Goal: Task Accomplishment & Management: Manage account settings

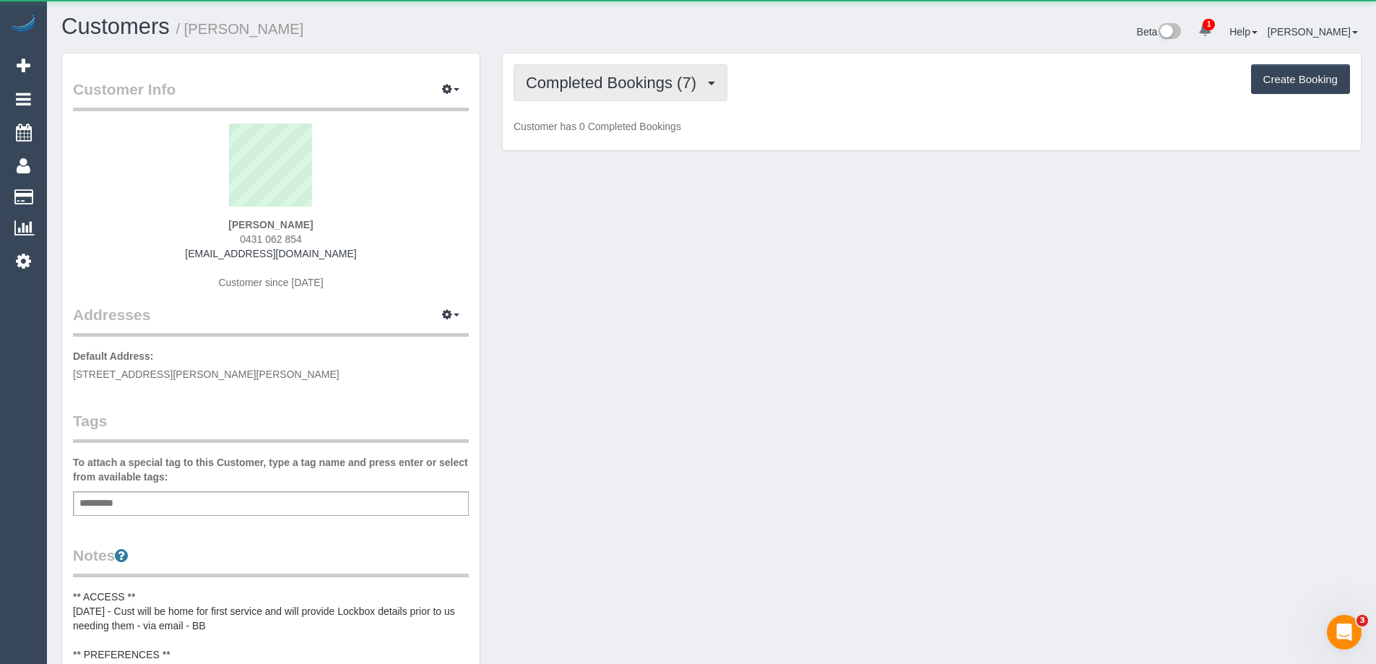
click at [605, 84] on span "Completed Bookings (7)" at bounding box center [615, 83] width 178 height 18
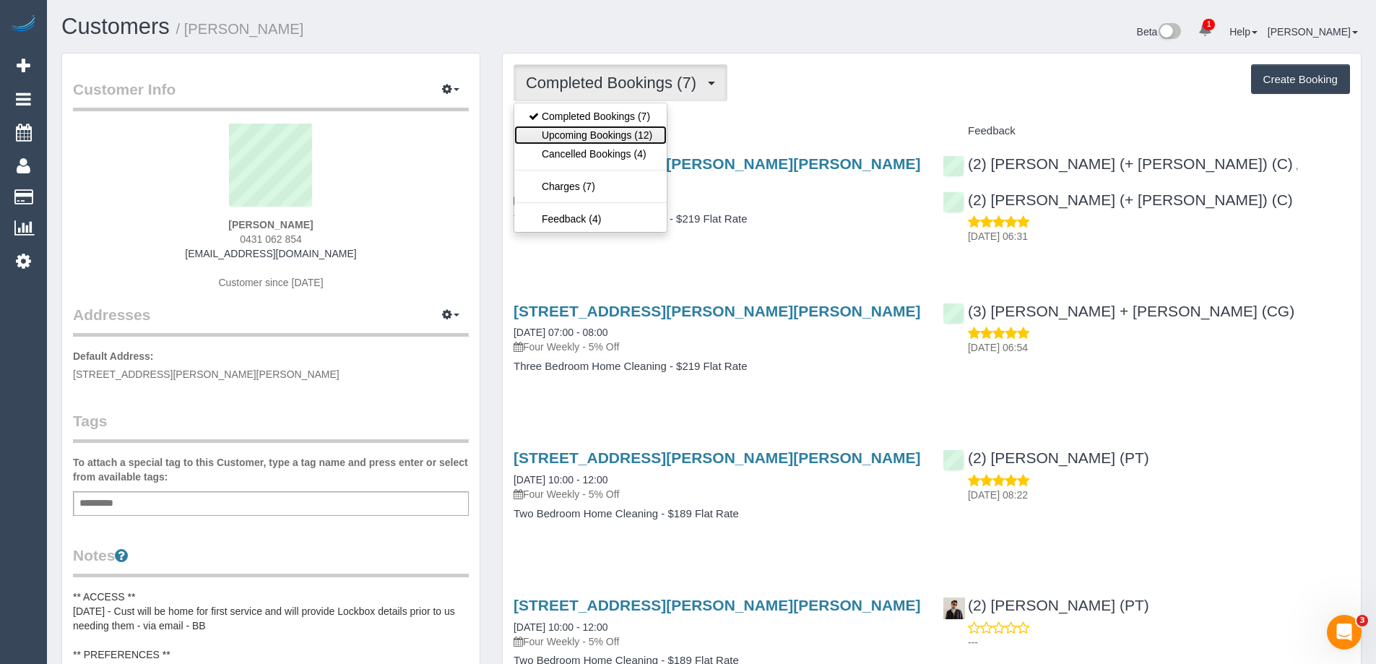
click at [595, 130] on link "Upcoming Bookings (12)" at bounding box center [590, 135] width 152 height 19
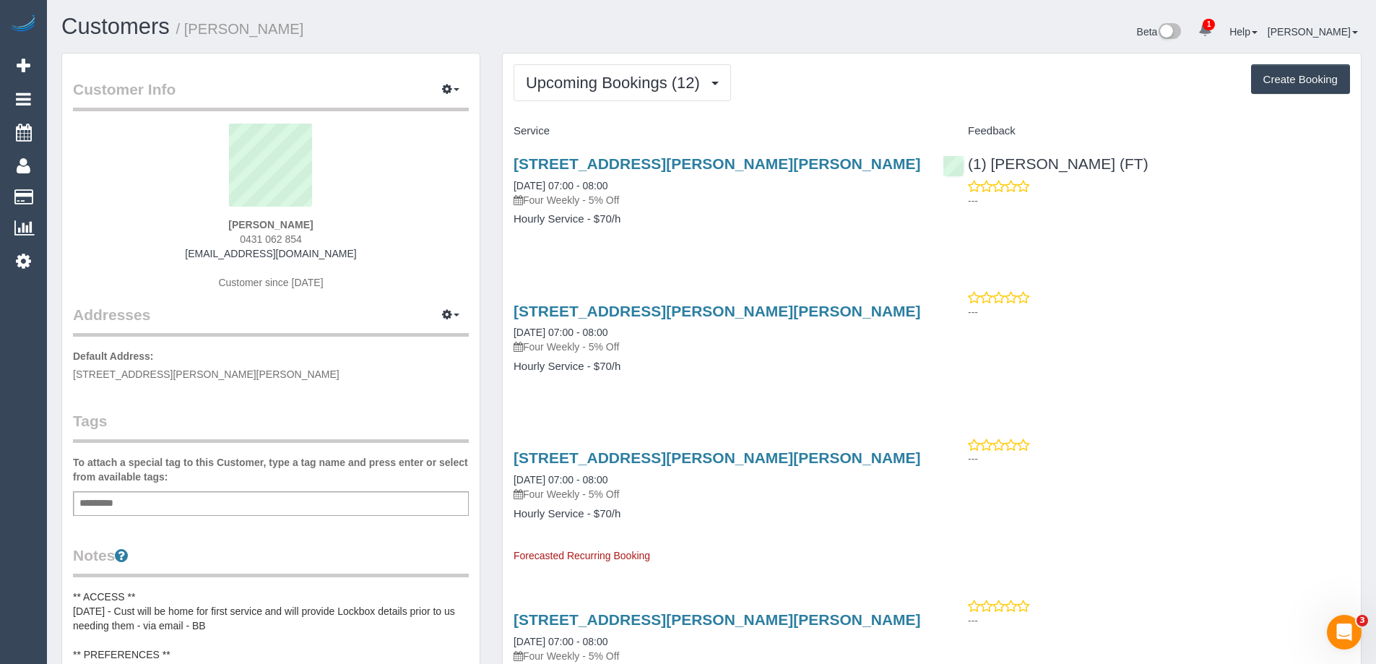
drag, startPoint x: 64, startPoint y: 3, endPoint x: 698, endPoint y: 233, distance: 674.1
click at [698, 233] on div "[STREET_ADDRESS][PERSON_NAME][PERSON_NAME] [DATE] 07:00 - 08:00 Four Weekly - 5…" at bounding box center [717, 198] width 429 height 111
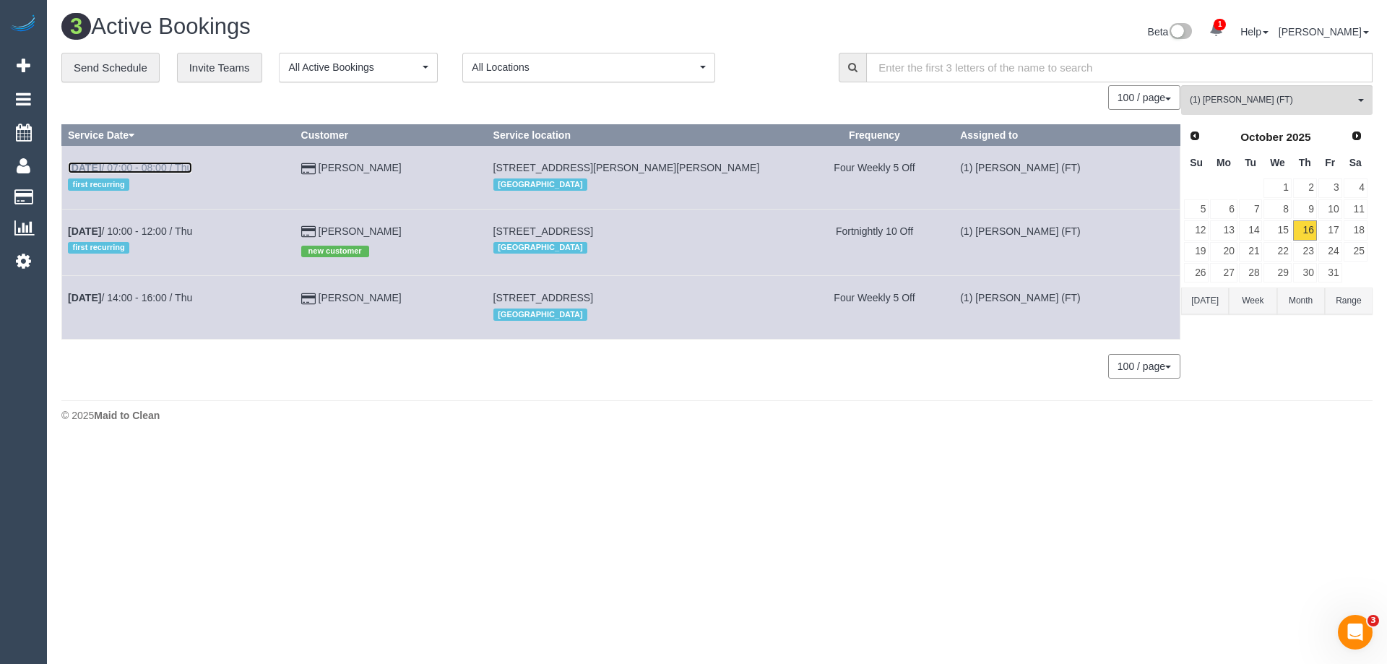
click at [116, 164] on link "[DATE] 07:00 - 08:00 / Thu" at bounding box center [130, 168] width 124 height 12
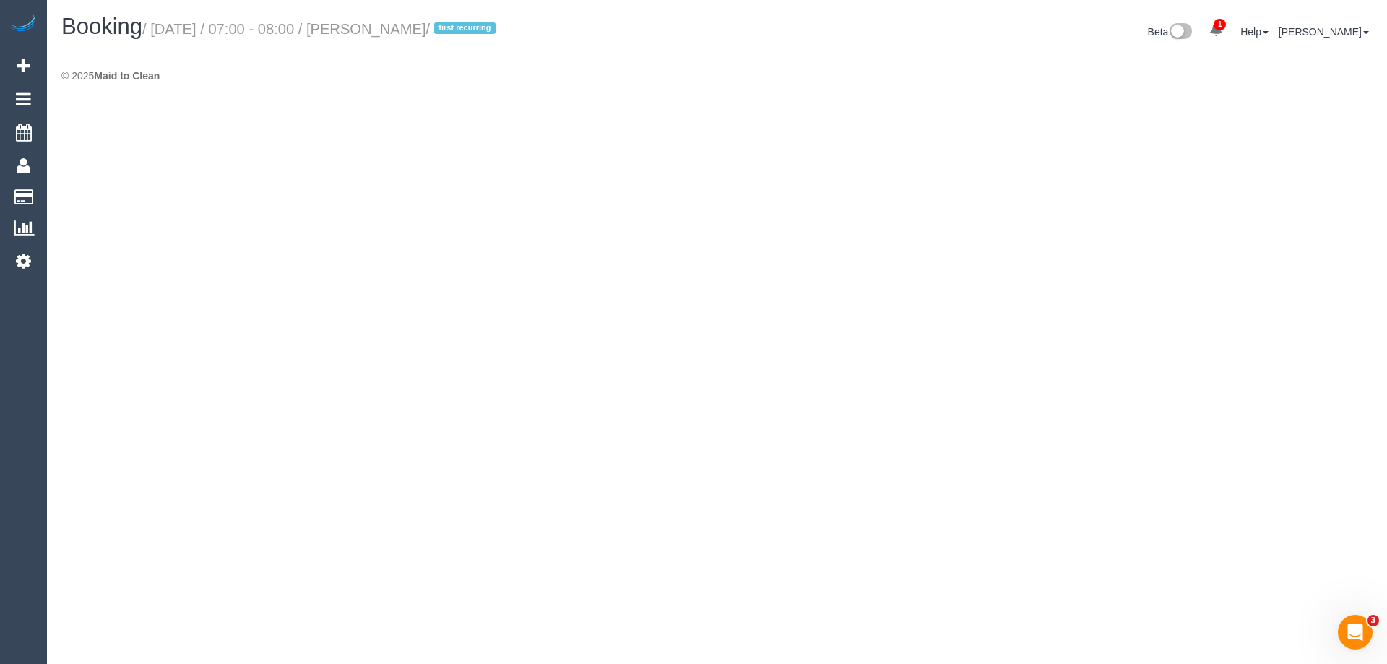
select select "VIC"
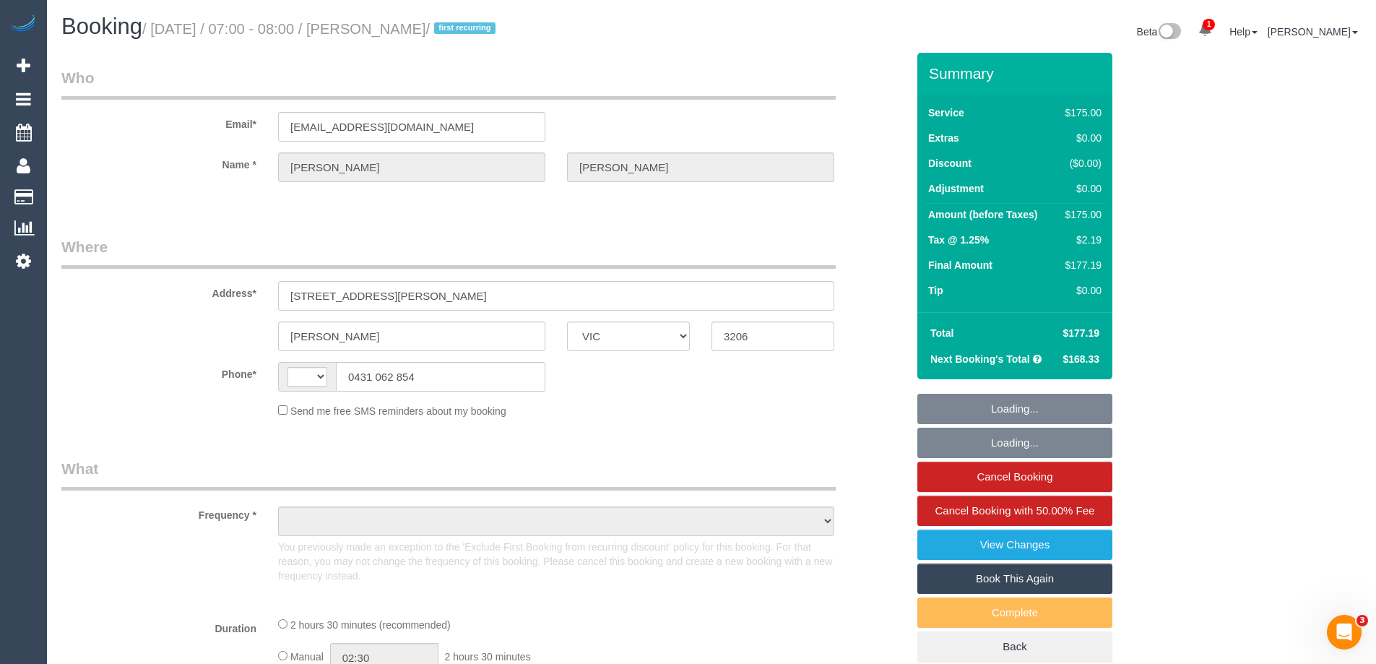
select select "150"
select select "string:AU"
select select "string:stripe-pm_1QxdlK2GScqysDRVe8S7YfzR"
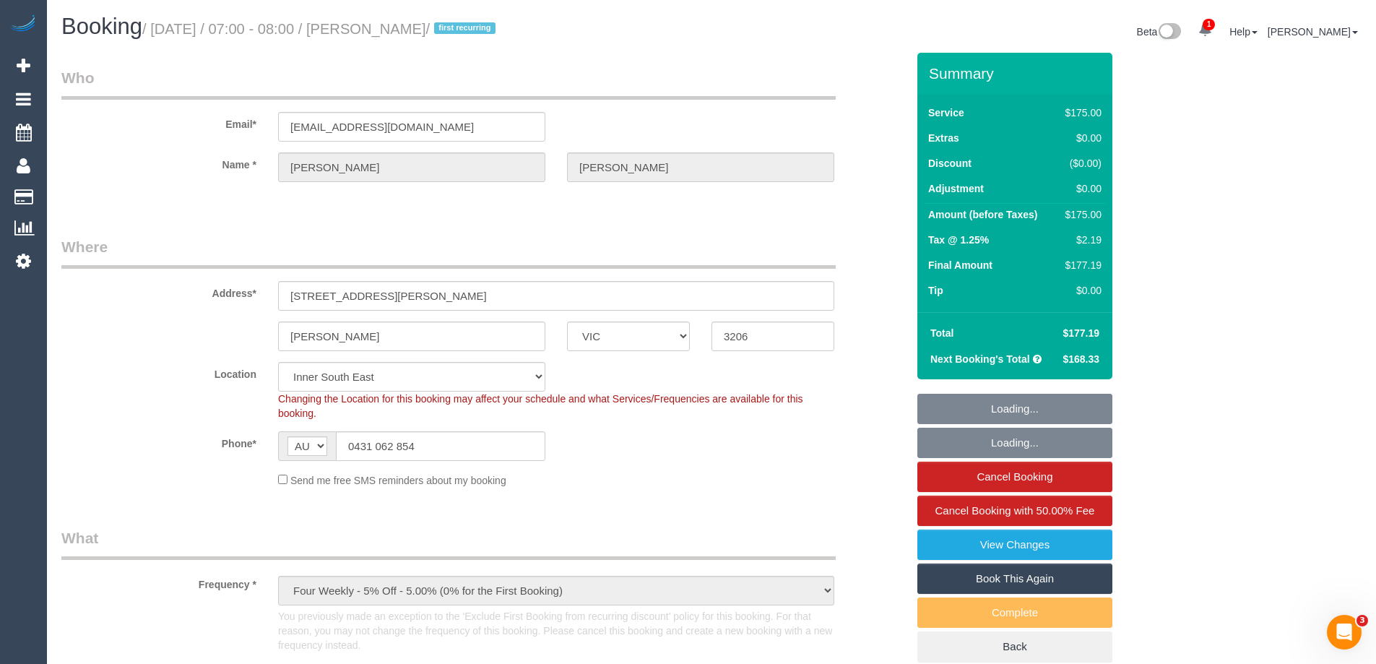
select select "object:8669"
select select "number:27"
select select "number:16"
select select "number:19"
select select "number:24"
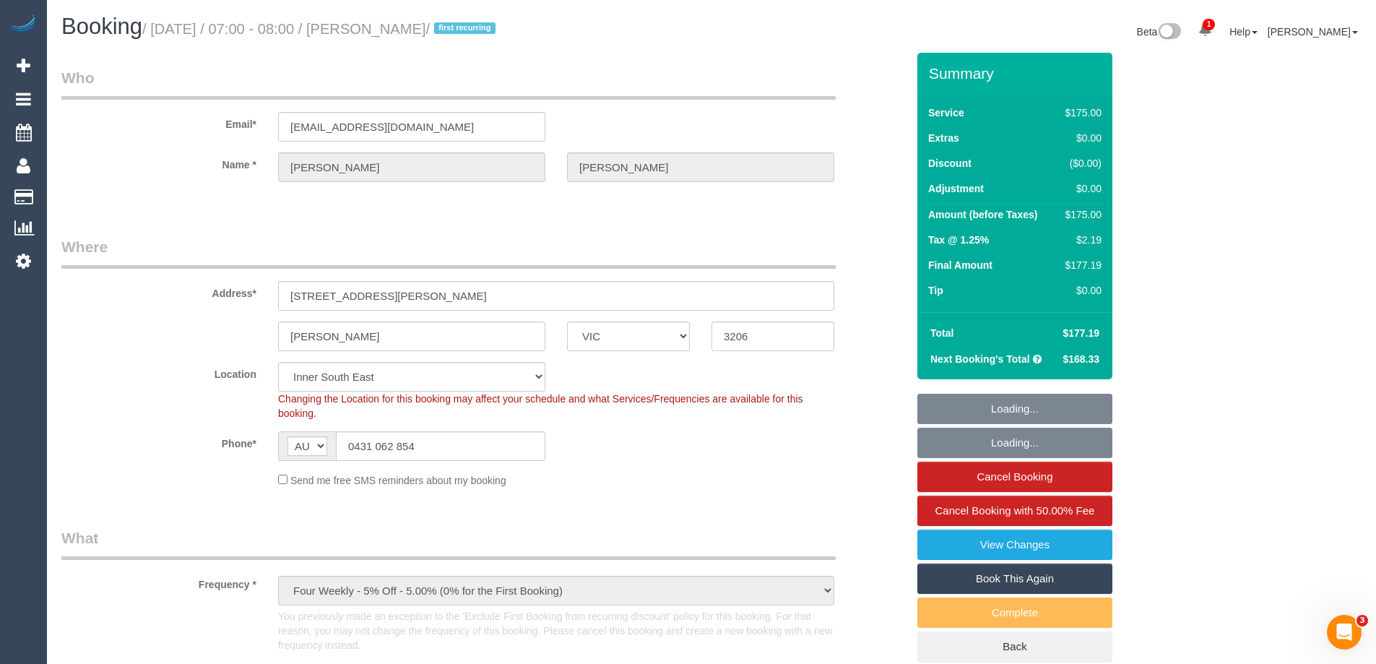
select select "number:33"
select select "number:11"
select select "object:8822"
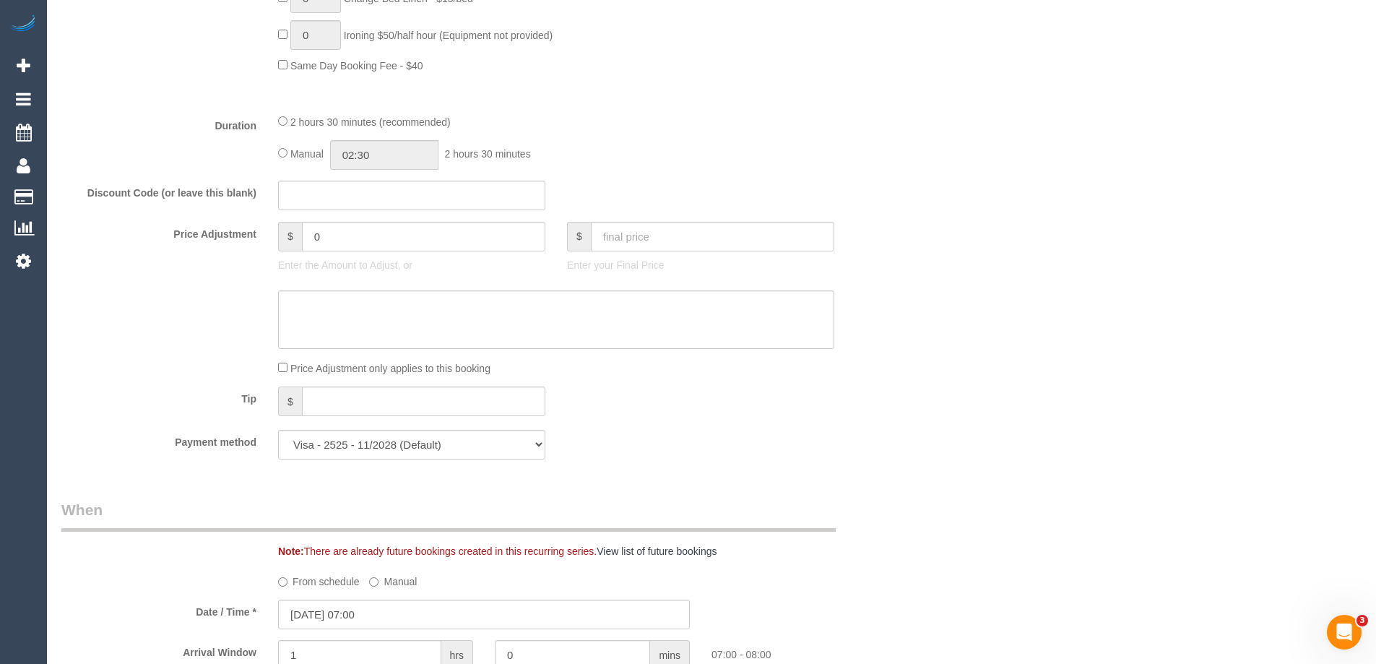
scroll to position [1372, 0]
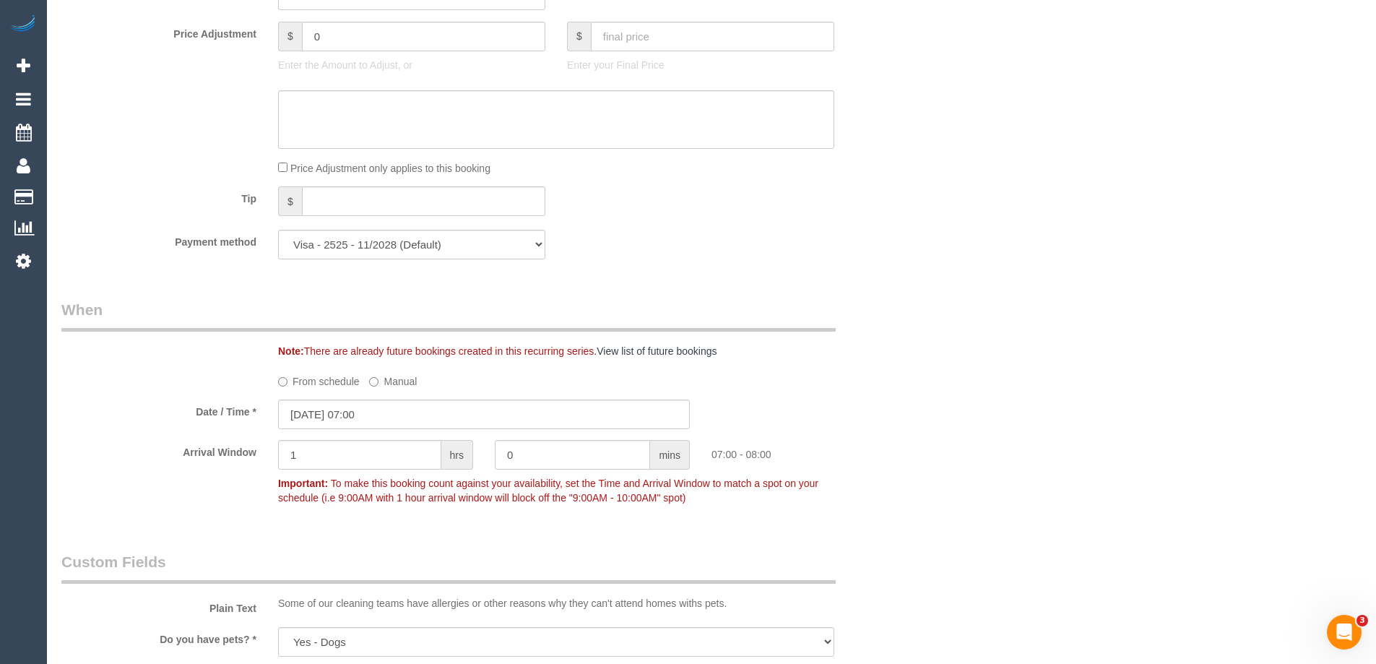
click at [335, 381] on label "From schedule" at bounding box center [319, 379] width 82 height 20
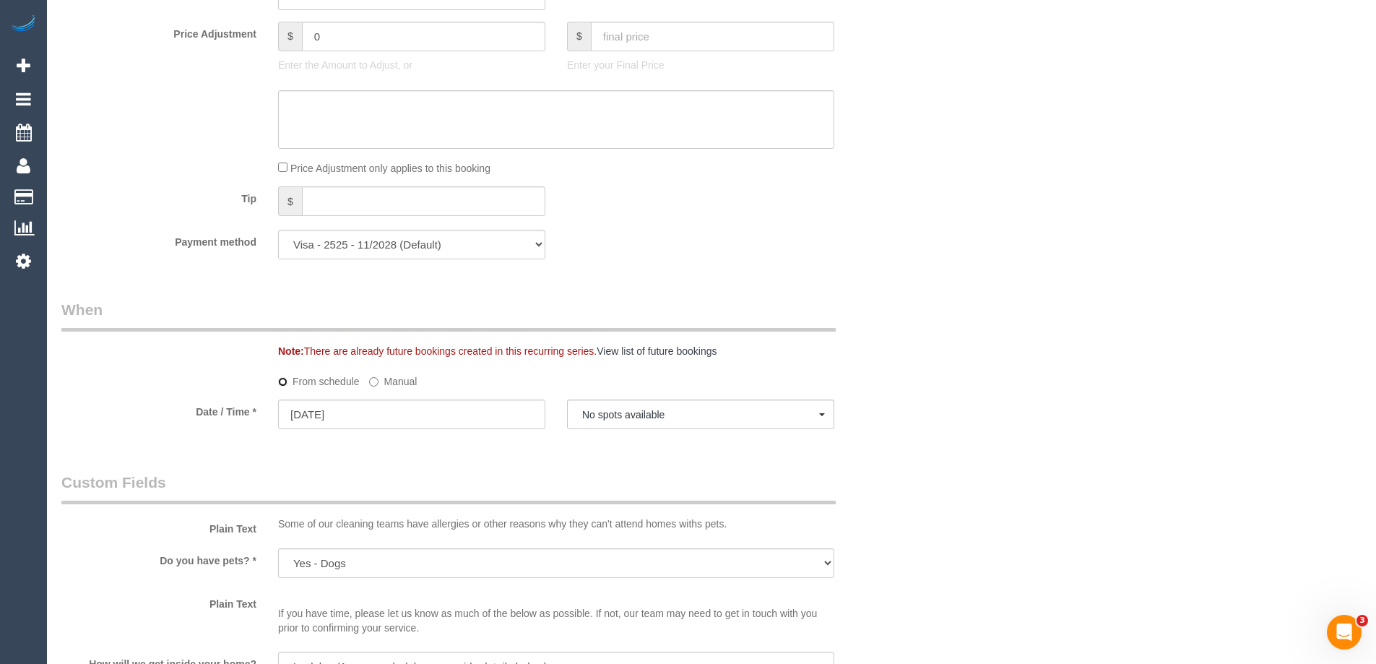
select select "spot6"
click at [368, 419] on input "[DATE]" at bounding box center [411, 414] width 267 height 30
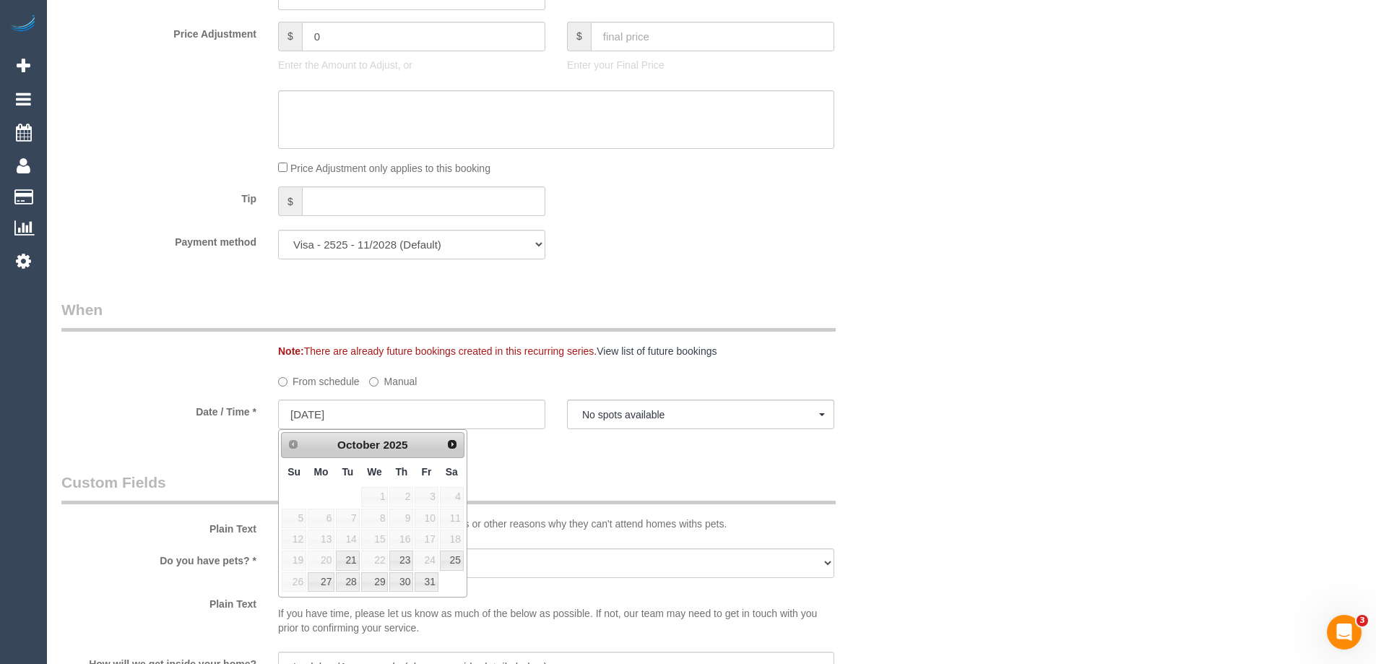
click at [538, 483] on legend "Custom Fields" at bounding box center [448, 488] width 774 height 33
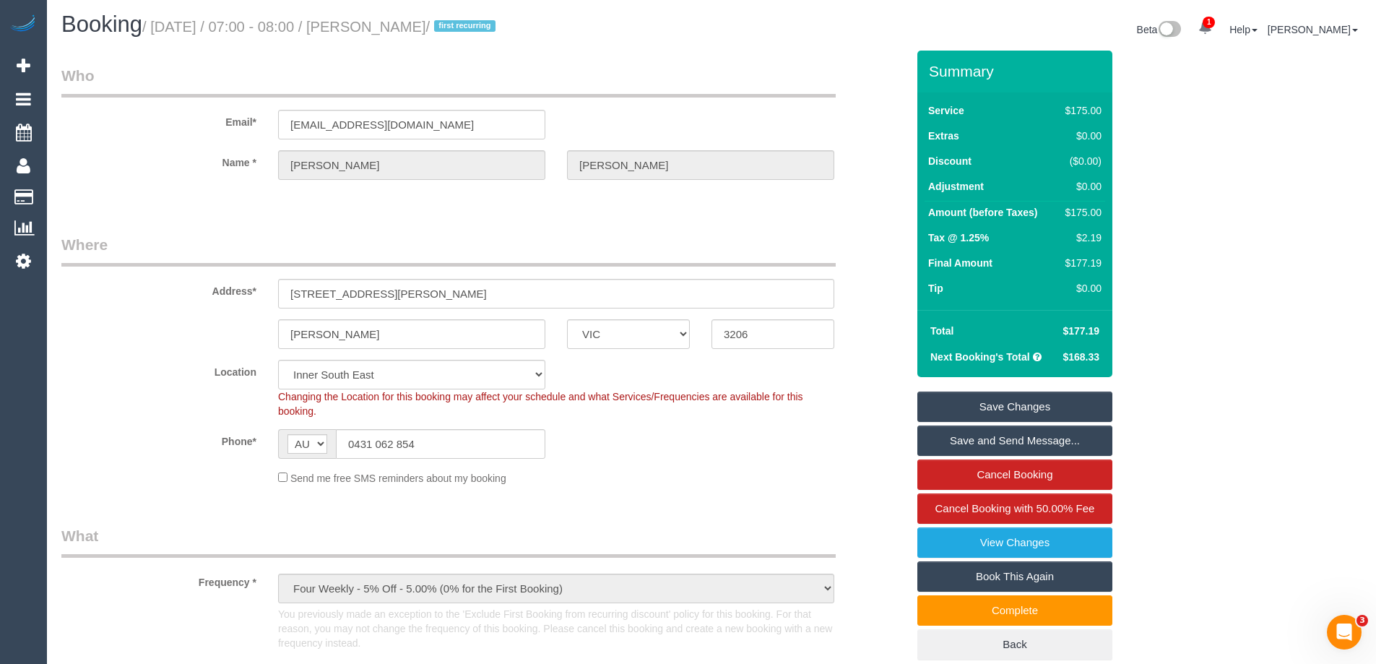
scroll to position [0, 0]
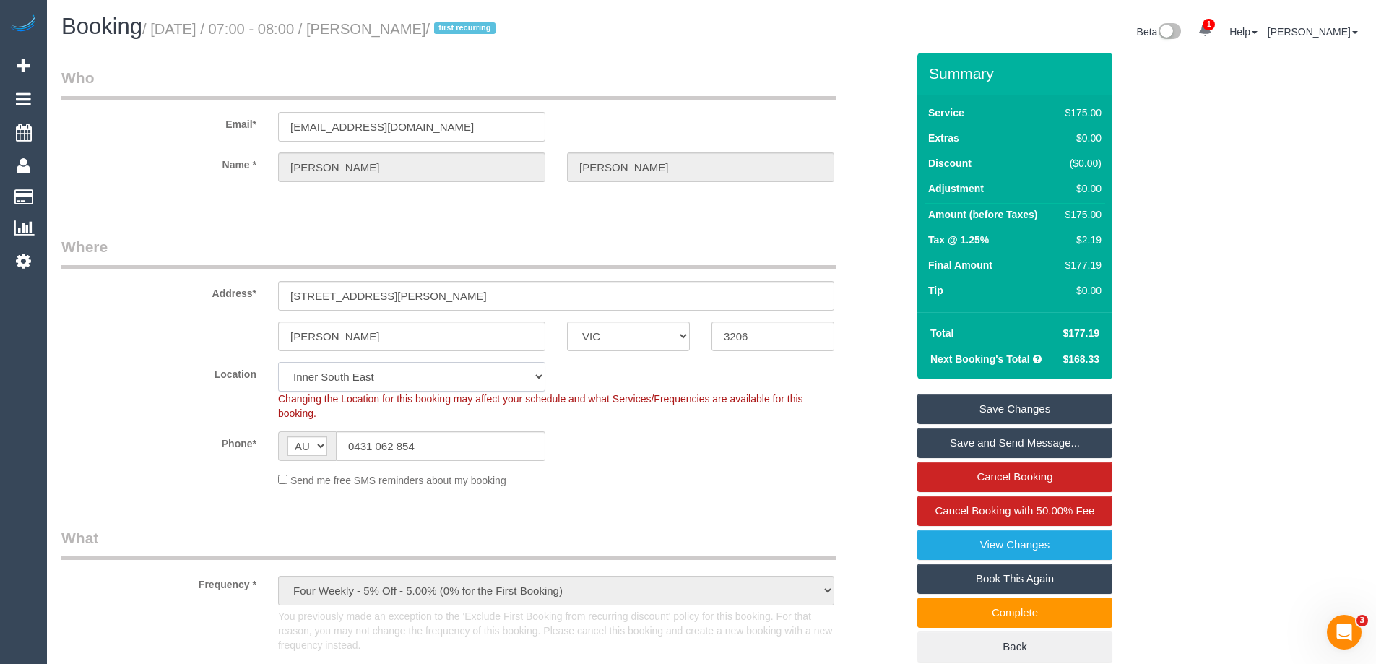
click at [447, 378] on select "Office [GEOGRAPHIC_DATA] (North) East (South) [GEOGRAPHIC_DATA] (East) [GEOGRAP…" at bounding box center [411, 377] width 267 height 30
click at [606, 444] on div "Phone* AF AL DZ AD AO AI AQ AG AR AM AW AU AT AZ BS BH BD BB BY BE BZ BJ BM BT …" at bounding box center [484, 446] width 867 height 30
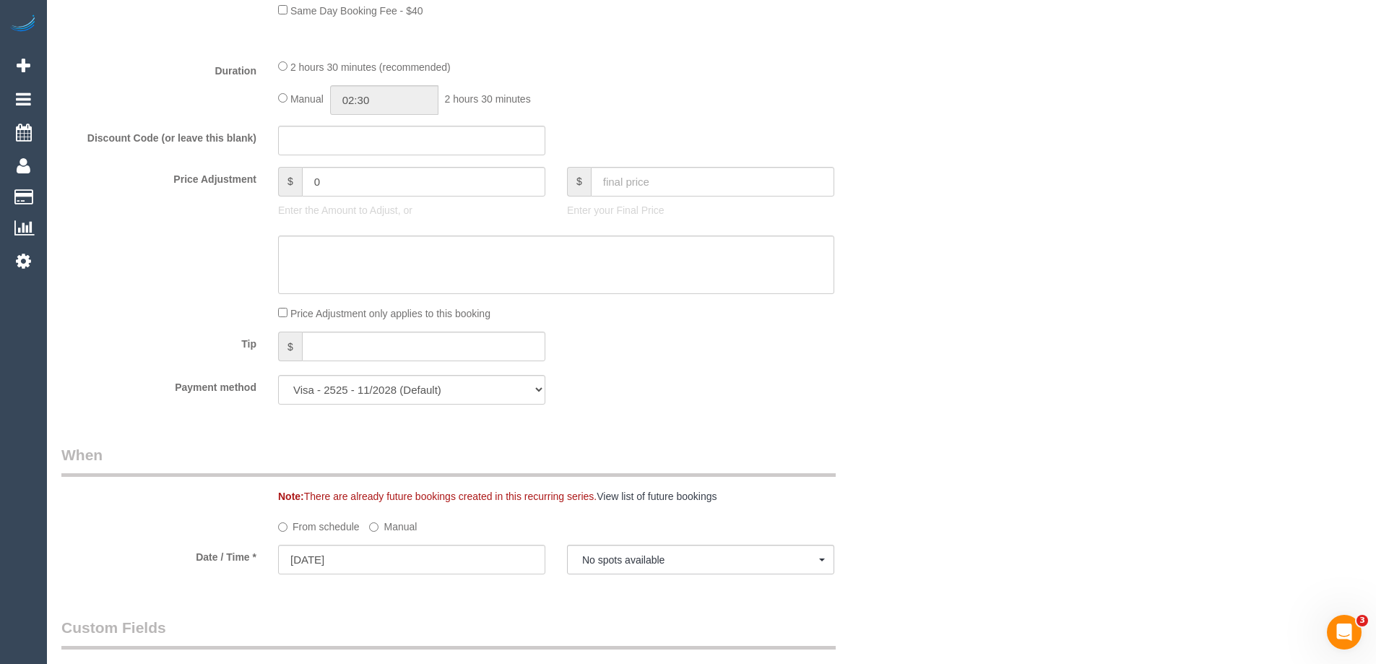
scroll to position [1445, 0]
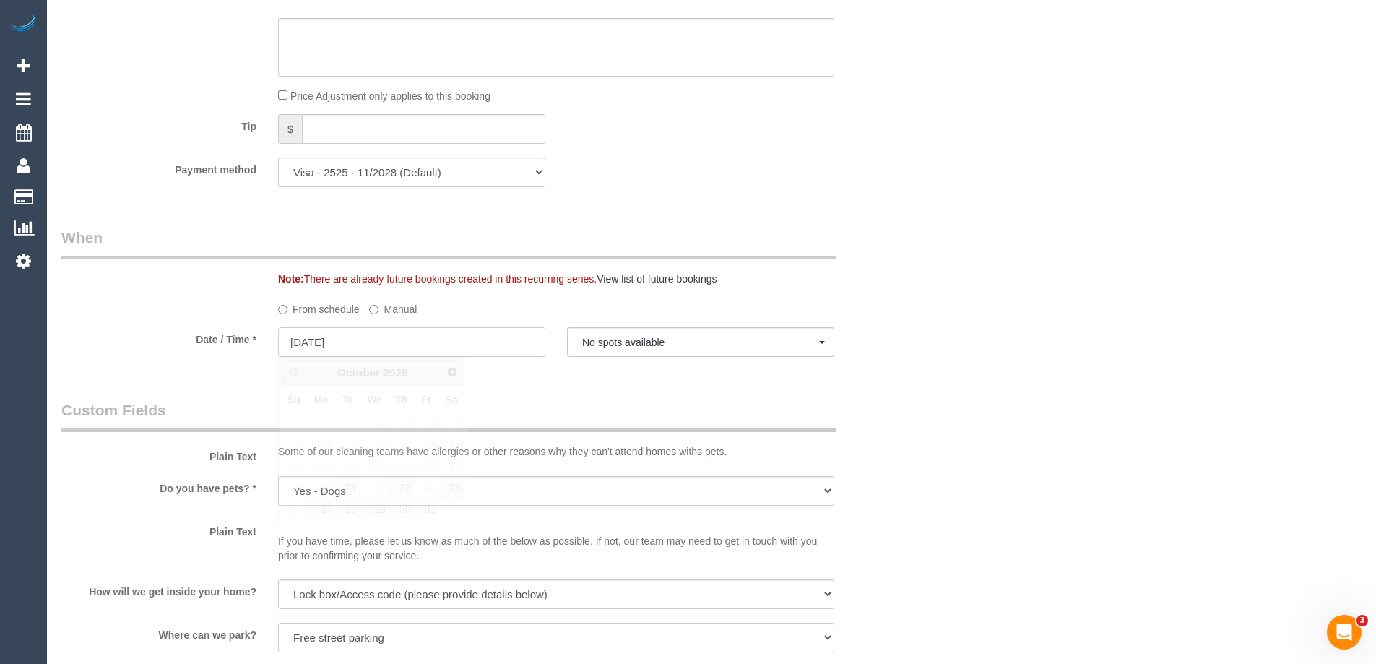
click at [472, 342] on input "[DATE]" at bounding box center [411, 342] width 267 height 30
click at [653, 211] on div "Who Email* [EMAIL_ADDRESS][DOMAIN_NAME] Name * [PERSON_NAME] Where Address* [ST…" at bounding box center [484, 122] width 867 height 3029
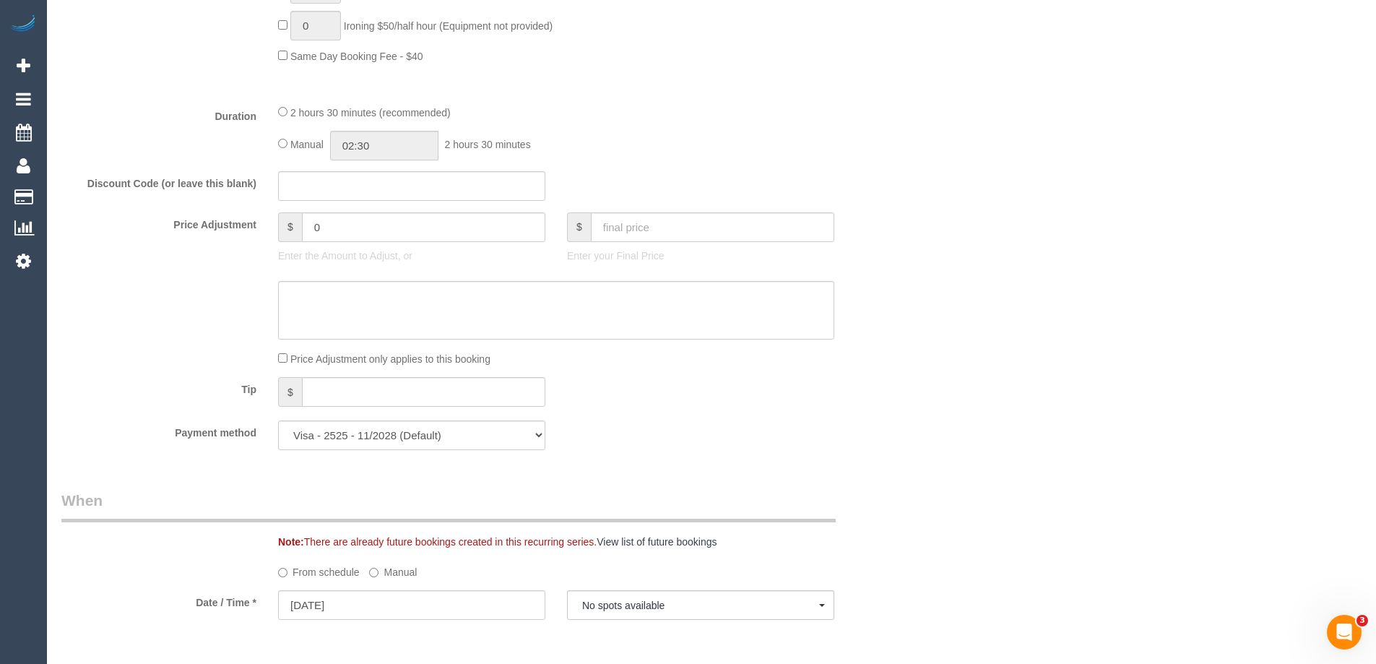
scroll to position [1661, 0]
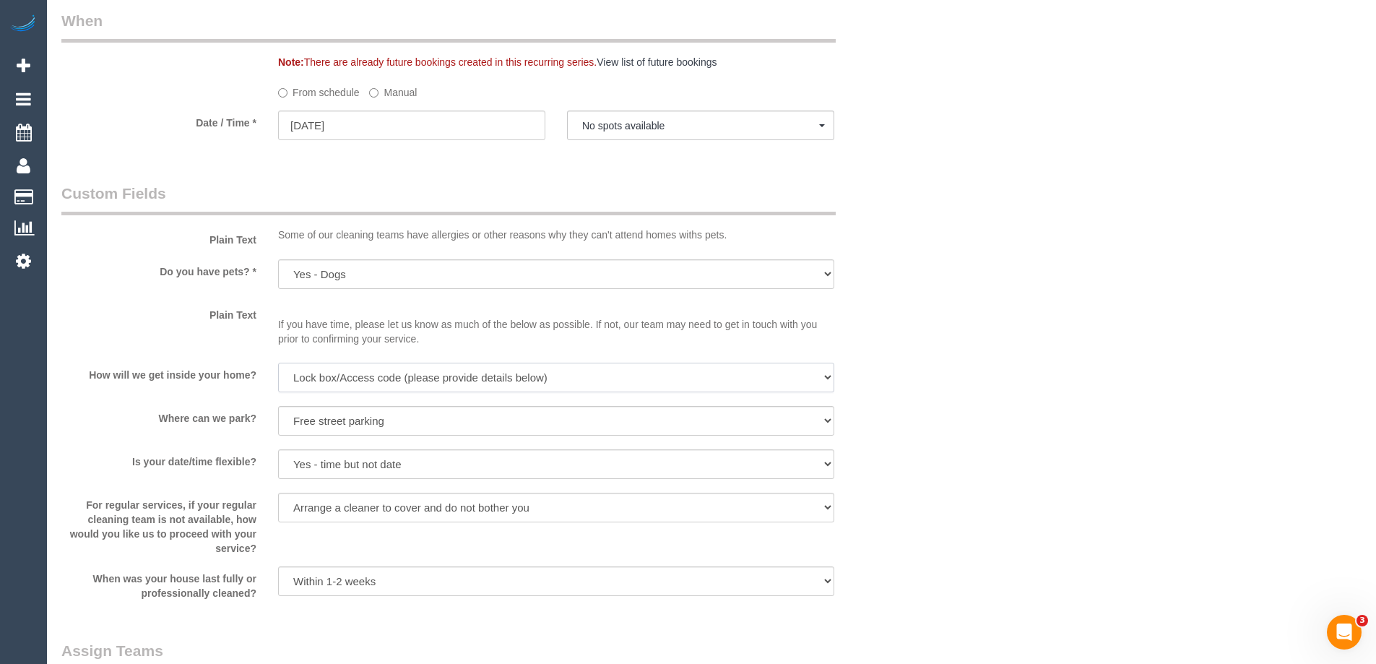
click at [779, 372] on select "I will be home Key will be left (please provide details below) Lock box/Access …" at bounding box center [556, 378] width 556 height 30
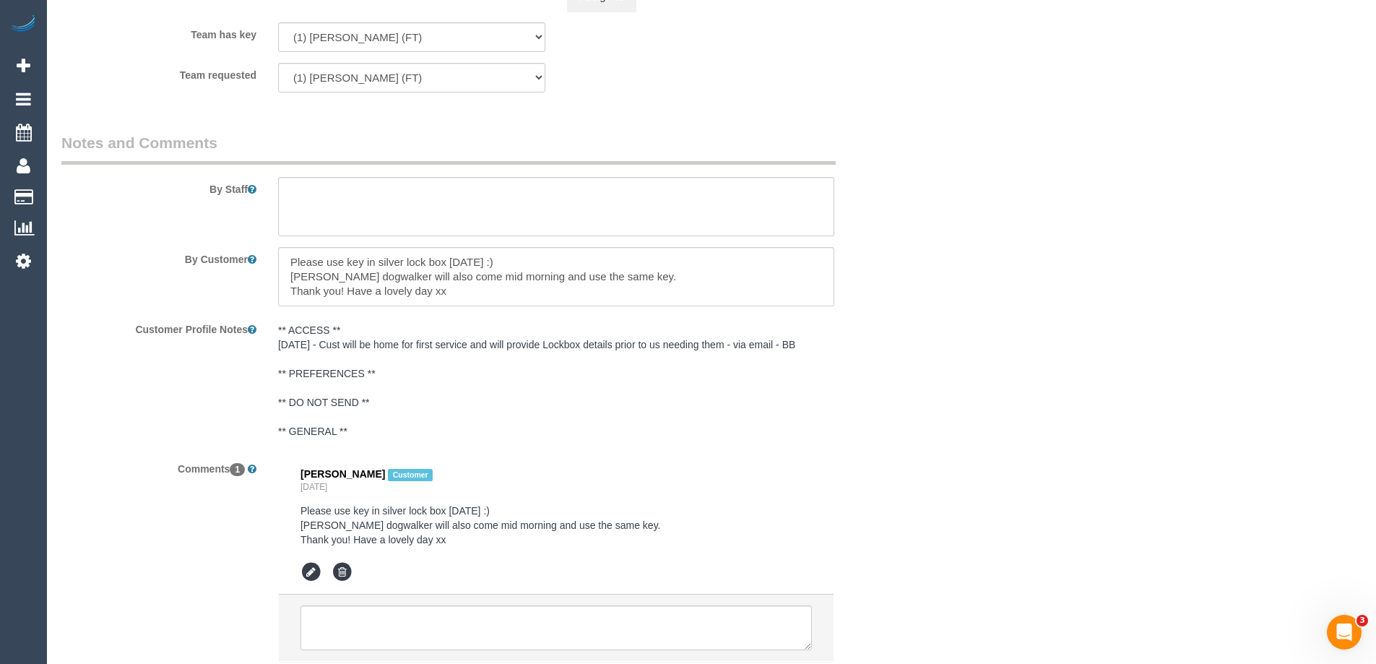
scroll to position [2384, 0]
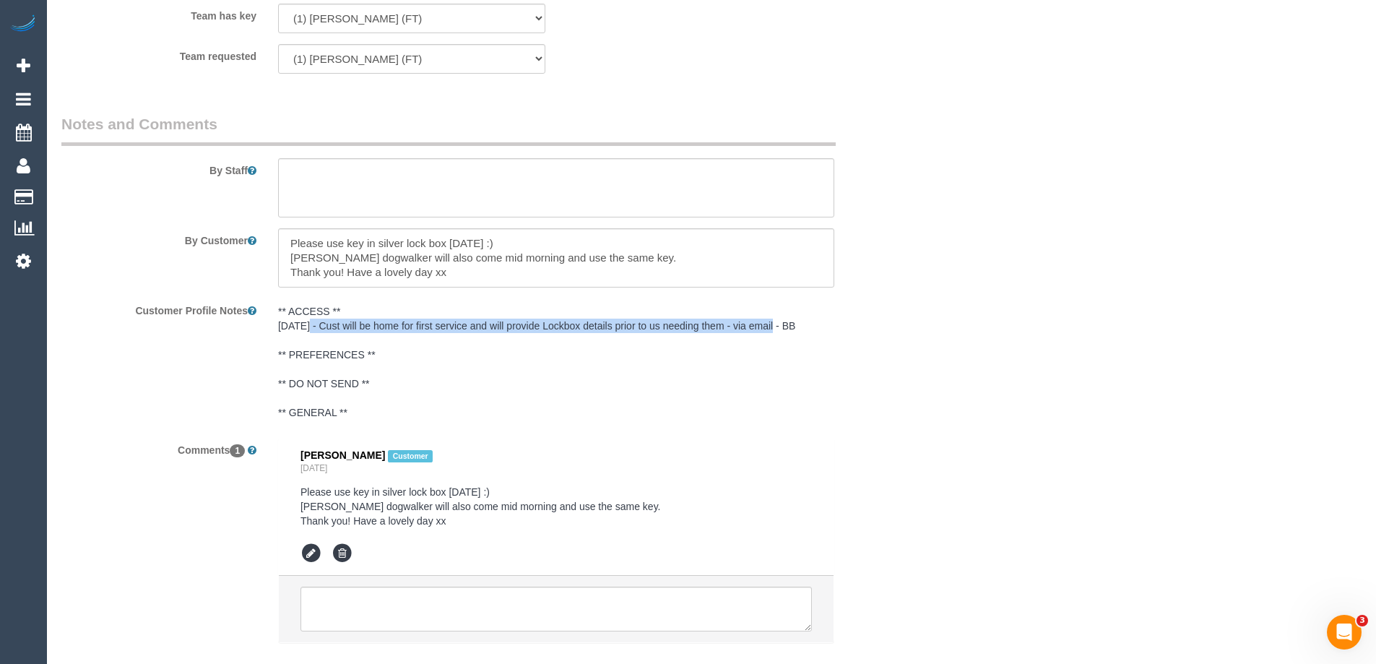
drag, startPoint x: 306, startPoint y: 324, endPoint x: 769, endPoint y: 327, distance: 463.8
click at [769, 327] on pre "** ACCESS ** [DATE] - Cust will be home for first service and will provide Lock…" at bounding box center [556, 362] width 556 height 116
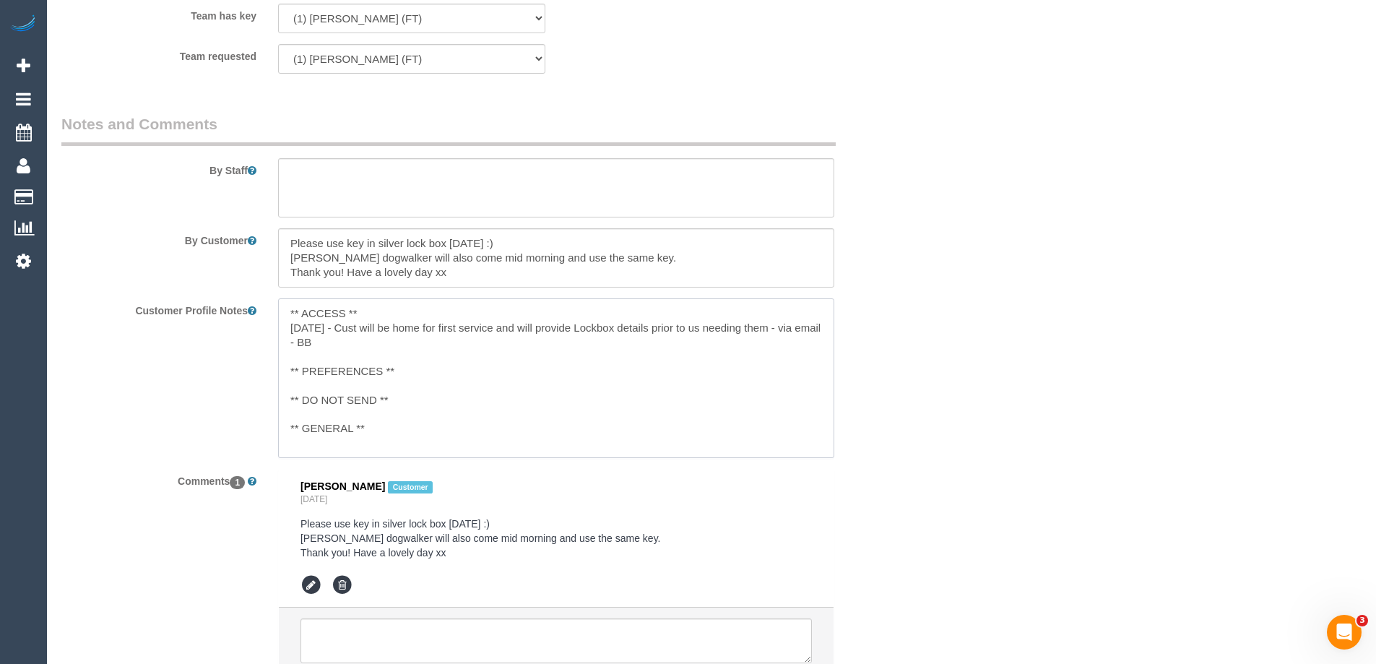
click at [337, 337] on textarea "** ACCESS ** [DATE] - Cust will be home for first service and will provide Lock…" at bounding box center [556, 378] width 556 height 160
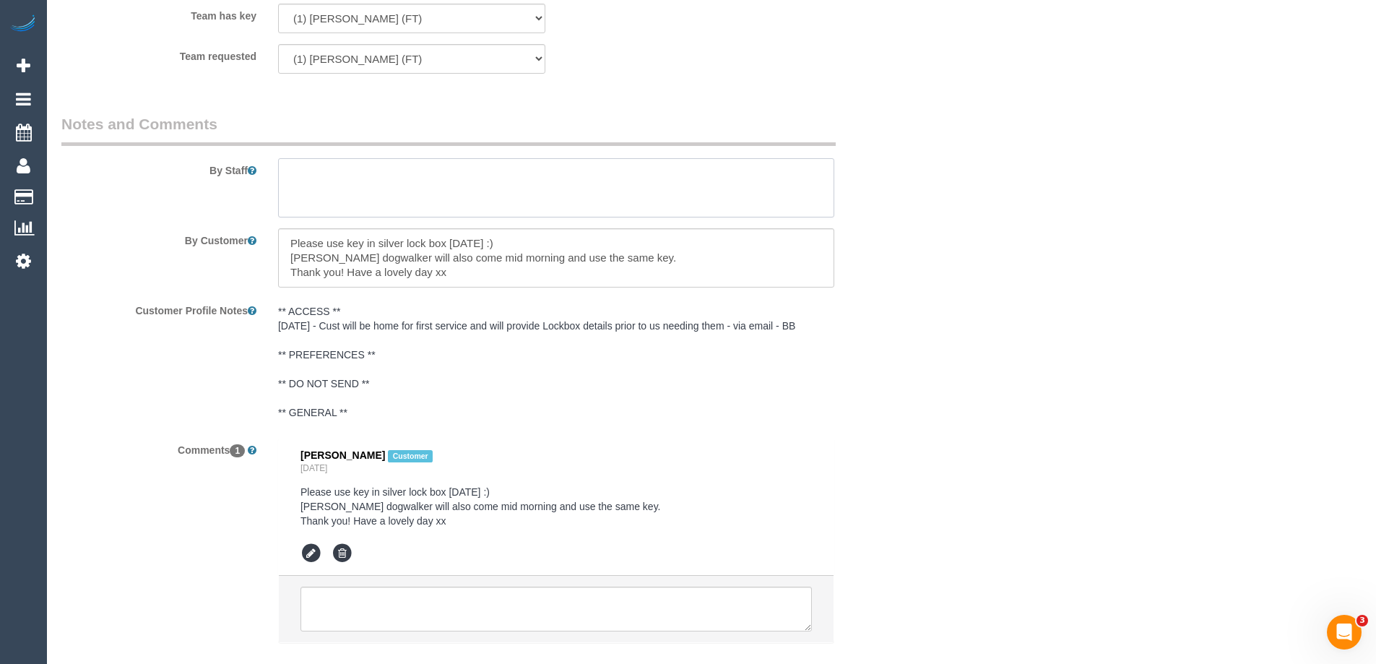
click at [358, 165] on textarea at bounding box center [556, 187] width 556 height 59
click at [338, 183] on textarea at bounding box center [556, 187] width 556 height 59
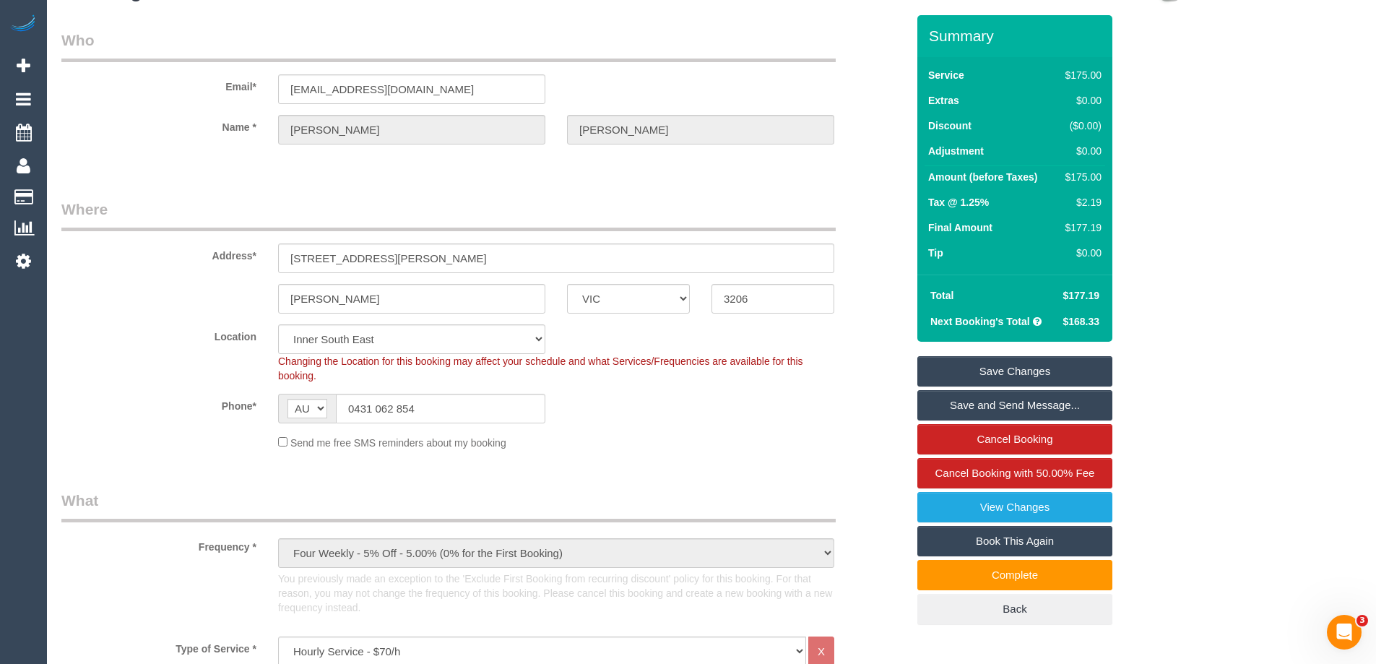
scroll to position [0, 0]
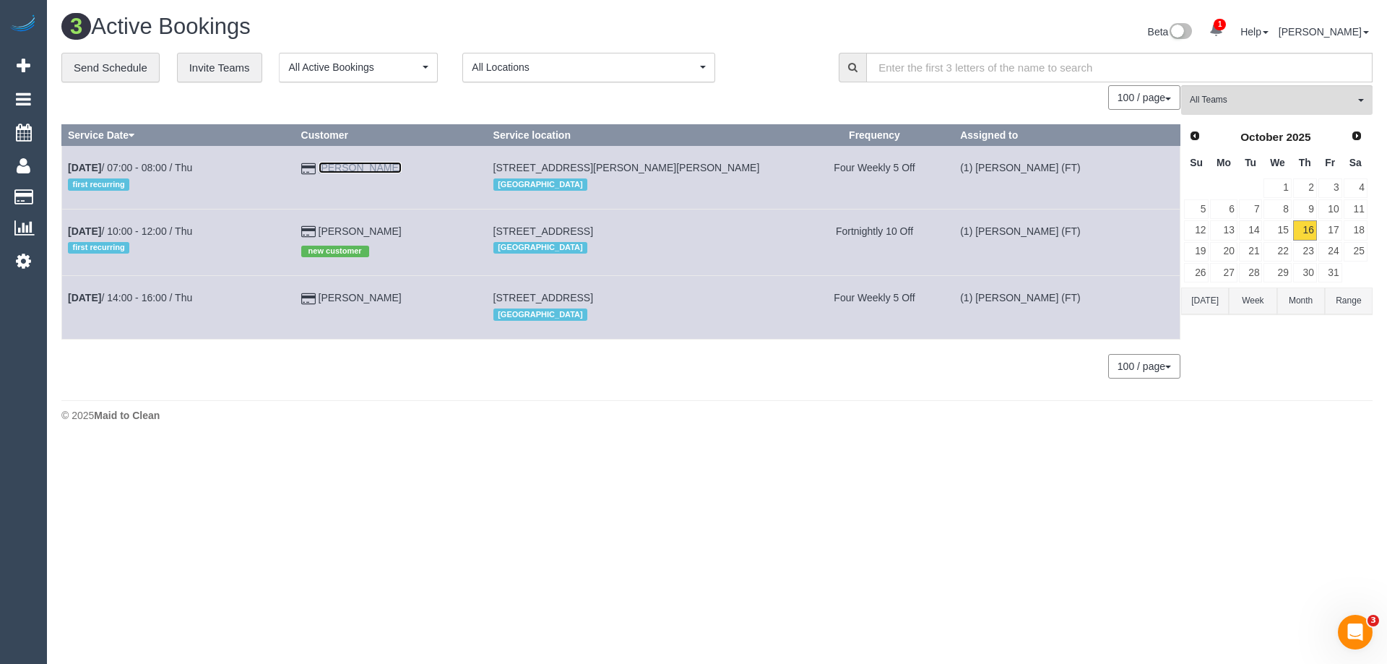
click at [357, 163] on link "[PERSON_NAME]" at bounding box center [360, 168] width 83 height 12
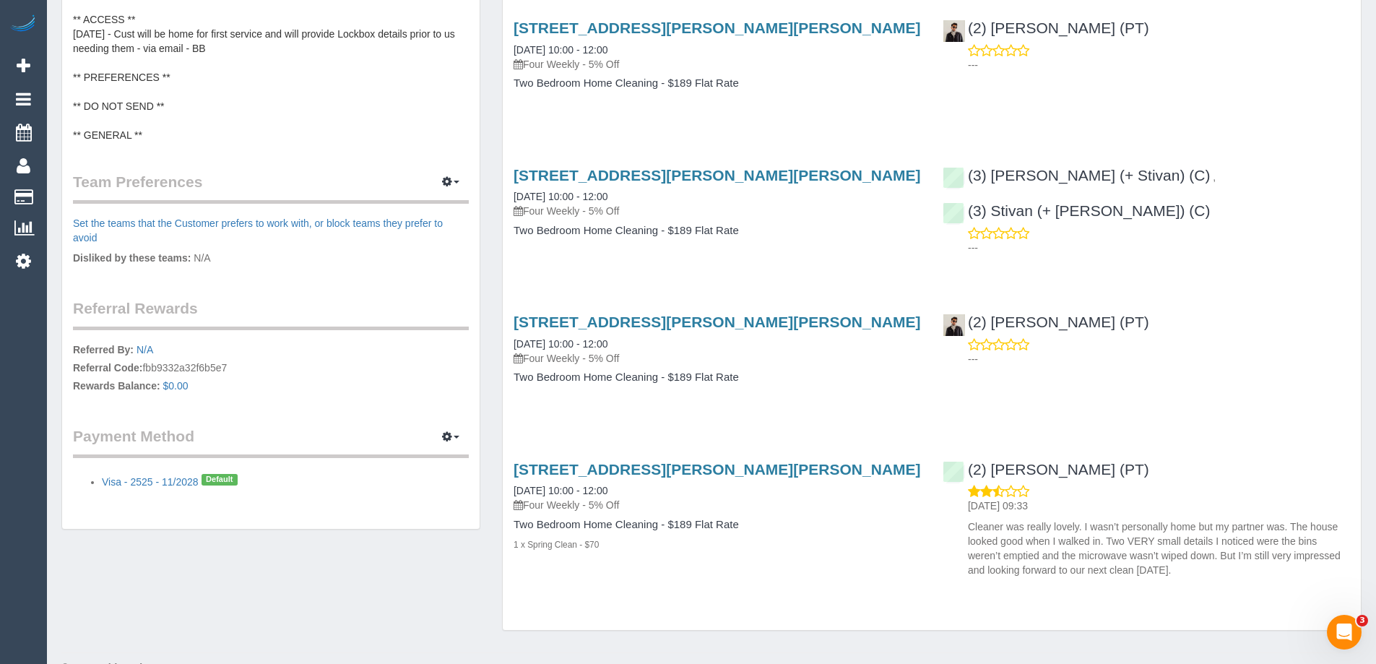
scroll to position [578, 0]
click at [449, 433] on icon "button" at bounding box center [447, 435] width 10 height 9
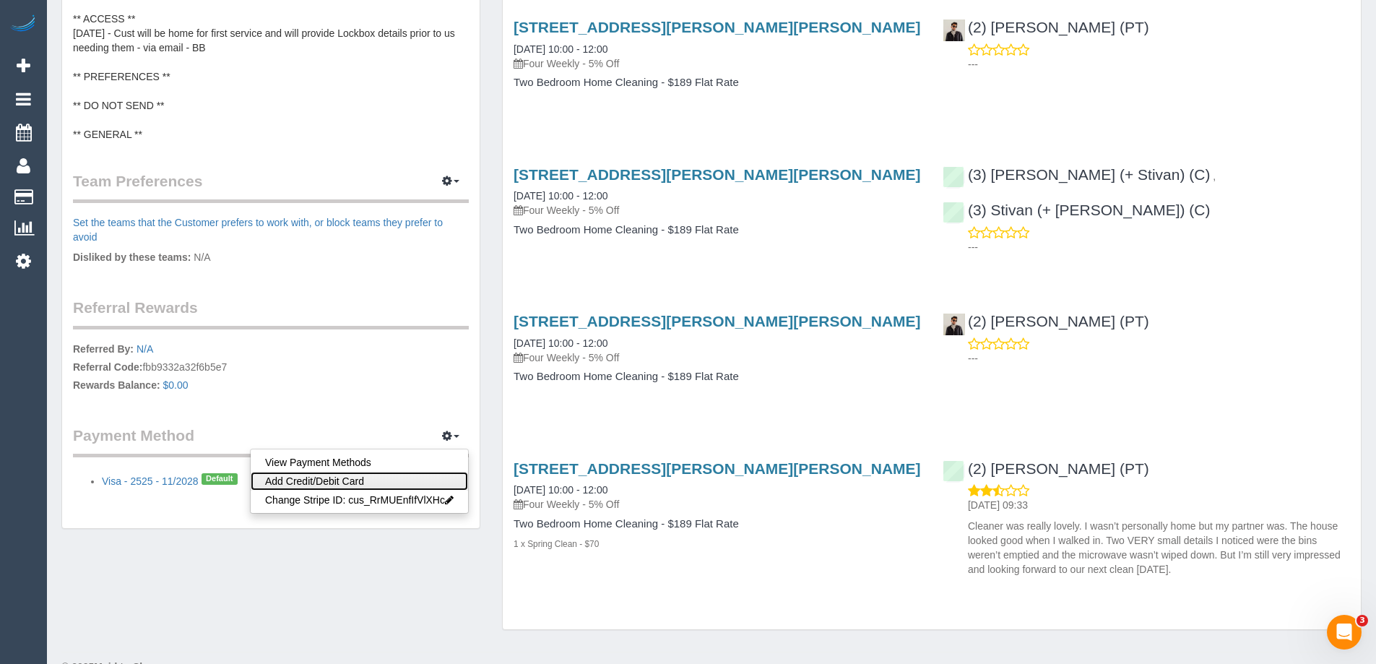
click at [387, 479] on link "Add Credit/Debit Card" at bounding box center [359, 481] width 217 height 19
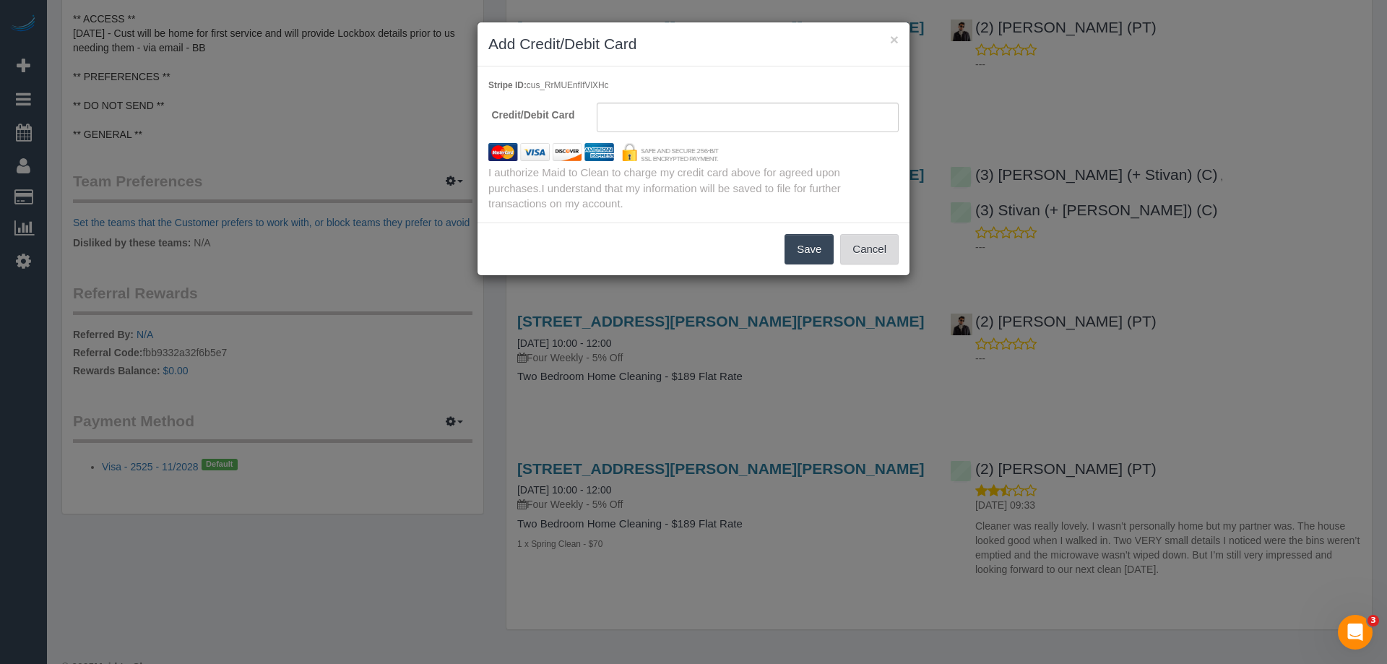
click at [860, 248] on button "Cancel" at bounding box center [869, 249] width 59 height 30
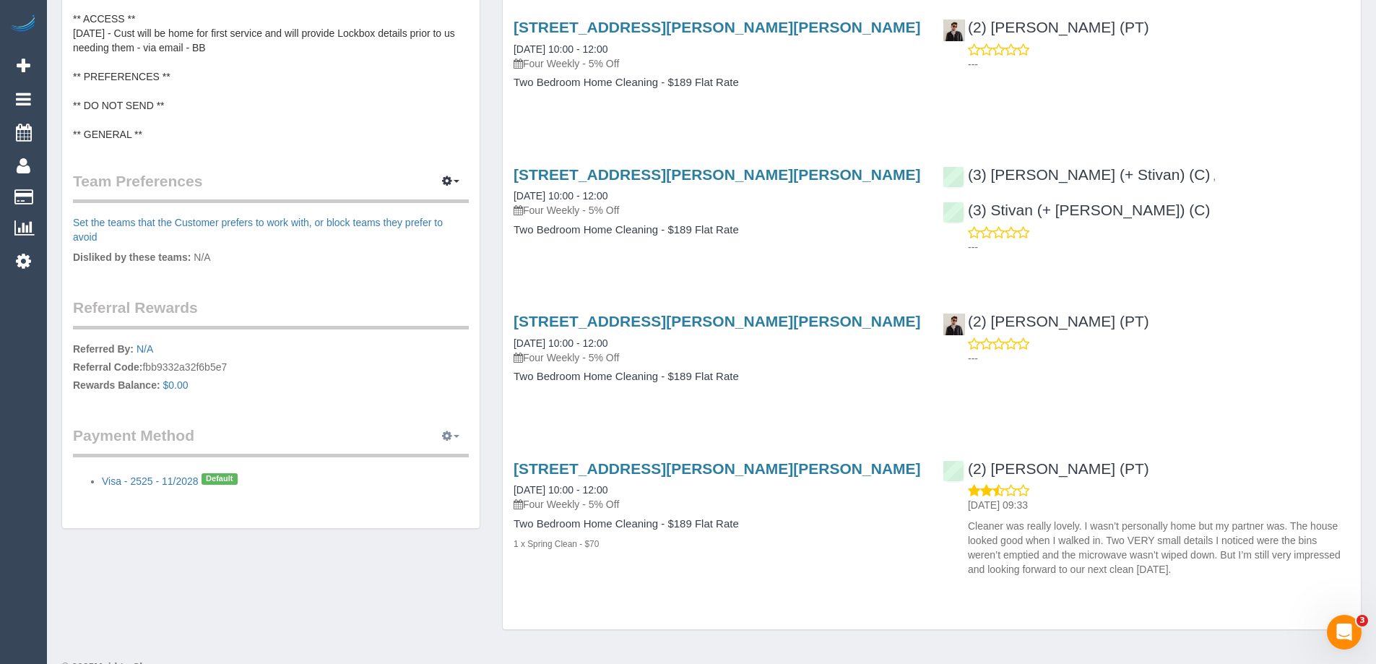
click at [464, 441] on button "button" at bounding box center [451, 436] width 36 height 22
click at [457, 435] on span "button" at bounding box center [457, 436] width 6 height 3
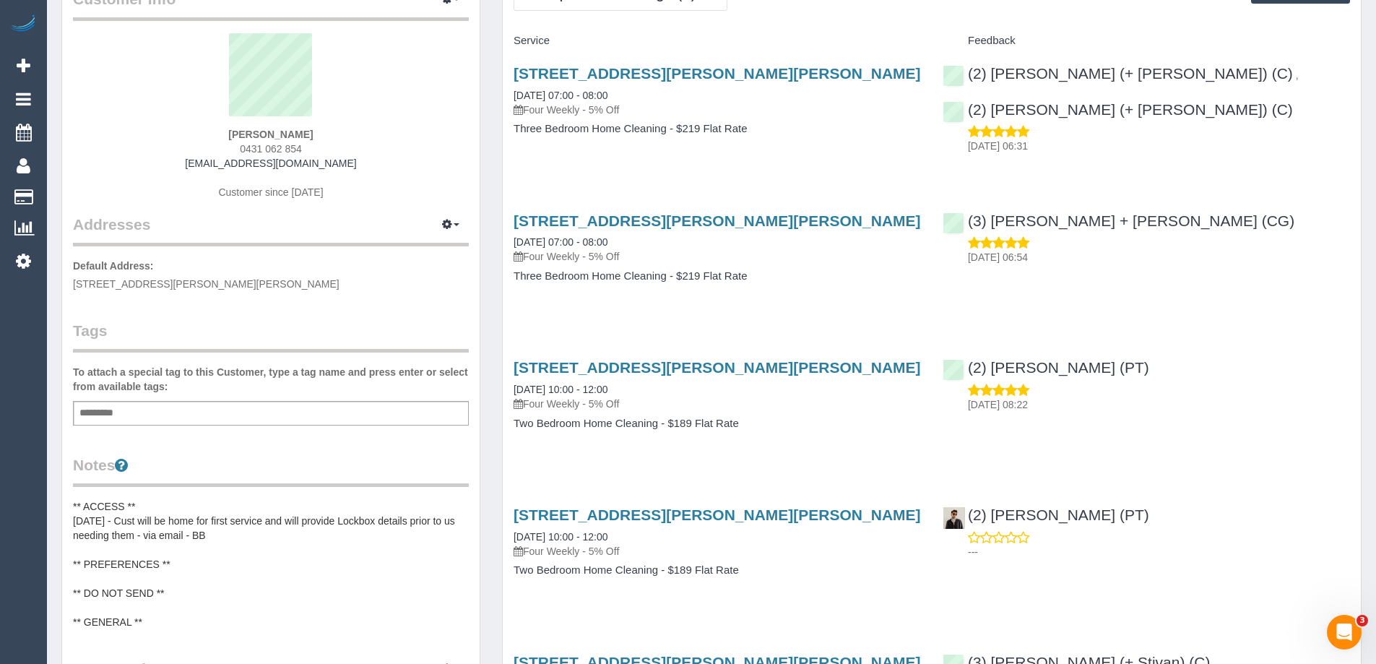
scroll to position [0, 0]
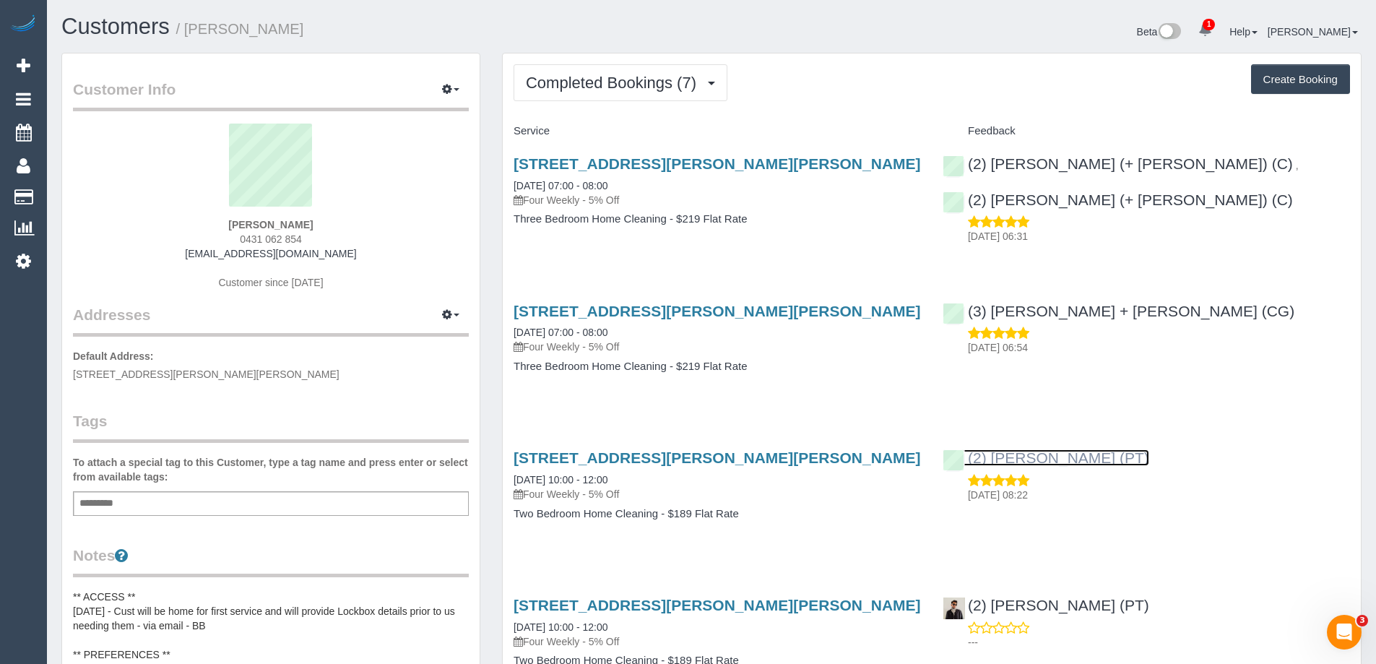
click at [1035, 457] on link "(2) [PERSON_NAME] (PT)" at bounding box center [1046, 457] width 207 height 17
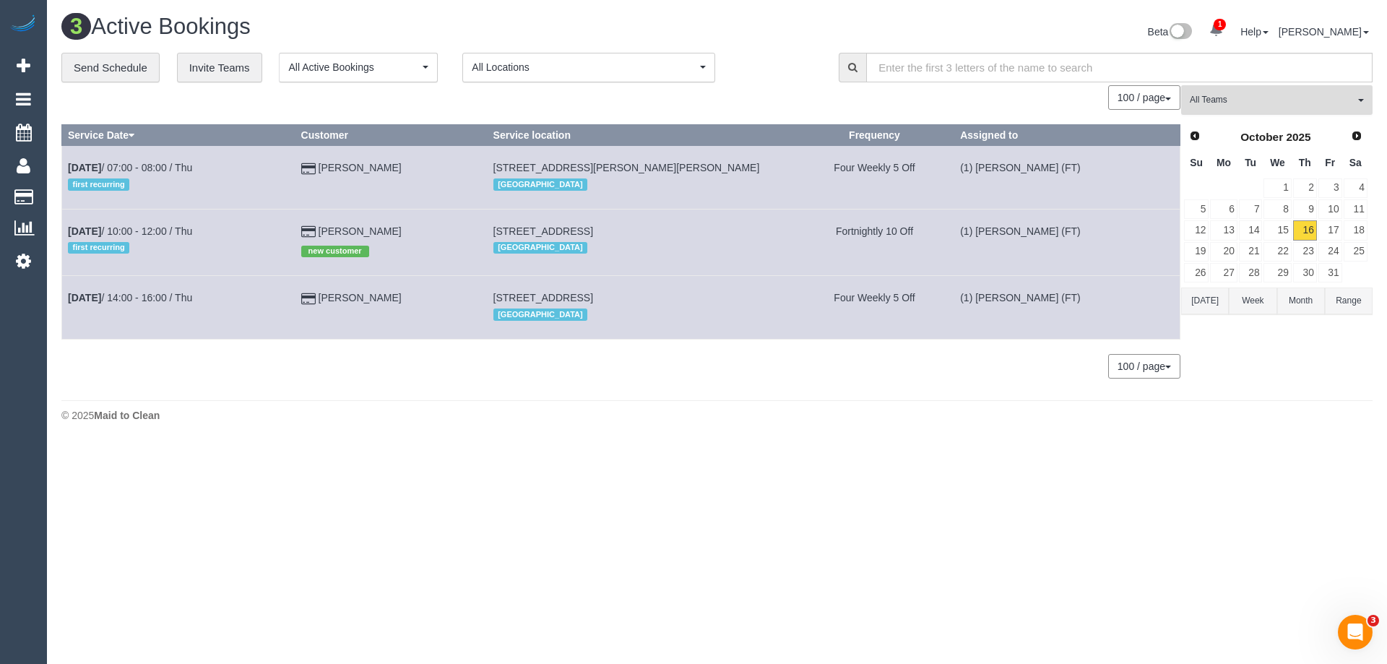
click at [1342, 105] on span "All Teams" at bounding box center [1272, 100] width 165 height 12
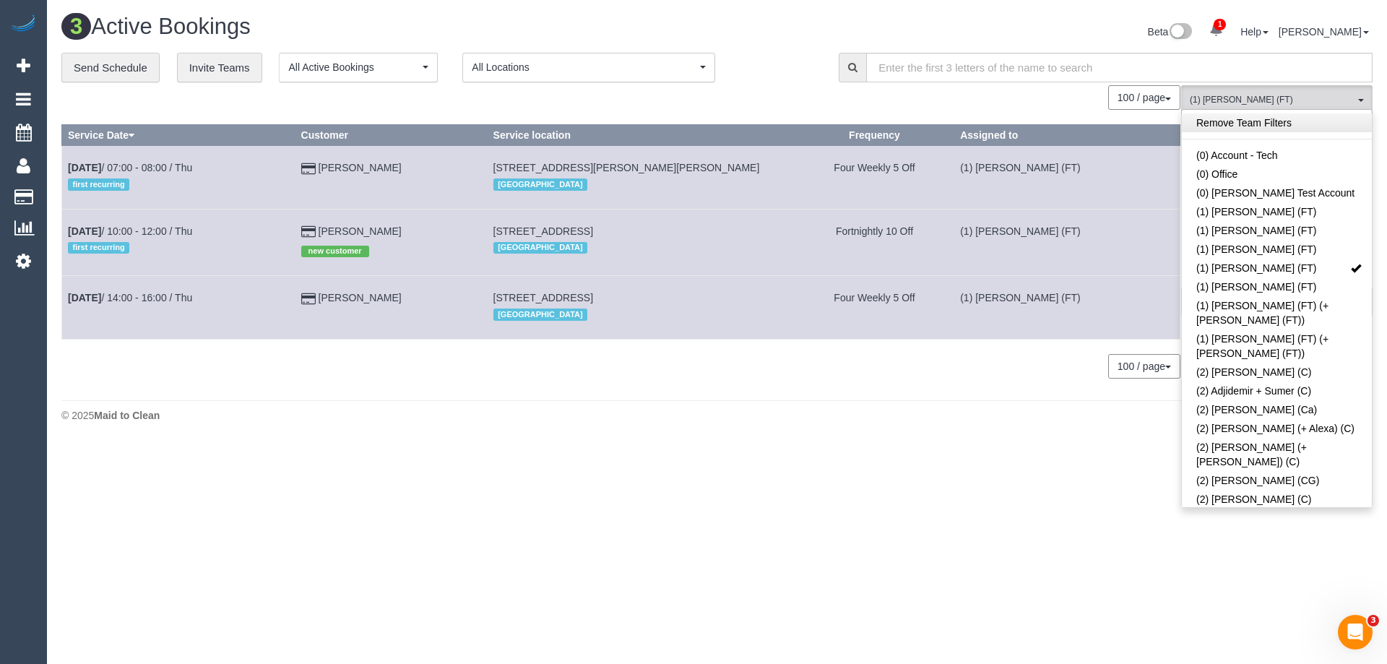
click at [1261, 118] on link "Remove Team Filters" at bounding box center [1277, 122] width 190 height 19
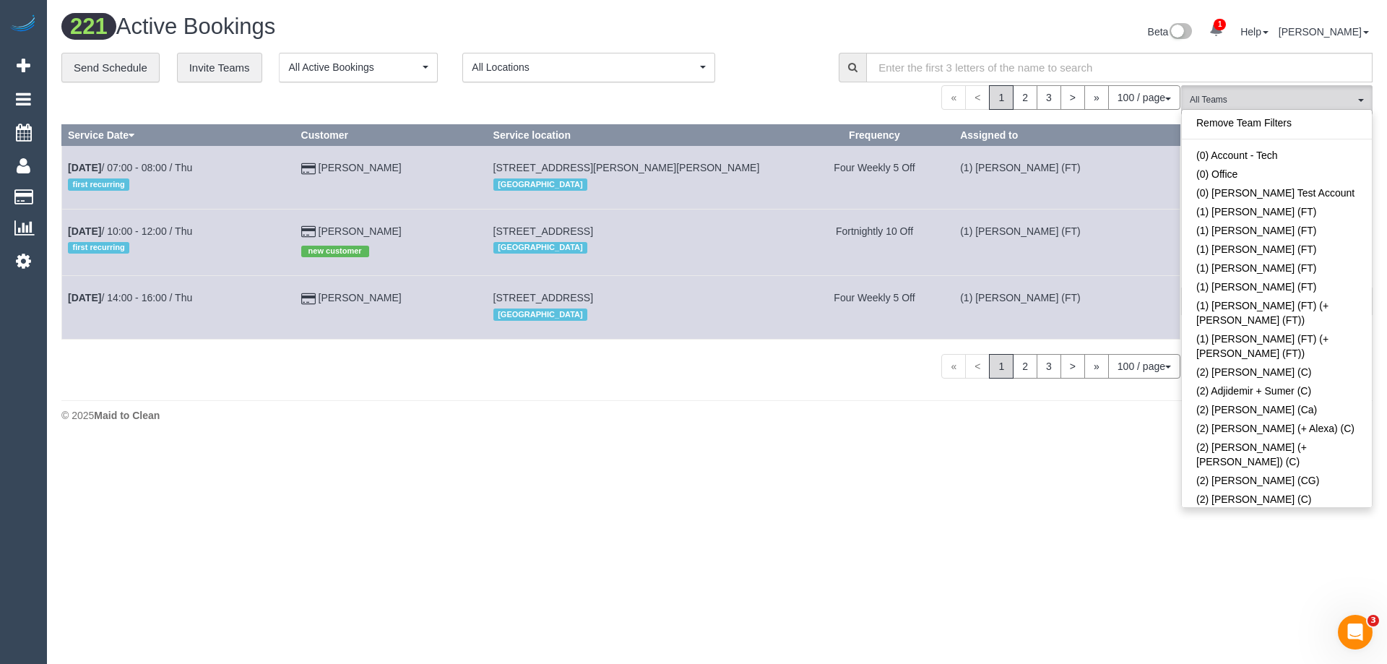
click at [808, 66] on div "**********" at bounding box center [439, 68] width 756 height 30
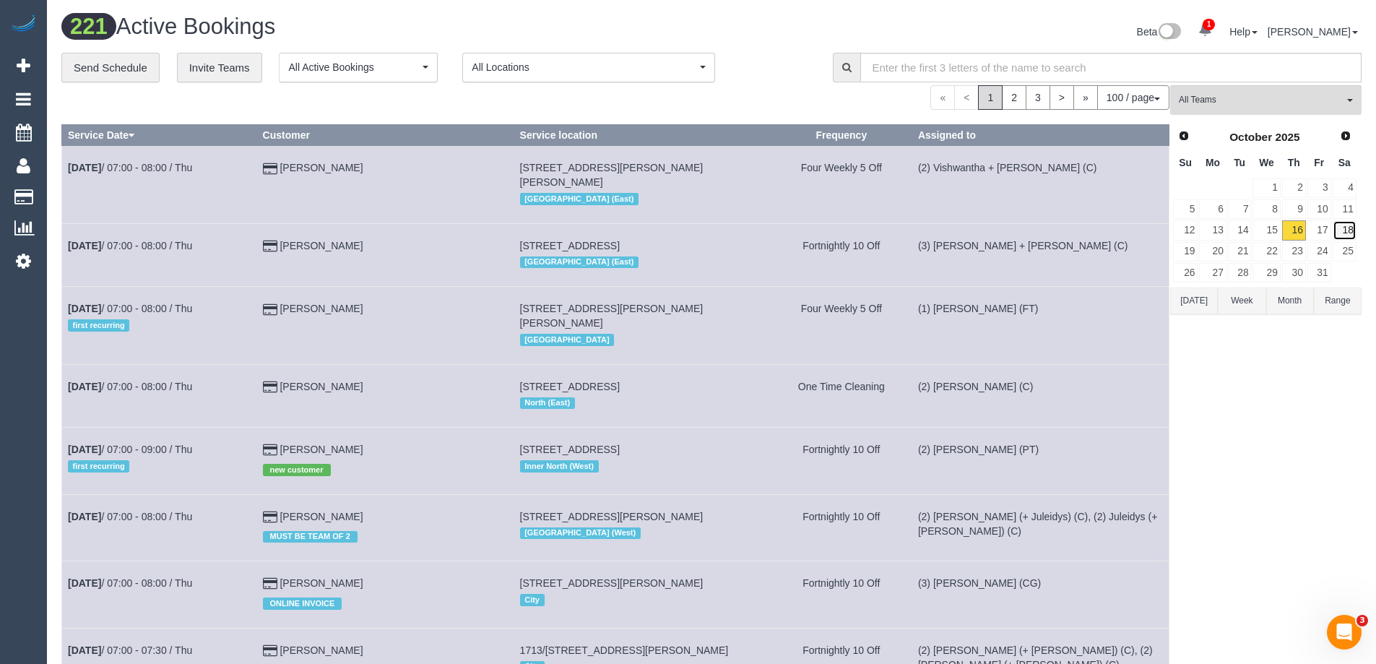
click at [1343, 227] on link "18" at bounding box center [1345, 230] width 24 height 20
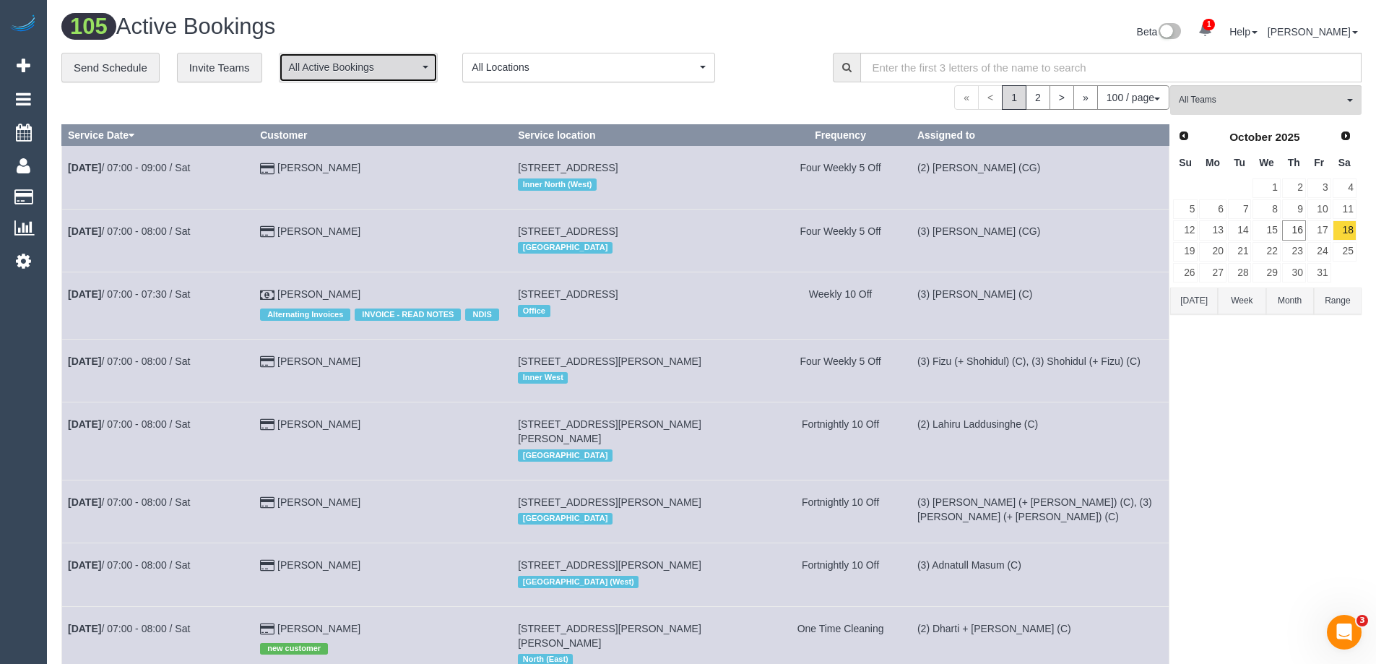
click at [405, 68] on span "All Active Bookings" at bounding box center [353, 67] width 131 height 14
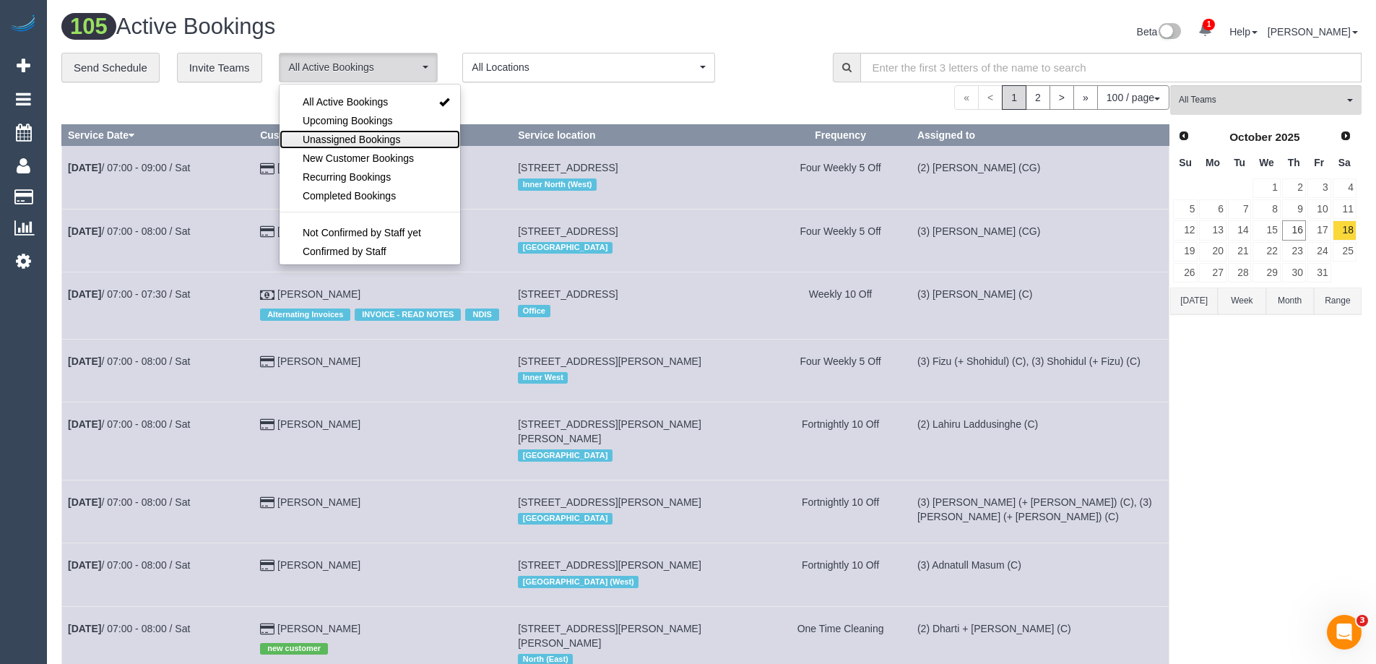
click at [381, 137] on span "Unassigned Bookings" at bounding box center [352, 139] width 98 height 14
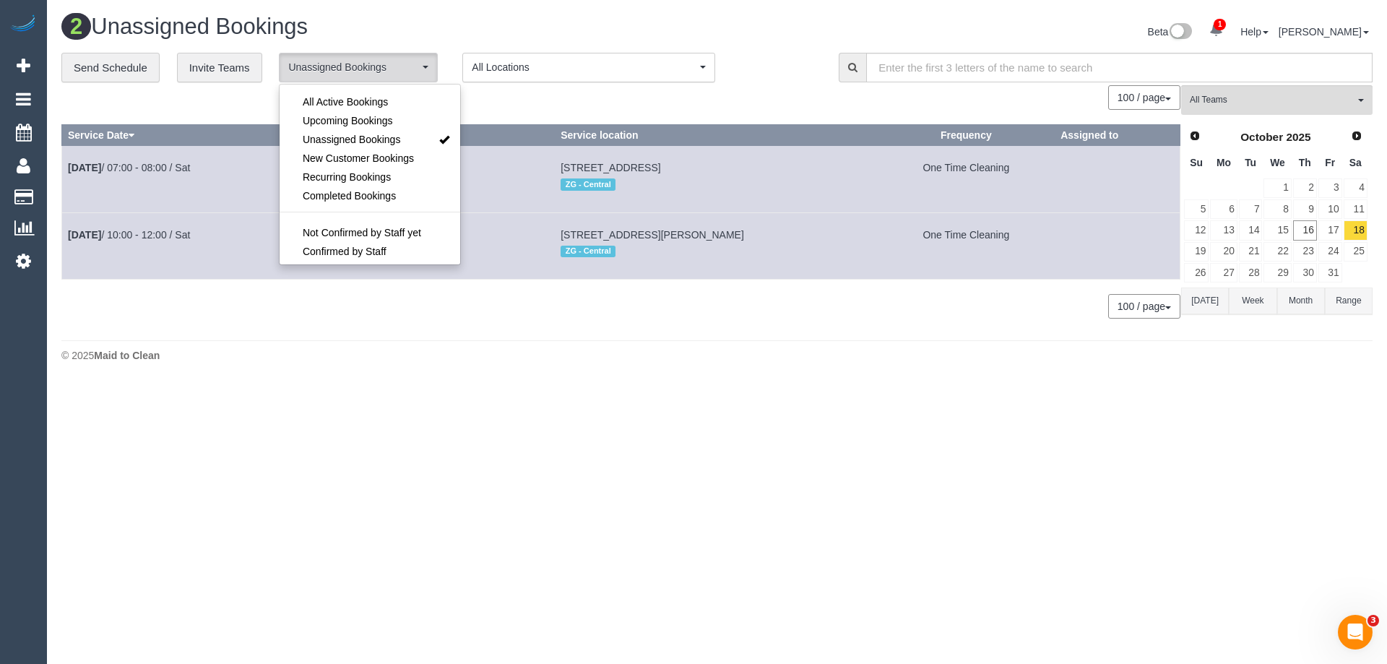
click at [498, 100] on div "100 / page 10 / page 20 / page 30 / page 40 / page 50 / page 100 / page" at bounding box center [620, 97] width 1119 height 25
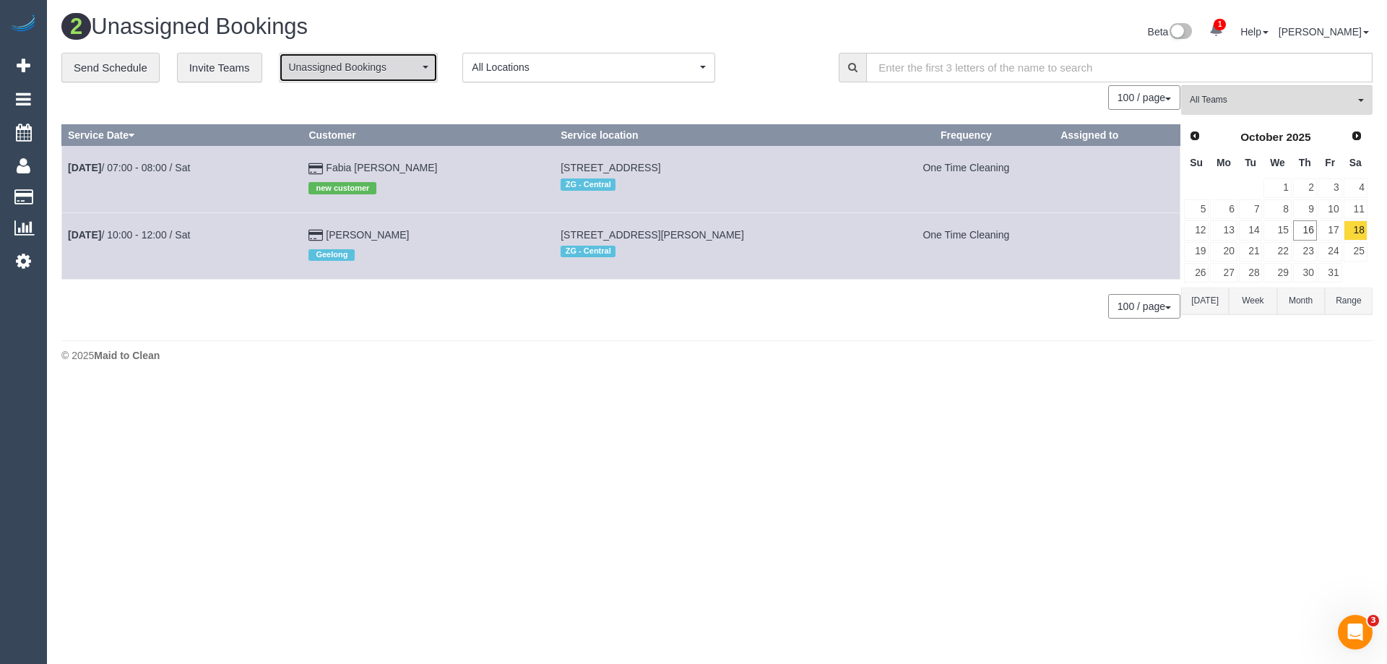
click at [337, 71] on span "Unassigned Bookings" at bounding box center [353, 67] width 131 height 14
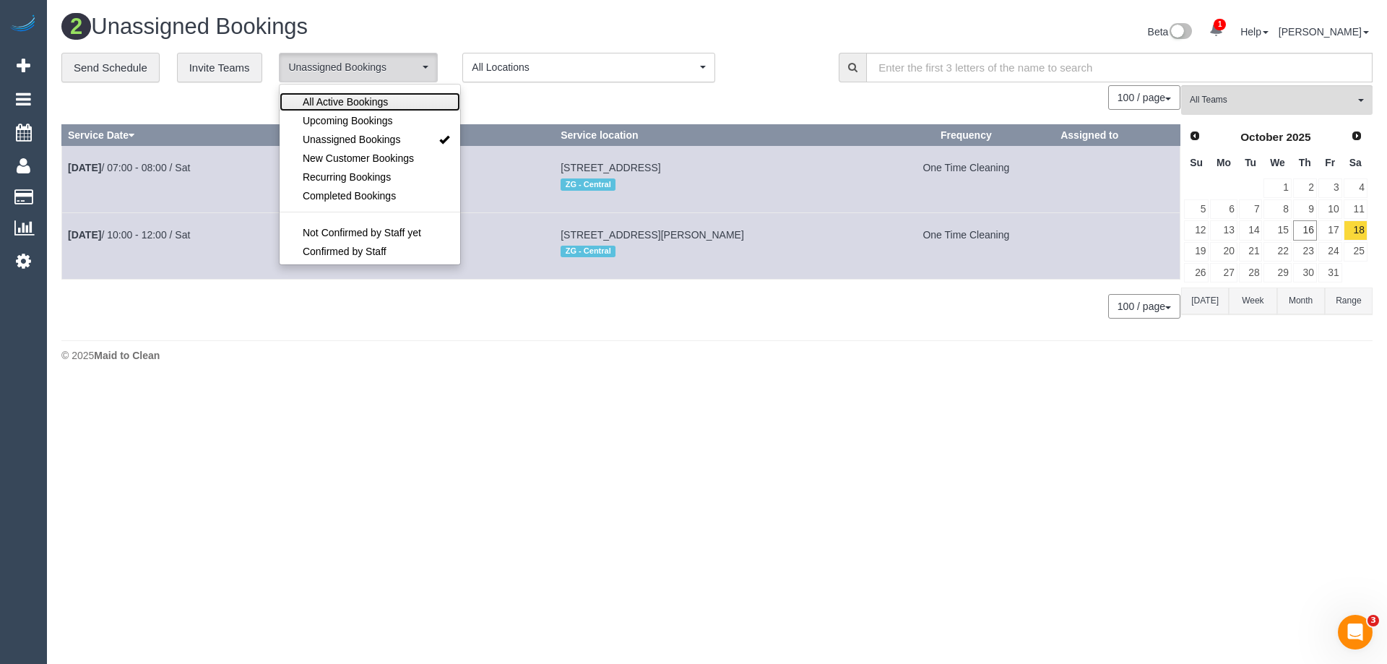
click at [345, 104] on span "All Active Bookings" at bounding box center [345, 102] width 85 height 14
select select "***"
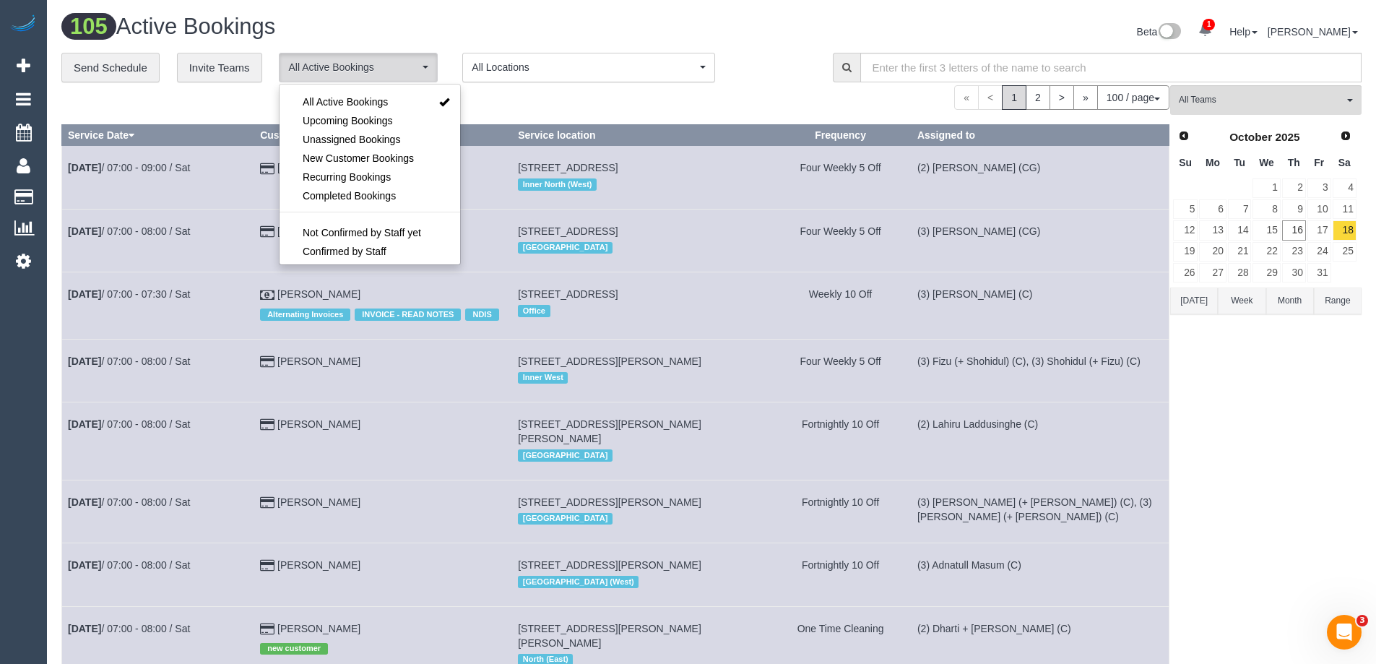
click at [484, 25] on h1 "105 Active Bookings" at bounding box center [380, 26] width 639 height 25
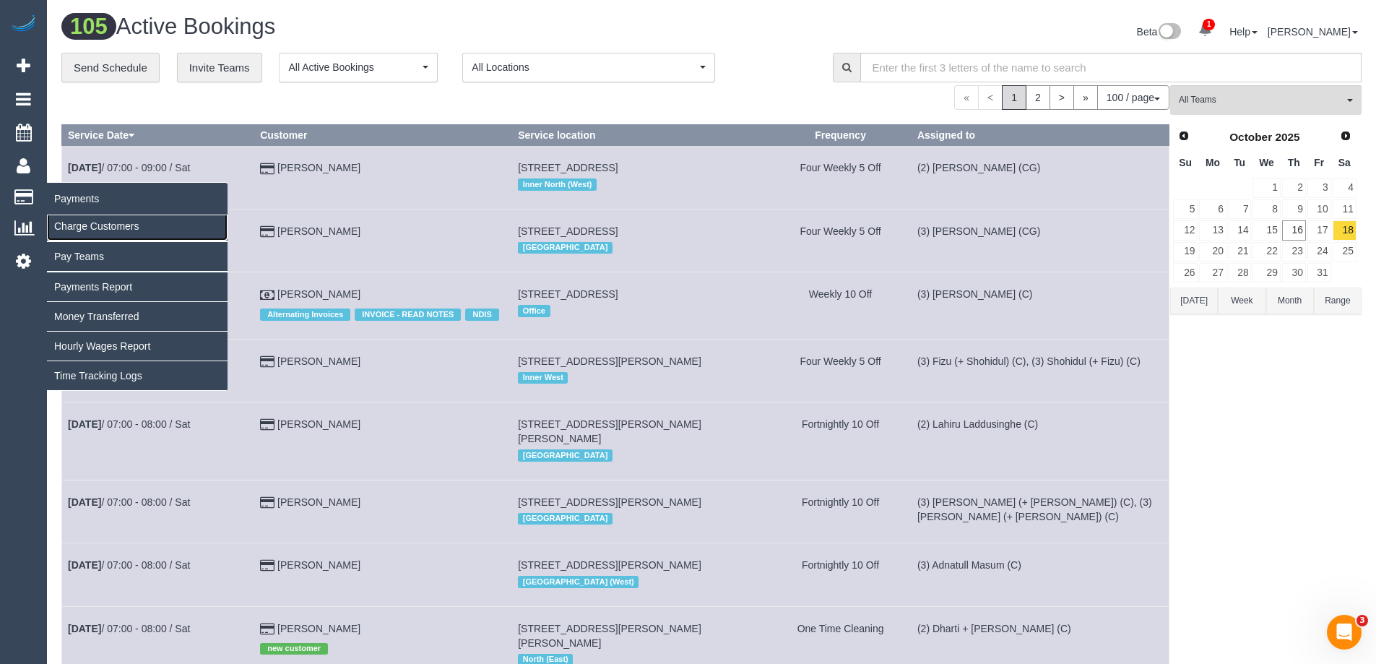
click at [82, 229] on link "Charge Customers" at bounding box center [137, 226] width 181 height 29
select select
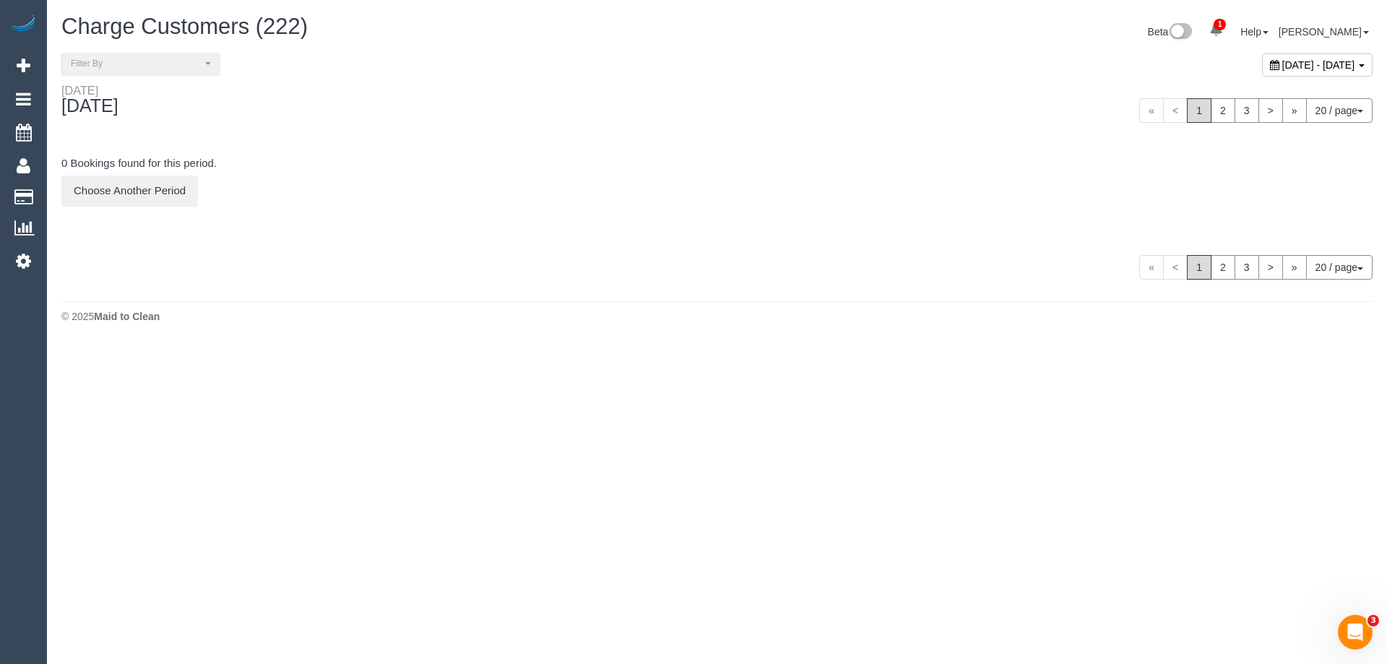
click at [1297, 61] on span "[DATE] - [DATE]" at bounding box center [1318, 65] width 73 height 12
type input "**********"
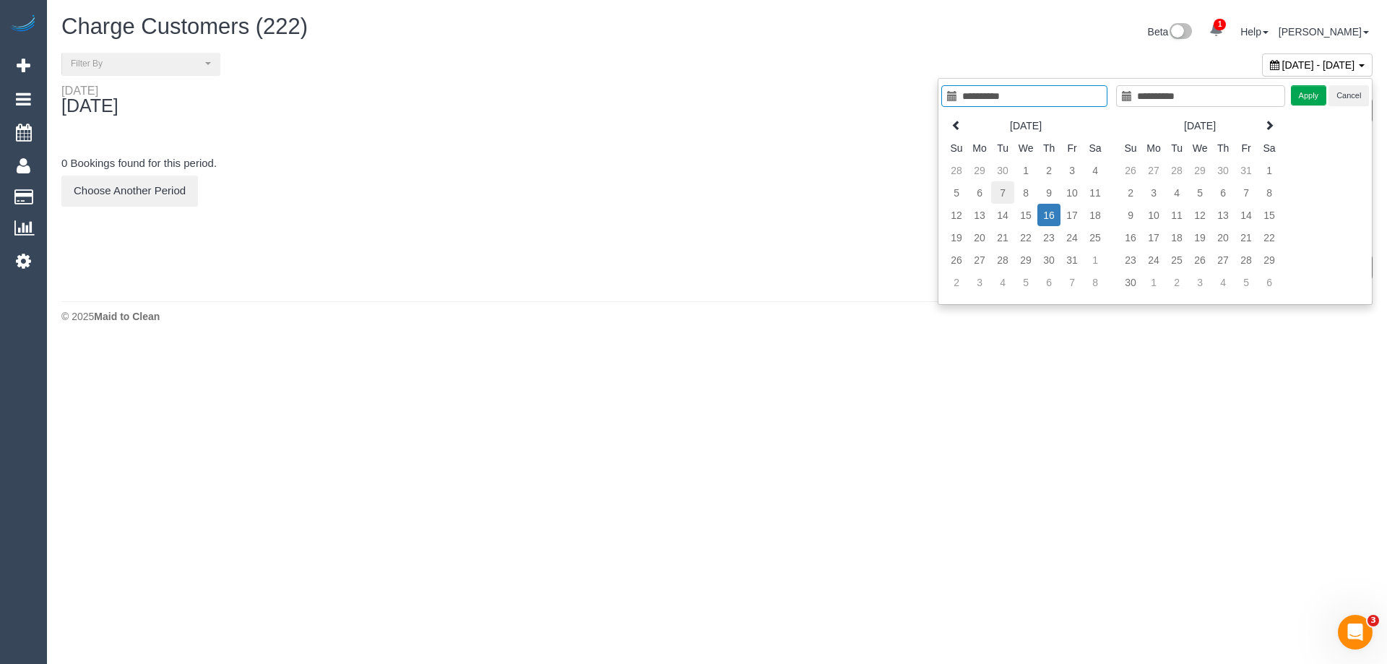
type input "**********"
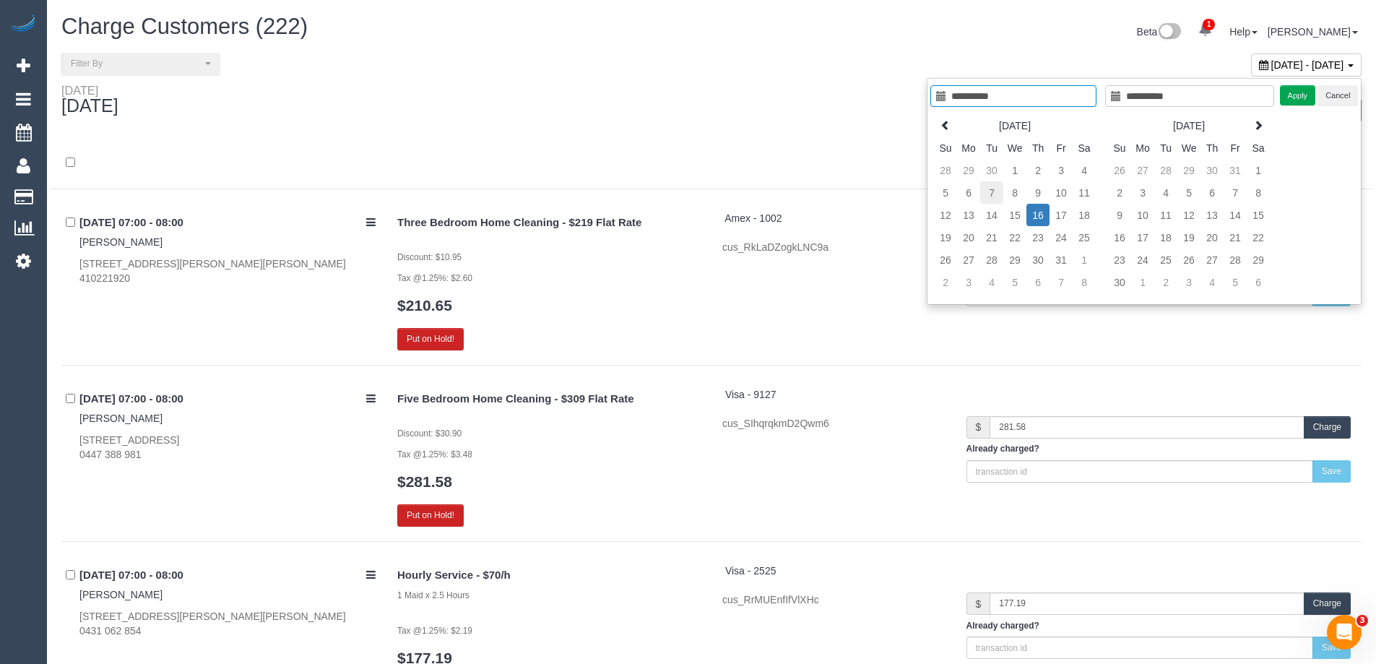
click at [995, 192] on td "7" at bounding box center [991, 192] width 23 height 22
type input "**********"
click at [993, 187] on td "7" at bounding box center [991, 192] width 23 height 22
type input "**********"
click at [1297, 103] on button "Apply" at bounding box center [1298, 95] width 36 height 21
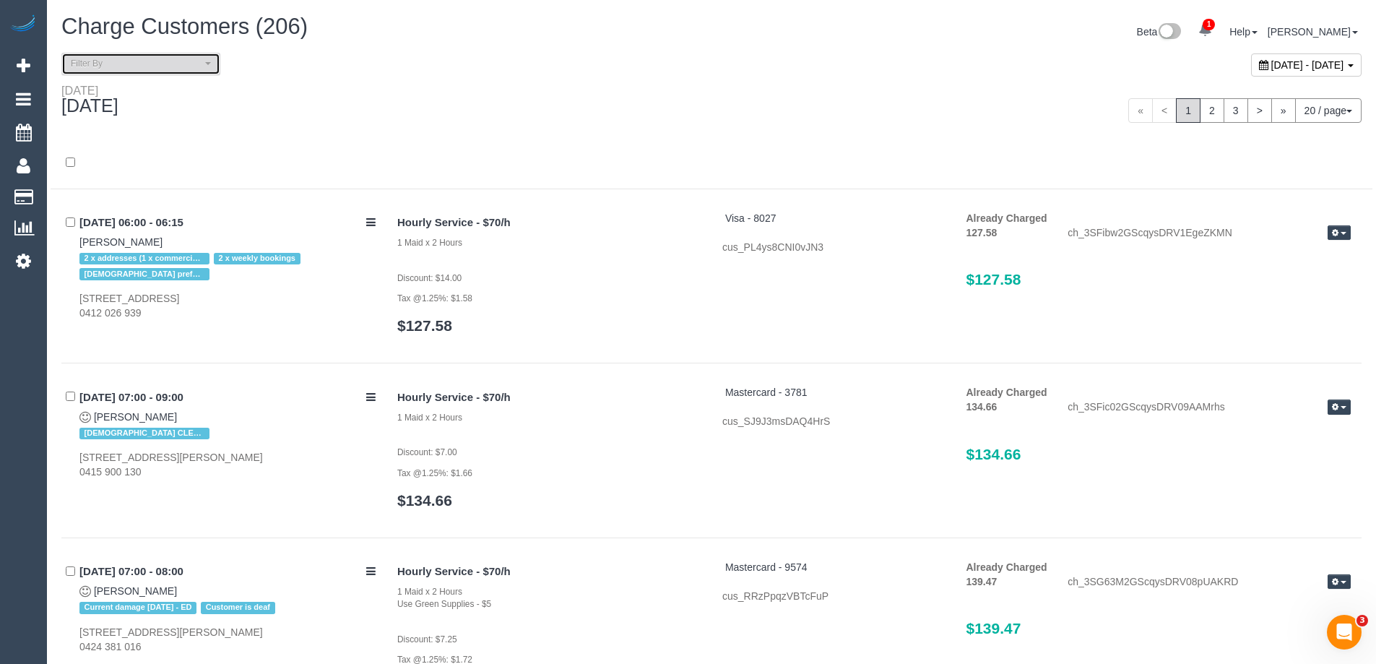
click at [177, 65] on span "Filter By" at bounding box center [136, 64] width 131 height 12
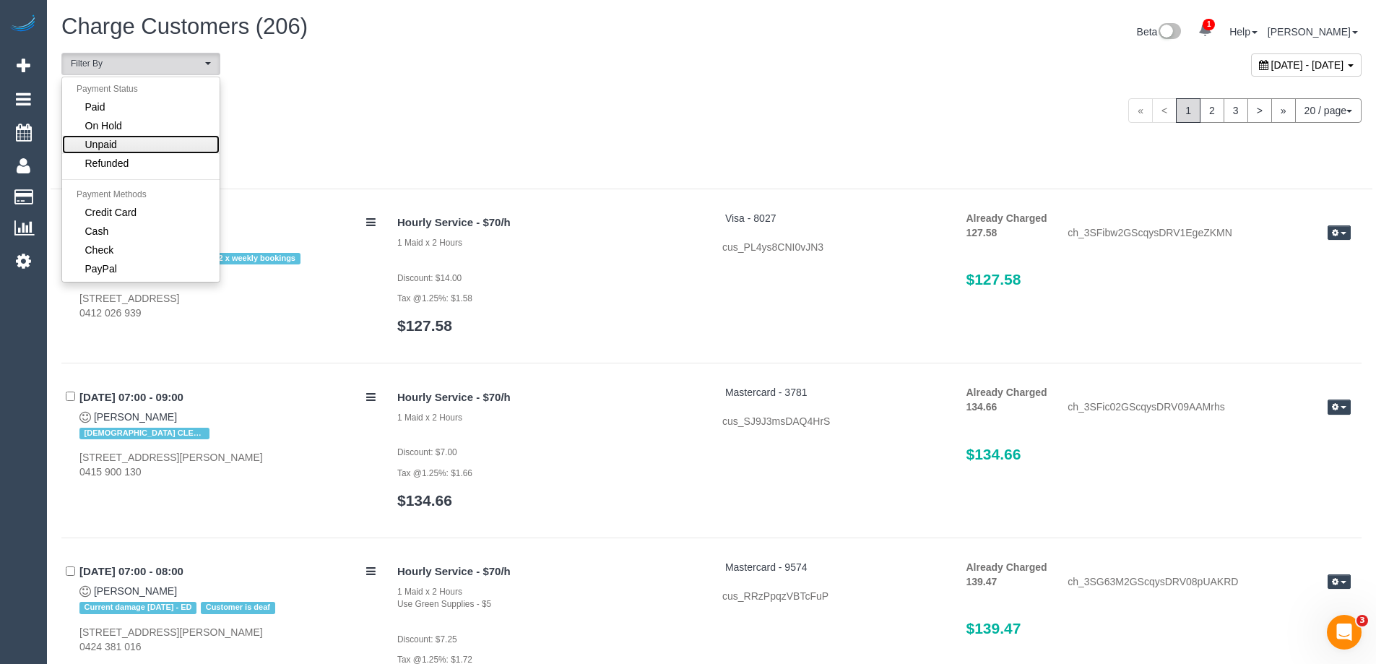
click at [126, 141] on link "Unpaid" at bounding box center [140, 144] width 157 height 19
select select "******"
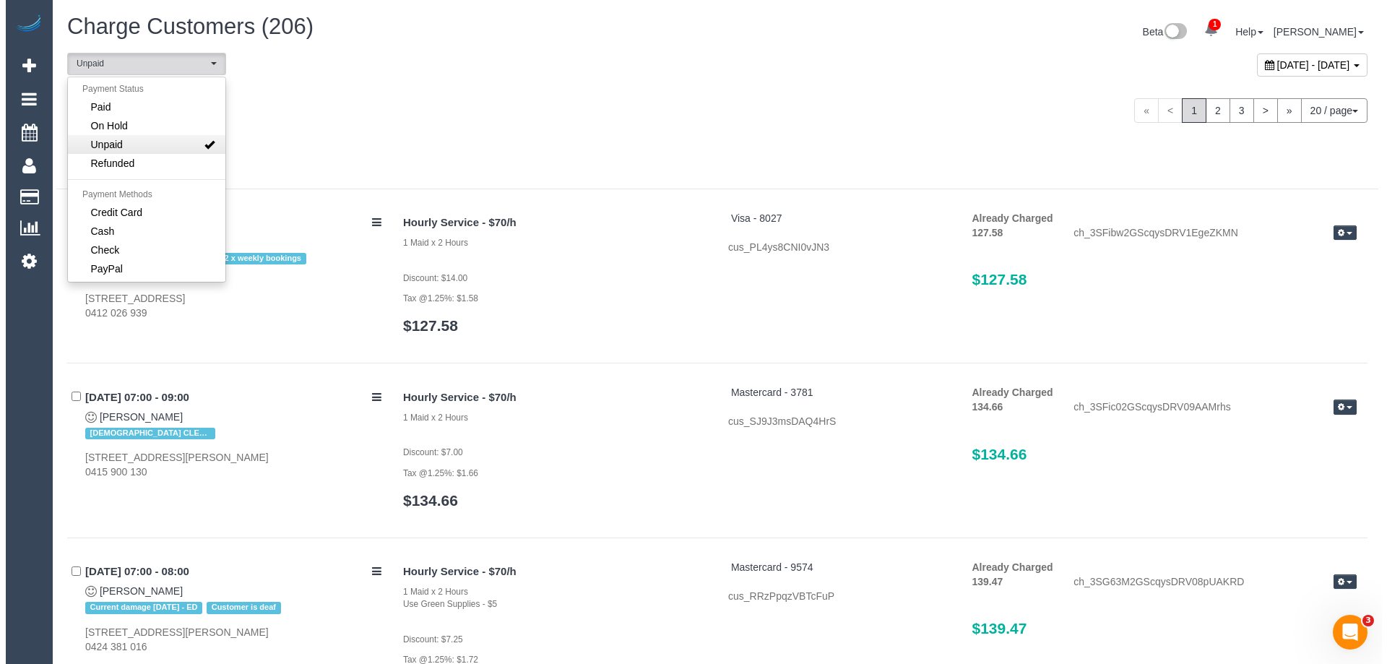
scroll to position [27, 0]
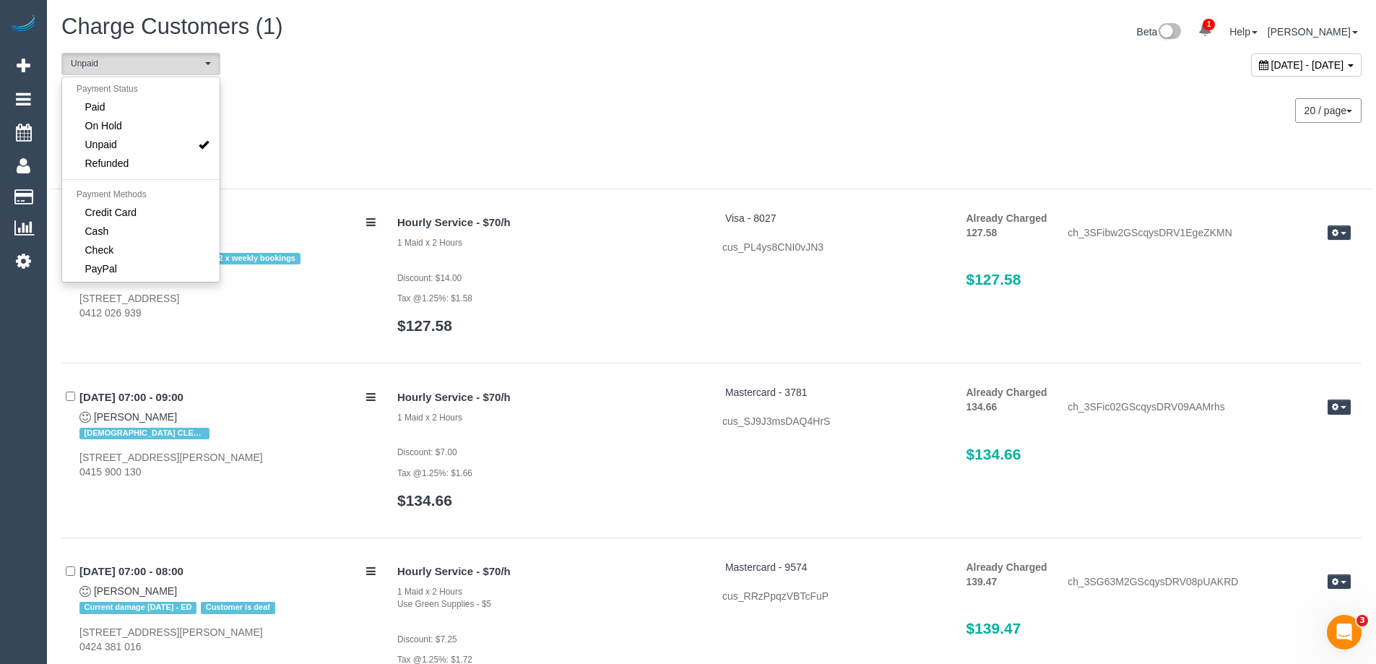
click at [397, 113] on div "[DATE]" at bounding box center [381, 103] width 661 height 38
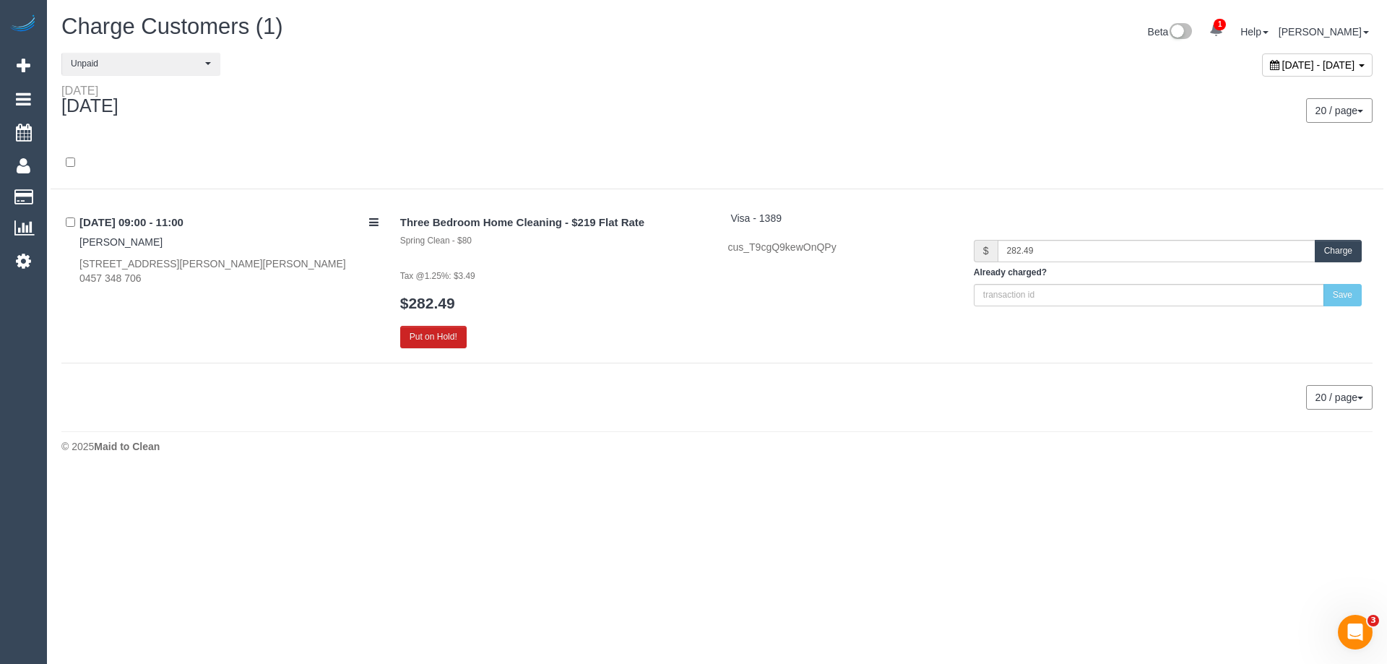
click at [1282, 61] on span "[DATE] - [DATE]" at bounding box center [1318, 65] width 73 height 12
click at [466, 43] on div "Charge Customers (1)" at bounding box center [384, 29] width 667 height 31
click at [151, 63] on span "Unpaid" at bounding box center [136, 64] width 131 height 12
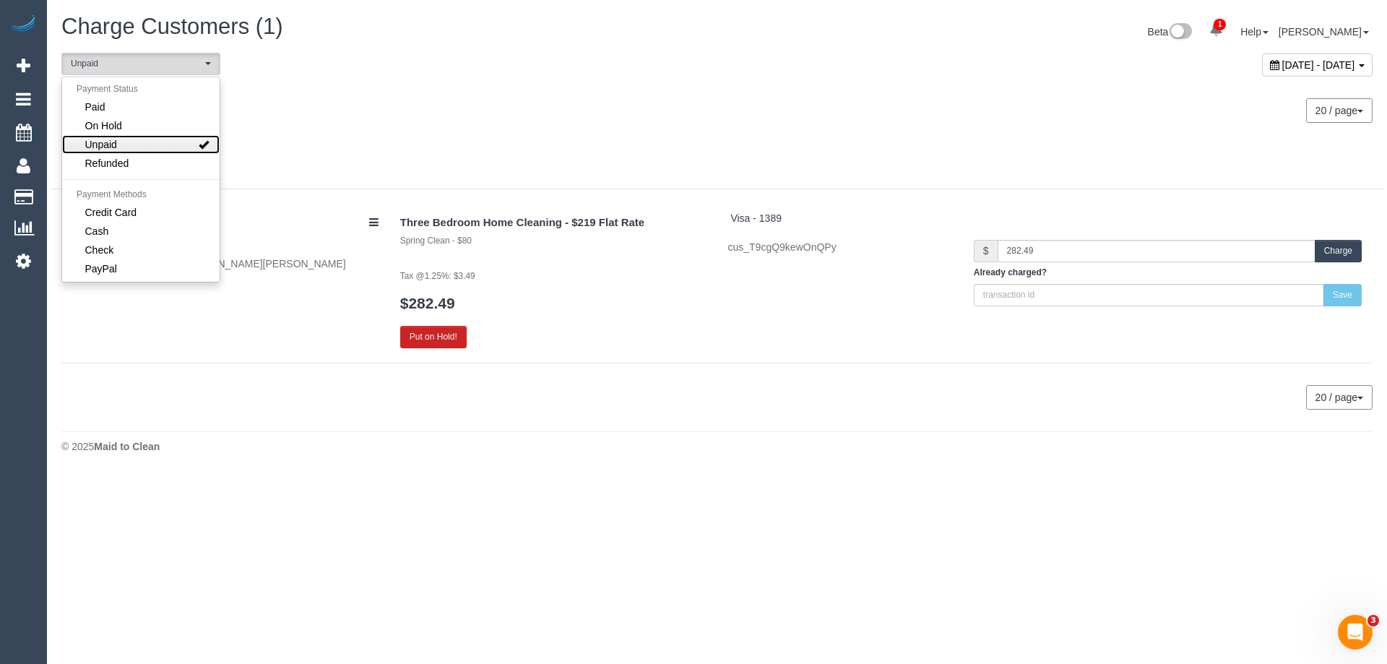
click at [152, 144] on link "Unpaid" at bounding box center [140, 144] width 157 height 19
select select
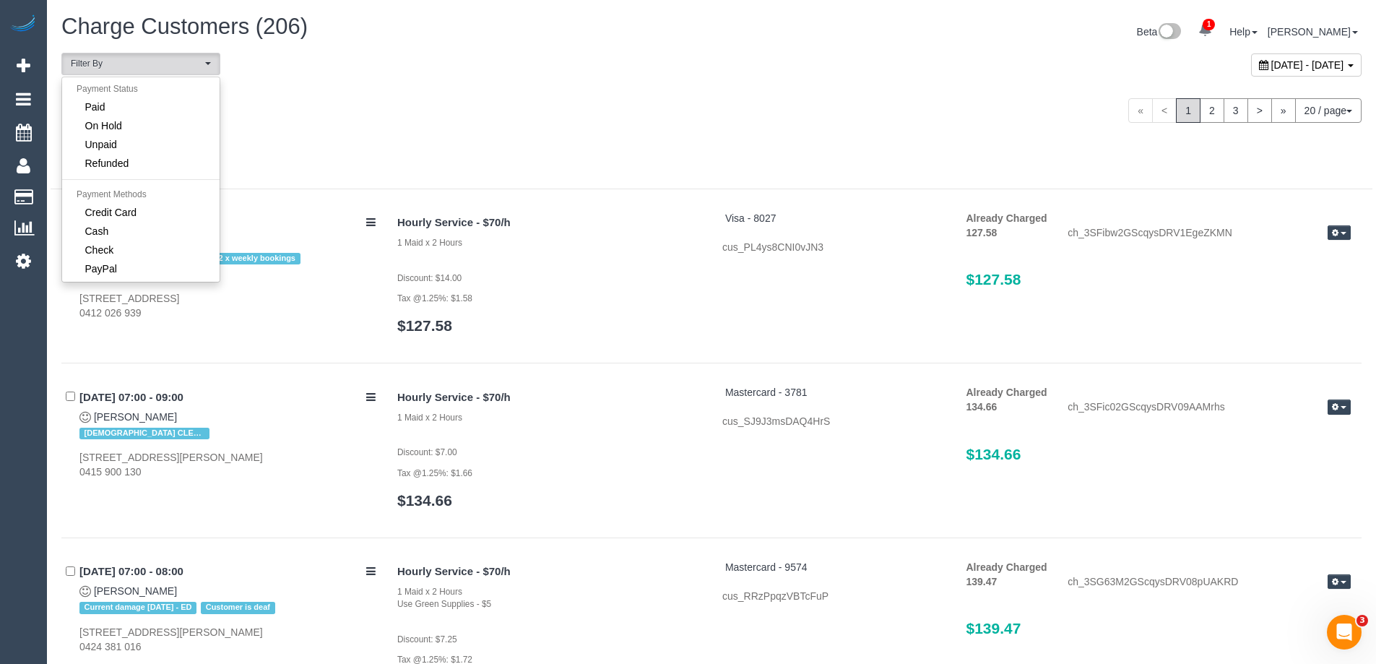
drag, startPoint x: 548, startPoint y: 107, endPoint x: 563, endPoint y: 79, distance: 31.4
click at [563, 79] on div "**********" at bounding box center [712, 68] width 1322 height 31
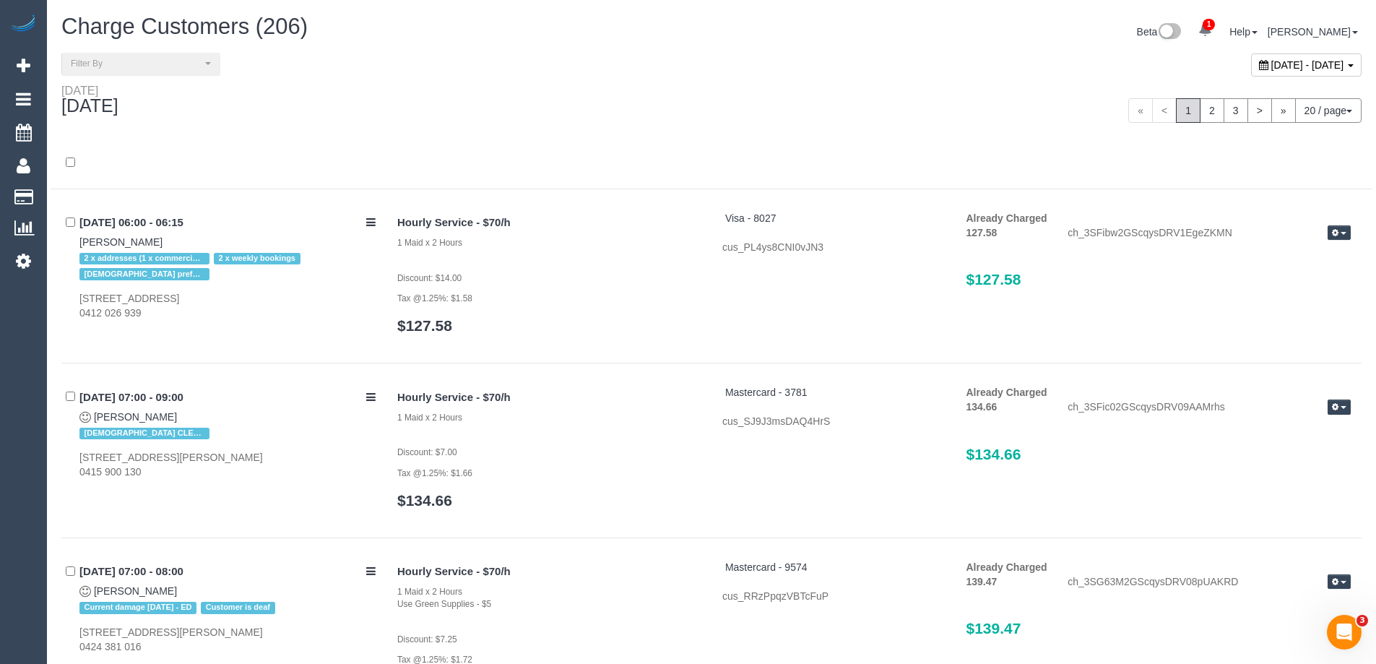
click at [1327, 66] on span "[DATE] - [DATE]" at bounding box center [1307, 65] width 73 height 12
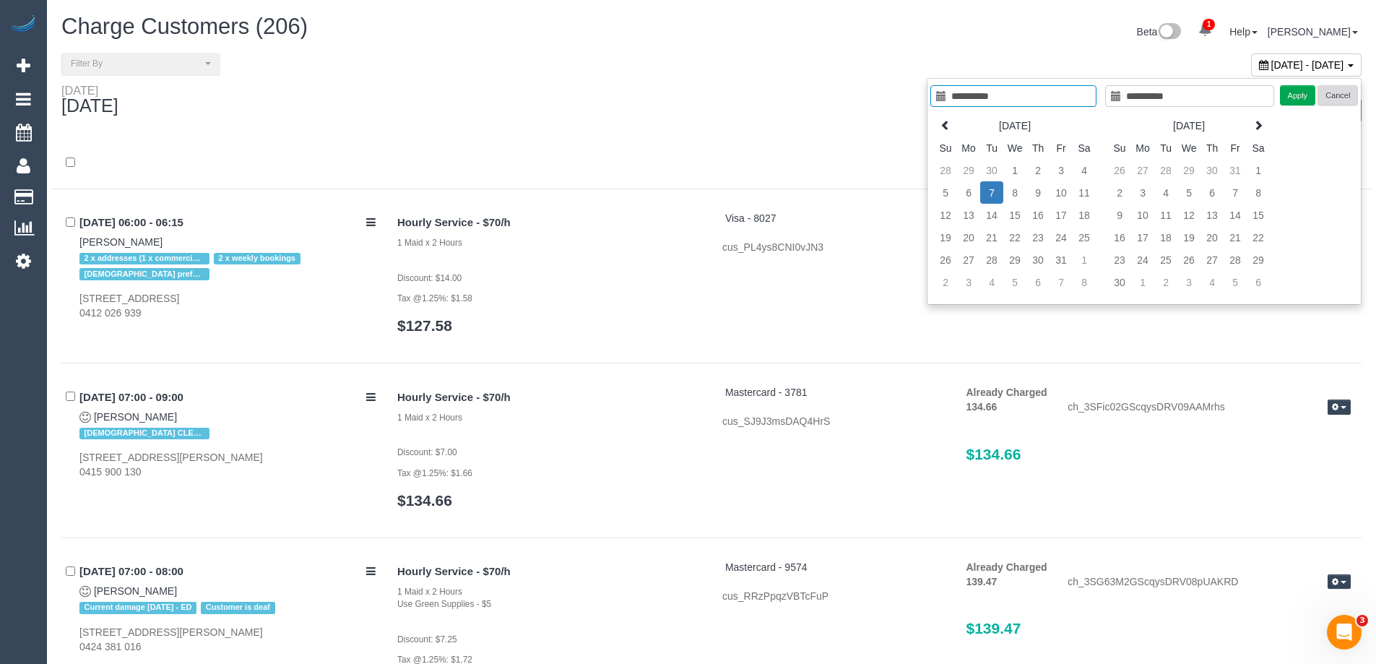
click at [1337, 92] on button "Cancel" at bounding box center [1338, 95] width 40 height 21
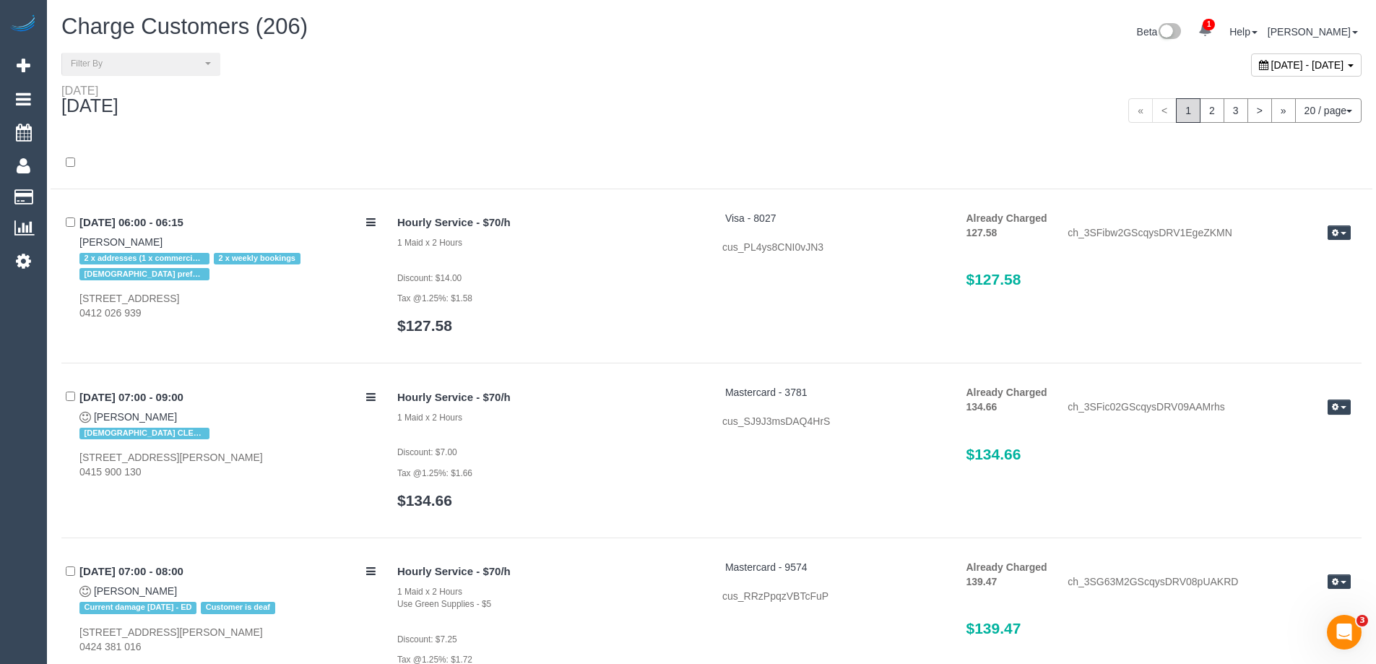
click at [1336, 235] on icon "button" at bounding box center [1335, 233] width 7 height 8
click at [835, 277] on div "Hourly Service - $70/h 1 Maid x 2 Hours Discount: $14.00 Tax @1.25%: $1.58 $127…" at bounding box center [873, 280] width 975 height 138
click at [1333, 227] on button "button" at bounding box center [1339, 232] width 23 height 15
click at [1311, 276] on link "Send Invoice" at bounding box center [1293, 276] width 114 height 19
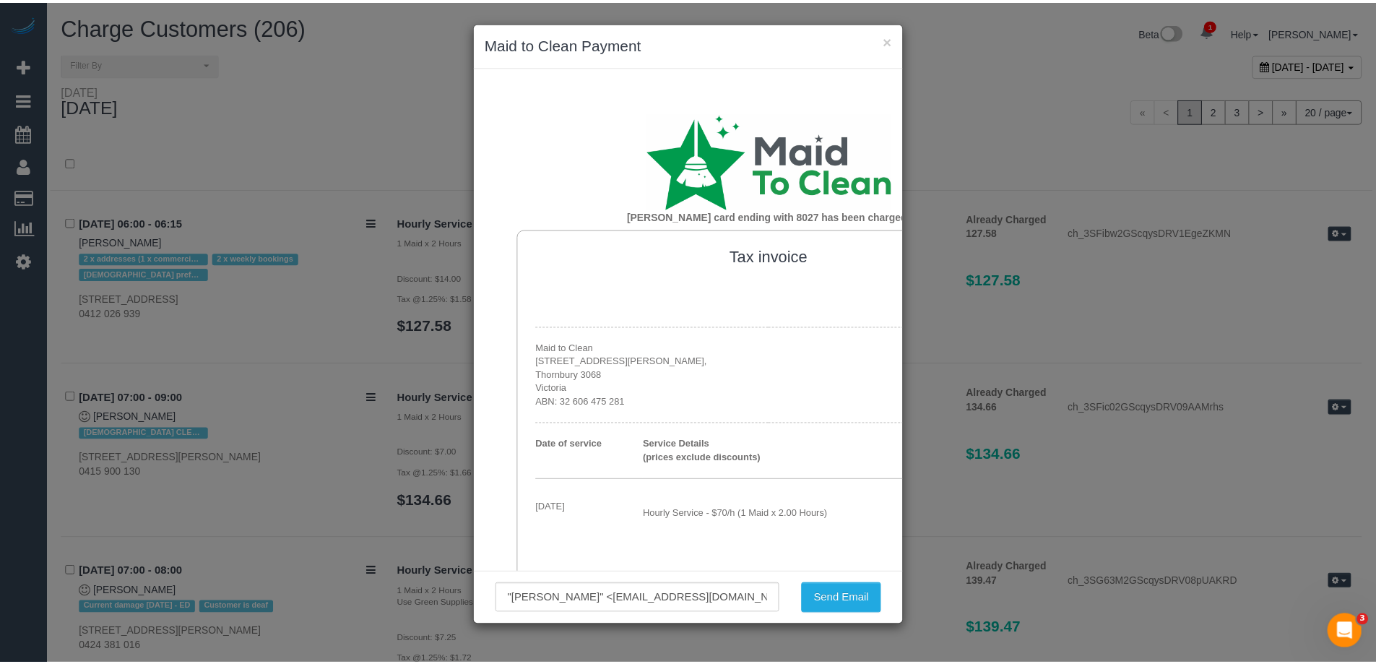
scroll to position [0, 0]
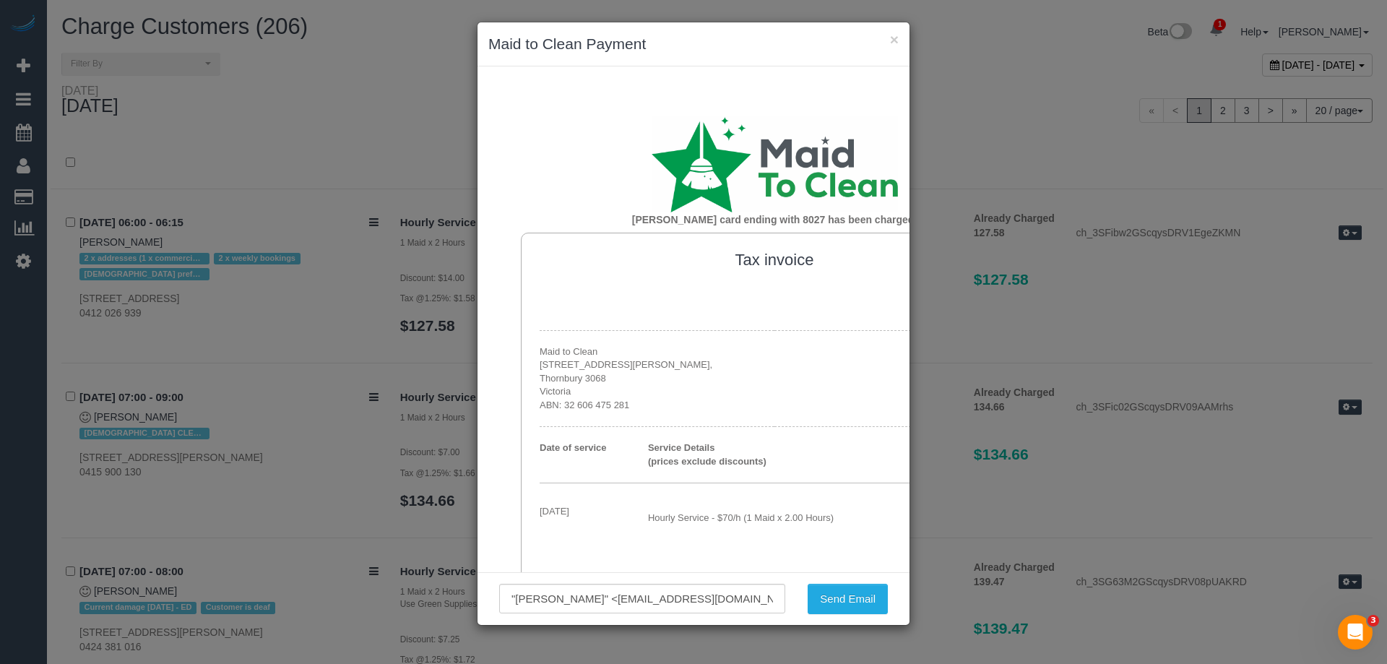
click at [978, 105] on div "× Maid to Clean Payment [PERSON_NAME] card ending with 8027 has been charged. T…" at bounding box center [693, 332] width 1387 height 664
click at [1043, 129] on div "× Maid to Clean Payment [PERSON_NAME] card ending with 8027 has been charged. T…" at bounding box center [693, 332] width 1387 height 664
drag, startPoint x: 897, startPoint y: 38, endPoint x: 888, endPoint y: 32, distance: 11.4
click at [885, 30] on div "× Maid to Clean Payment" at bounding box center [693, 44] width 432 height 44
click at [893, 36] on button "×" at bounding box center [894, 39] width 9 height 15
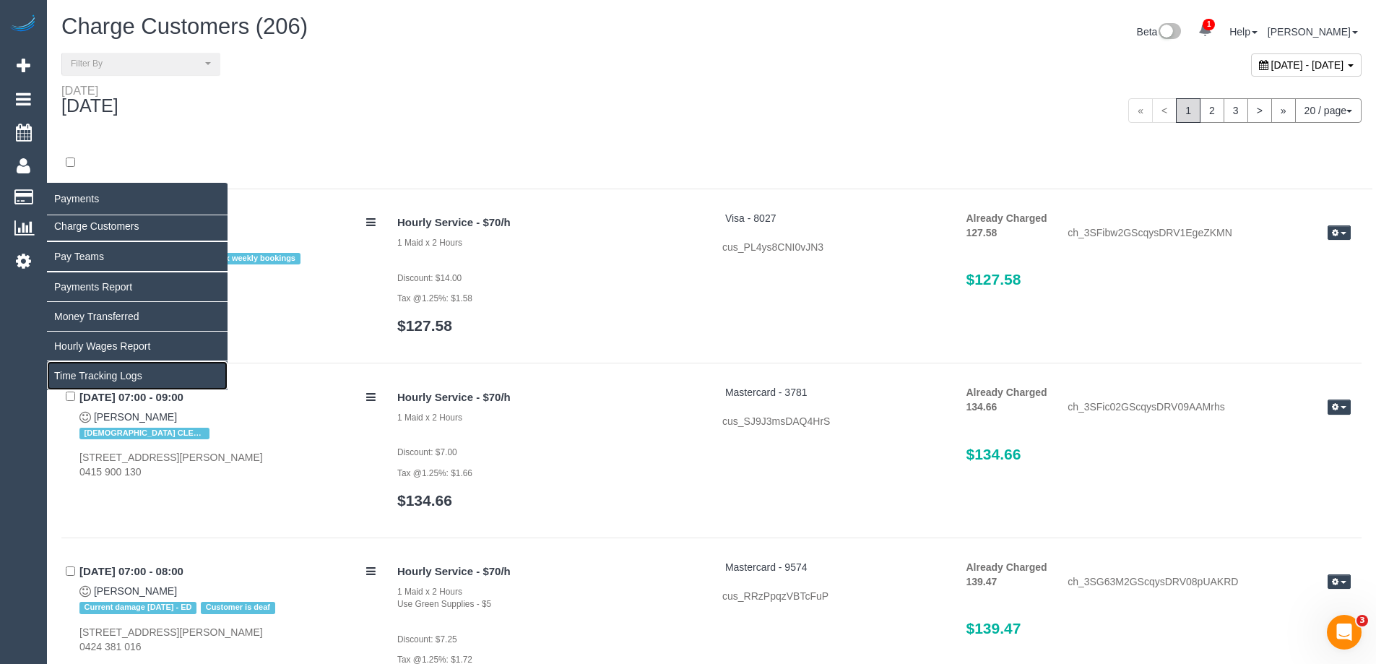
click at [79, 377] on link "Time Tracking Logs" at bounding box center [137, 375] width 181 height 29
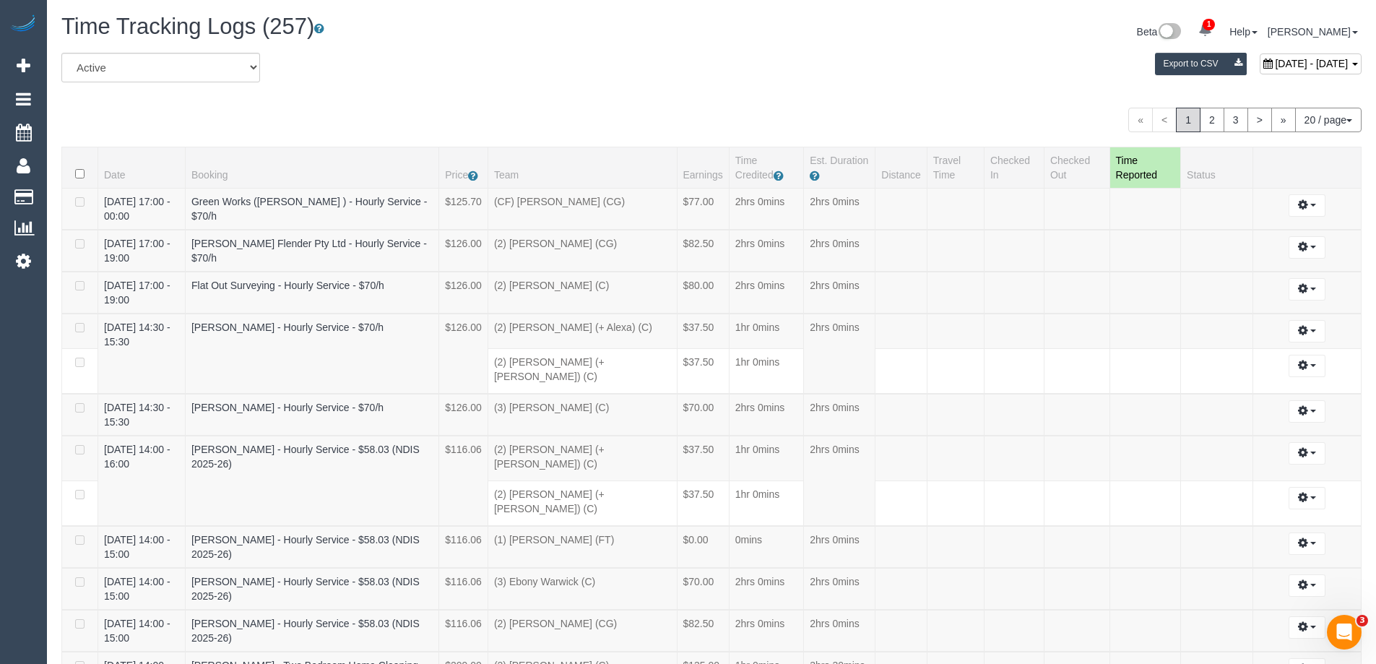
select select
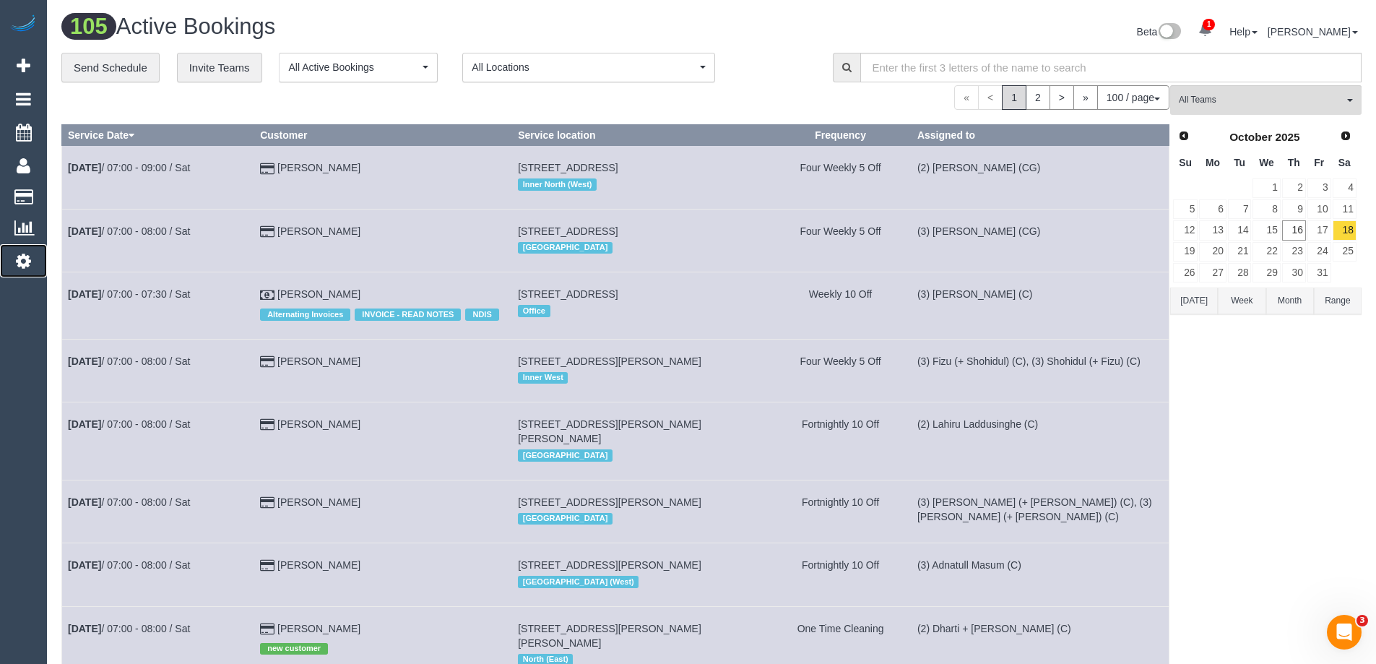
click at [6, 246] on link "Settings" at bounding box center [23, 260] width 47 height 33
click at [15, 258] on link "Settings" at bounding box center [23, 260] width 47 height 33
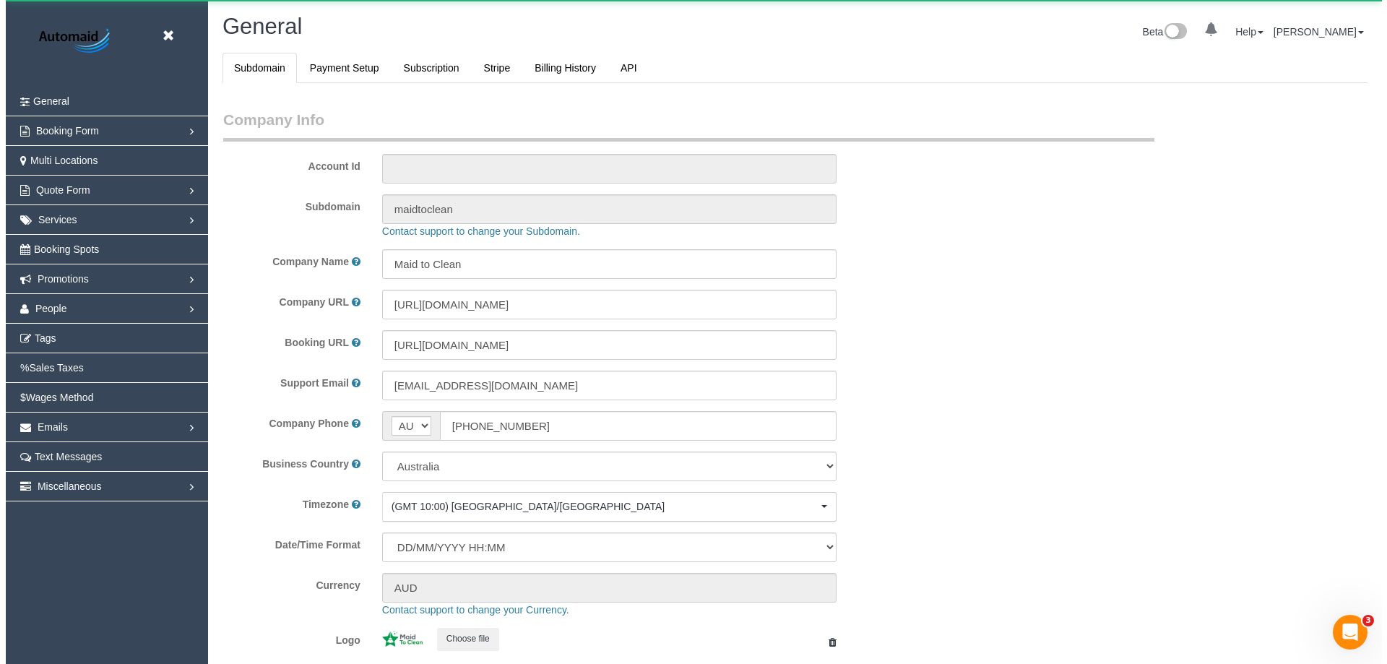
scroll to position [3273, 1376]
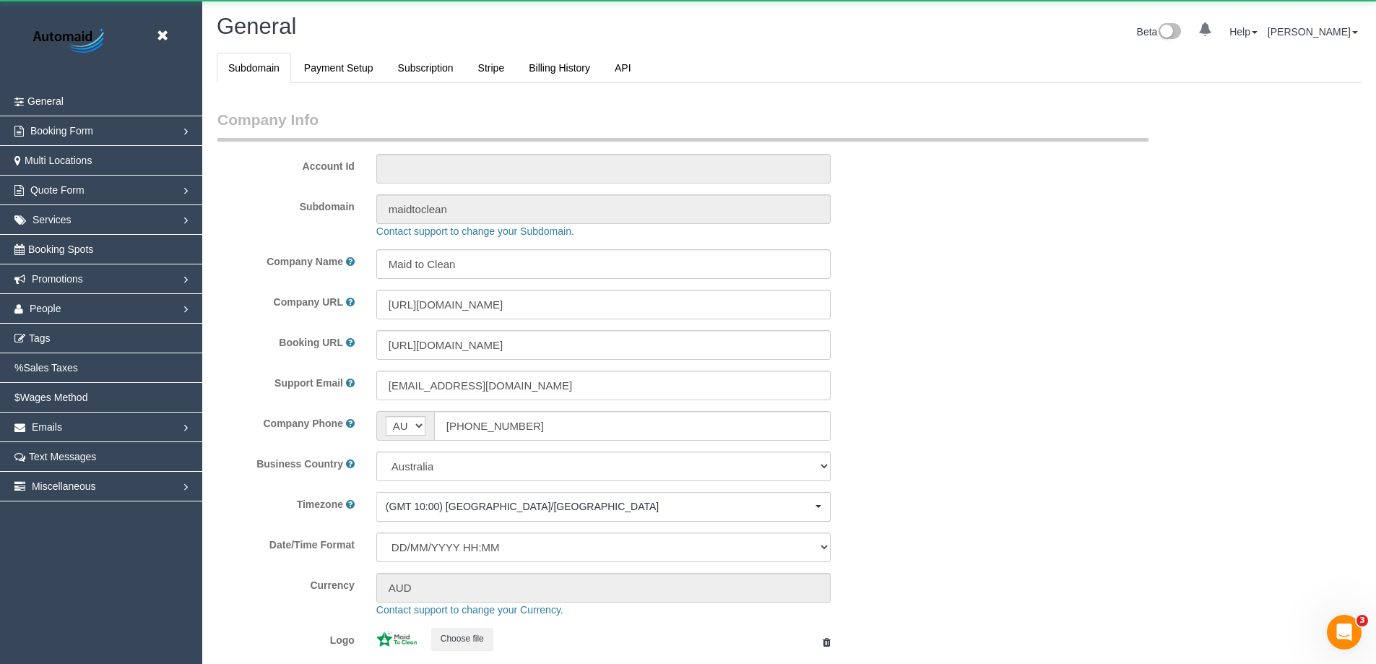
select select "1"
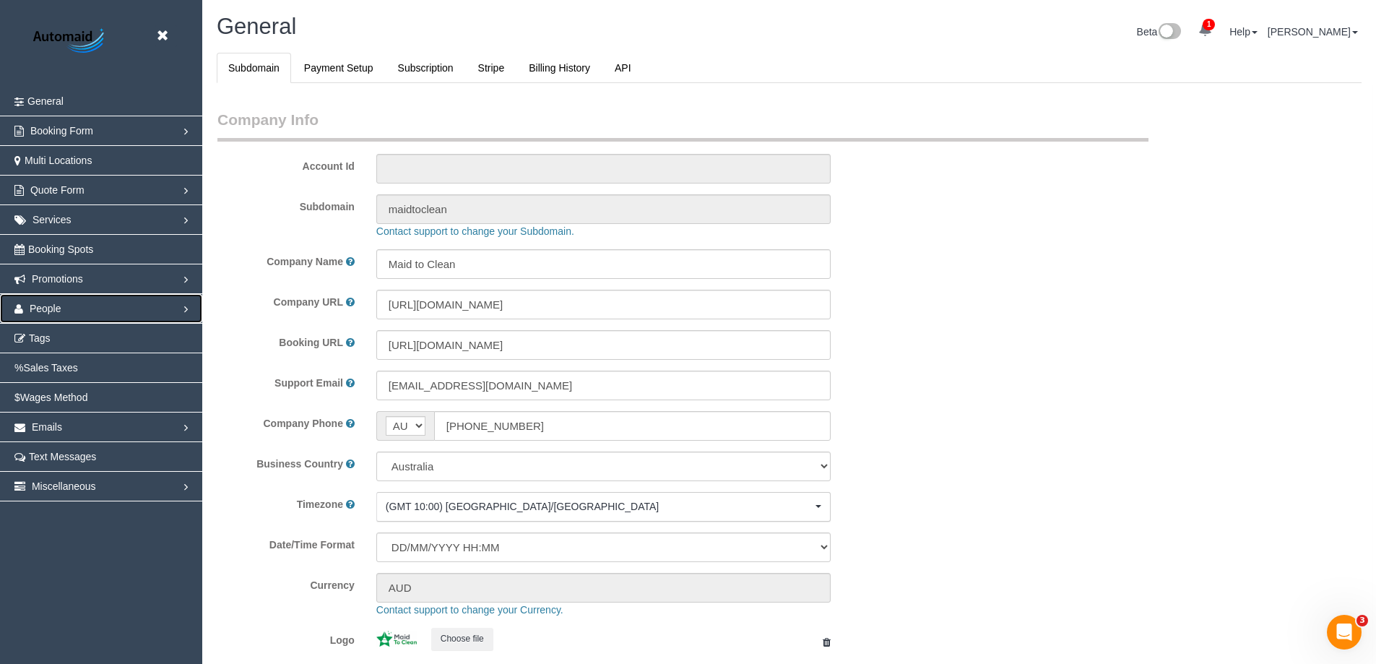
click at [94, 313] on link "People" at bounding box center [101, 308] width 202 height 29
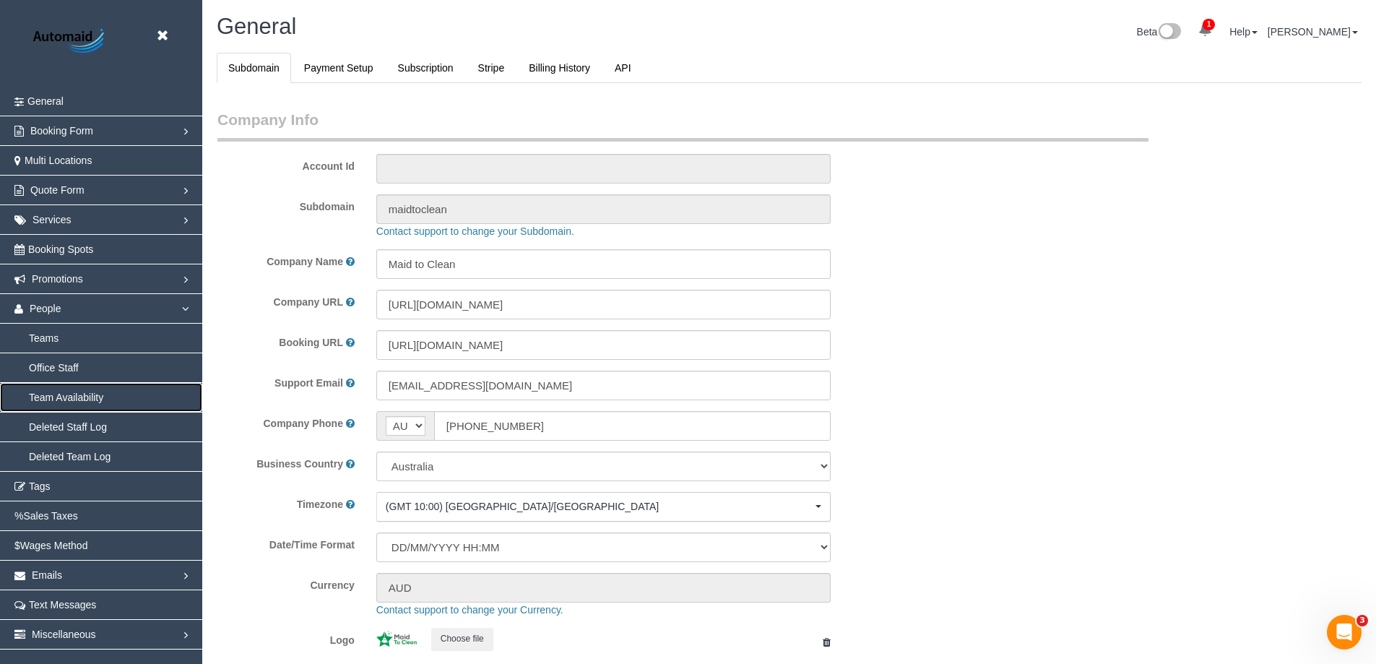
click at [58, 391] on link "Team Availability" at bounding box center [101, 397] width 202 height 29
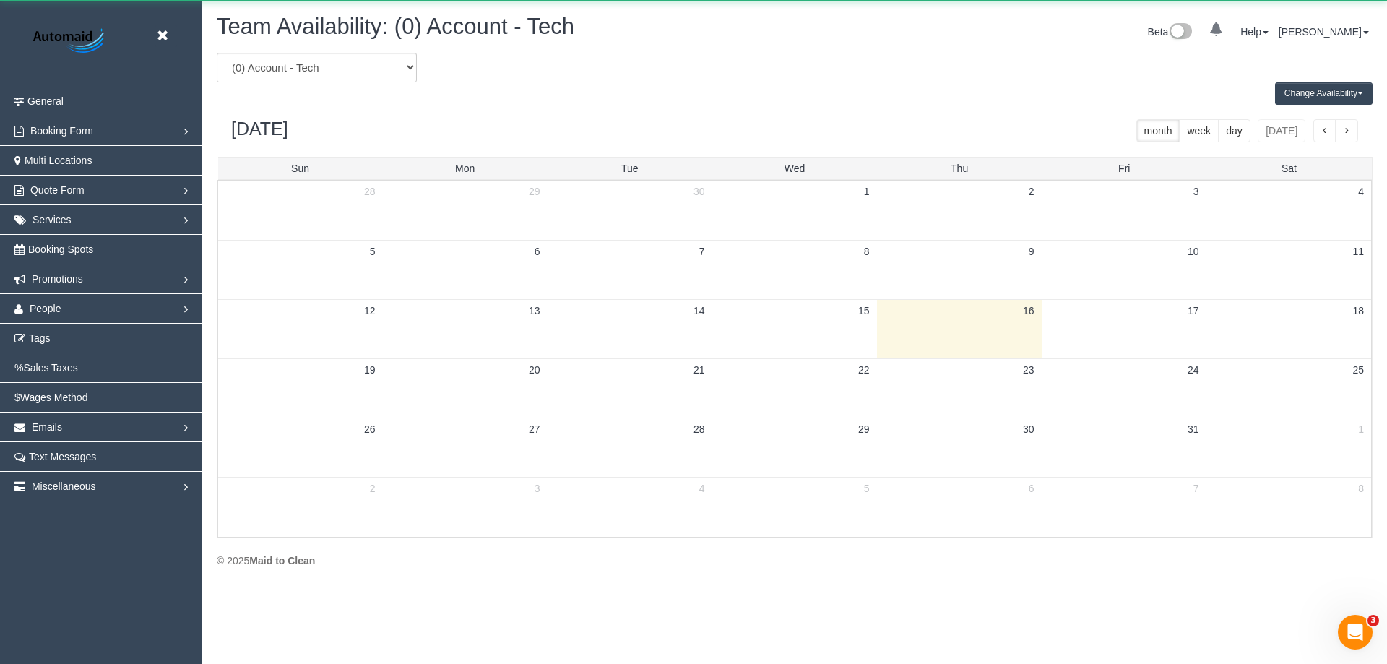
scroll to position [588, 1387]
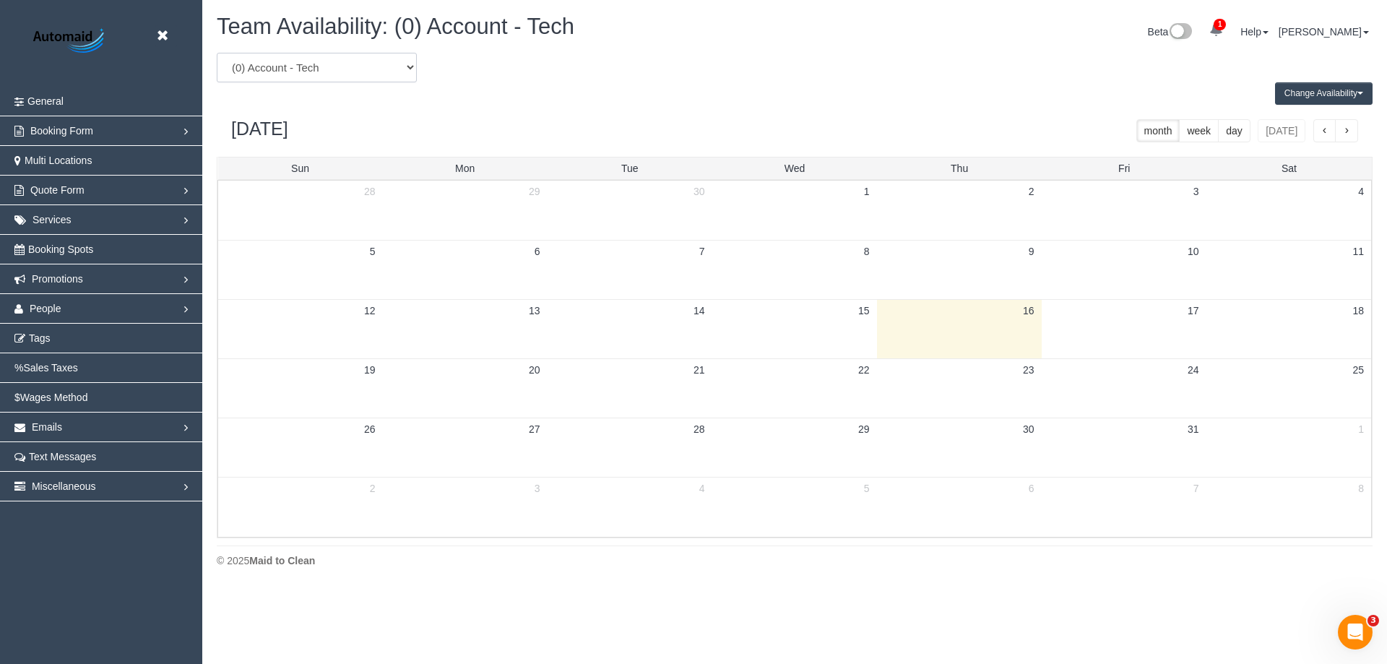
click at [363, 78] on select "(0) Account - Tech (0) Office (0) [PERSON_NAME] Test Account (1) [PERSON_NAME] …" at bounding box center [317, 68] width 200 height 30
select select "number:23781"
click at [217, 53] on select "(0) Account - Tech (0) Office (0) [PERSON_NAME] Test Account (1) [PERSON_NAME] …" at bounding box center [317, 68] width 200 height 30
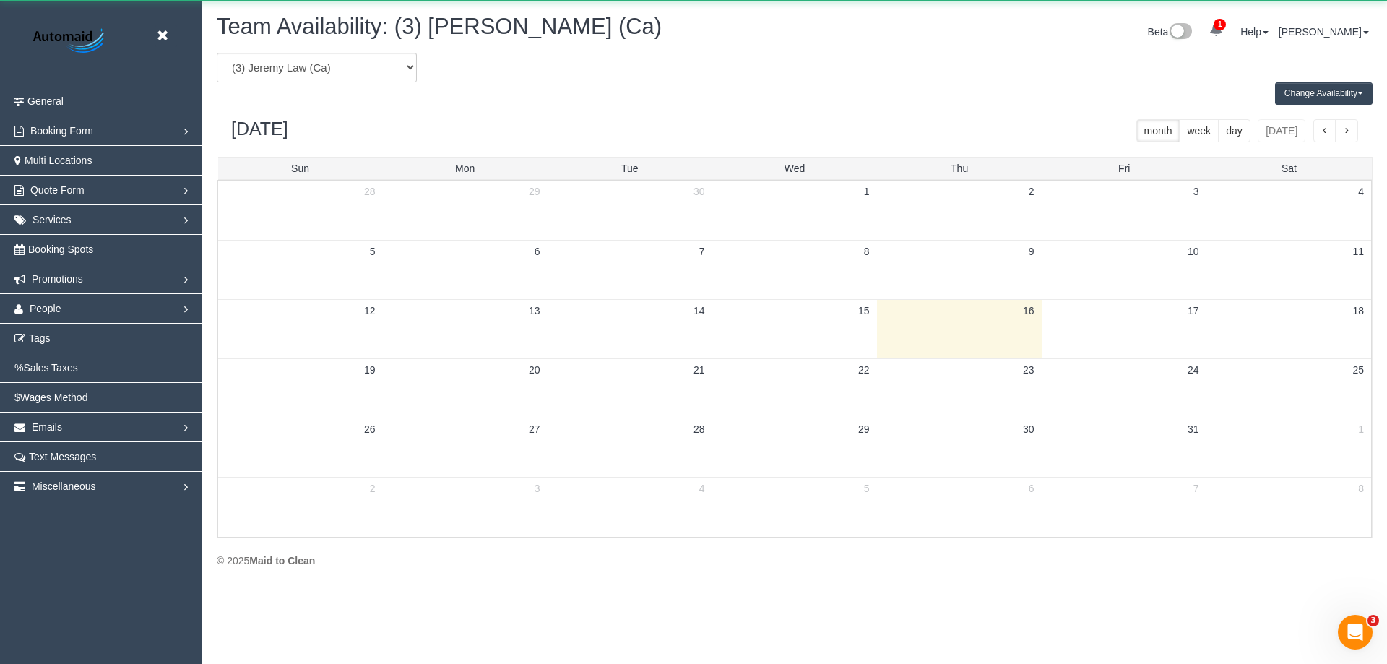
scroll to position [71648, 70850]
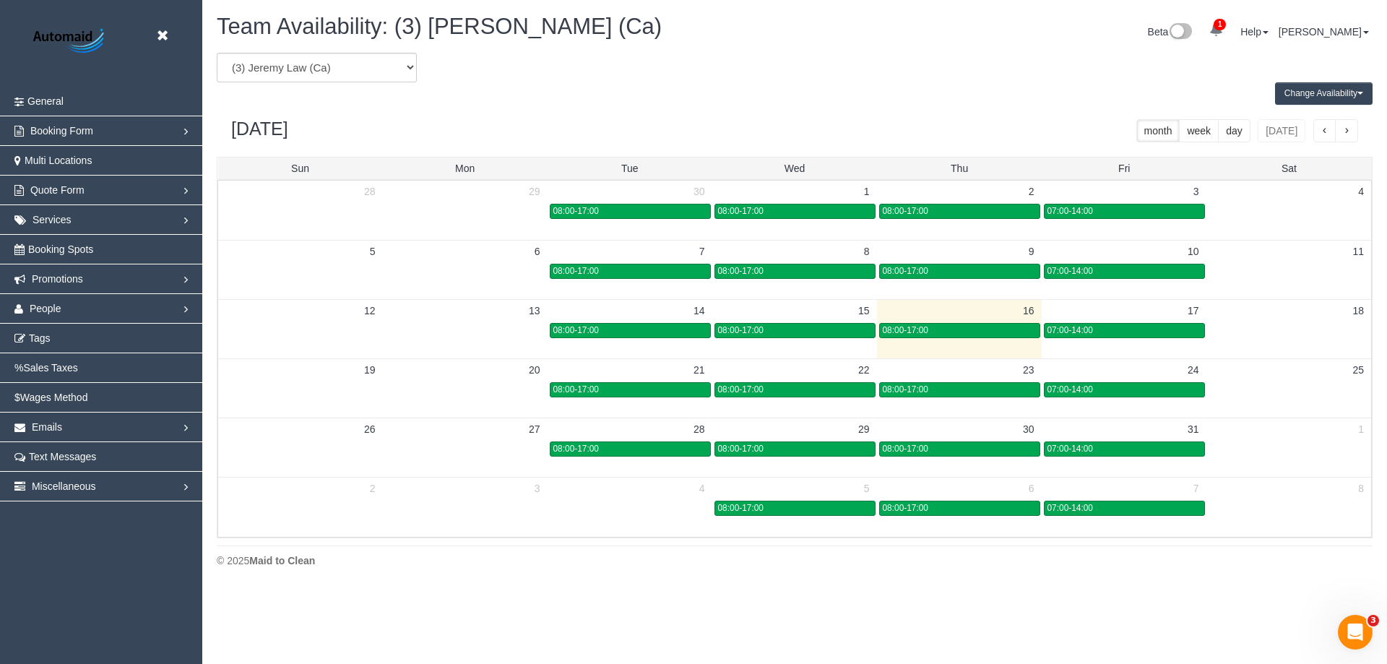
click at [1349, 130] on span "button" at bounding box center [1346, 131] width 7 height 10
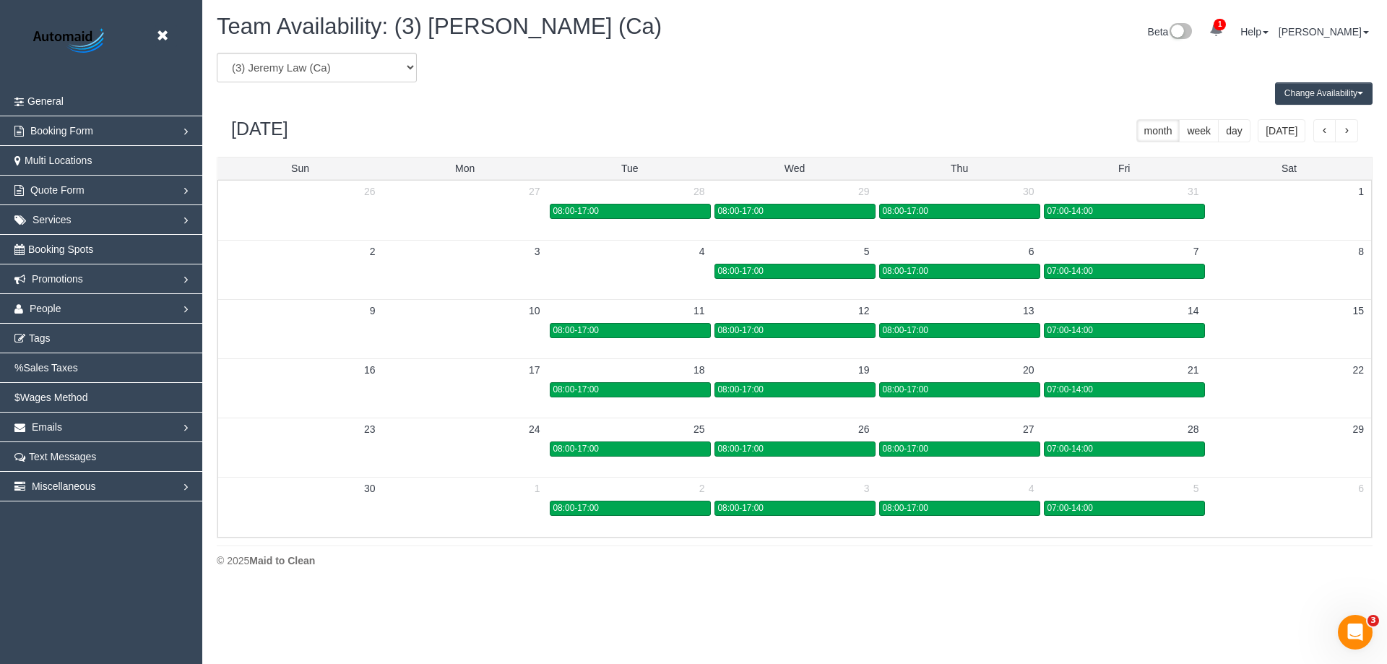
click at [647, 254] on td "4" at bounding box center [630, 251] width 165 height 22
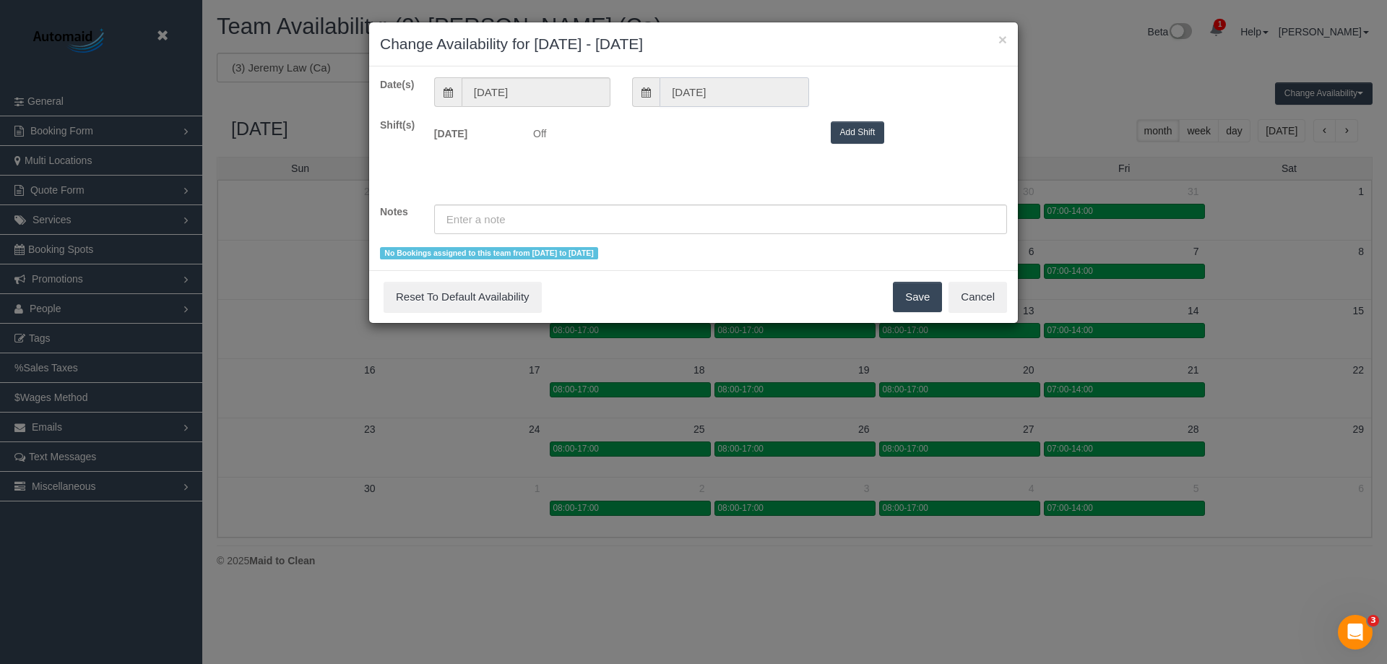
click at [701, 92] on input "[DATE]" at bounding box center [734, 92] width 149 height 30
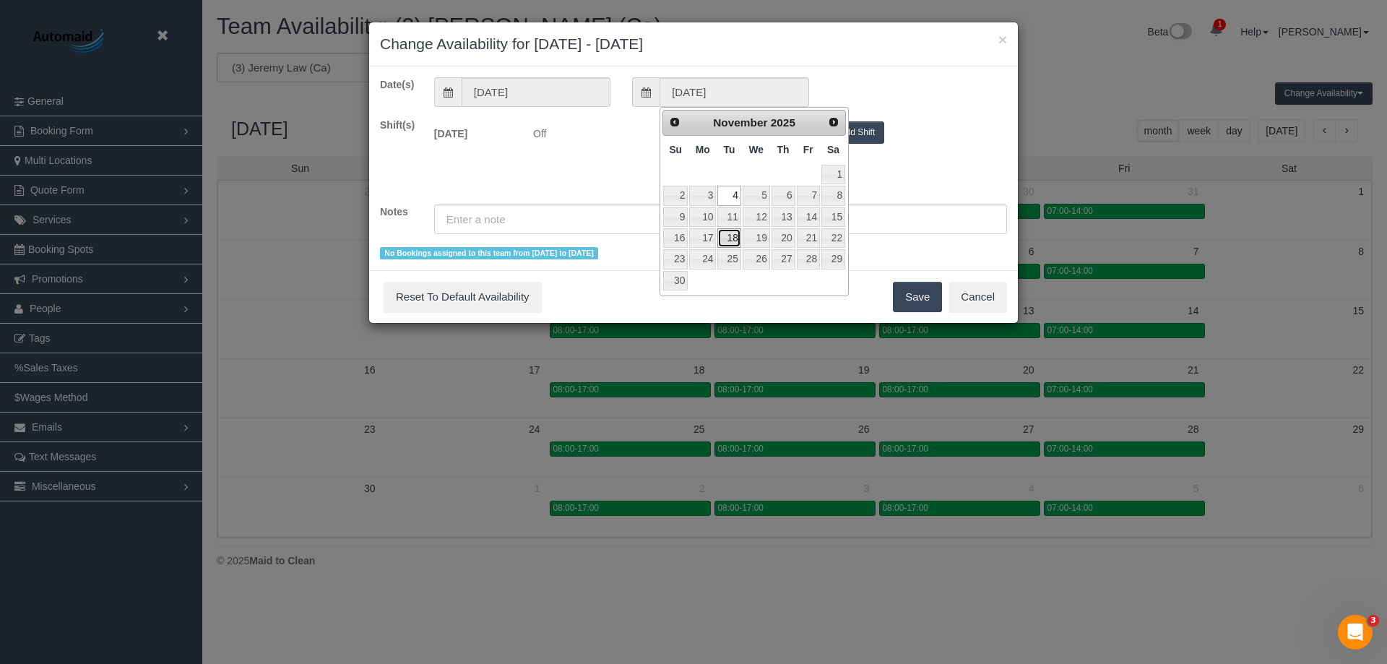
click at [725, 236] on link "18" at bounding box center [728, 238] width 23 height 20
type input "[DATE]"
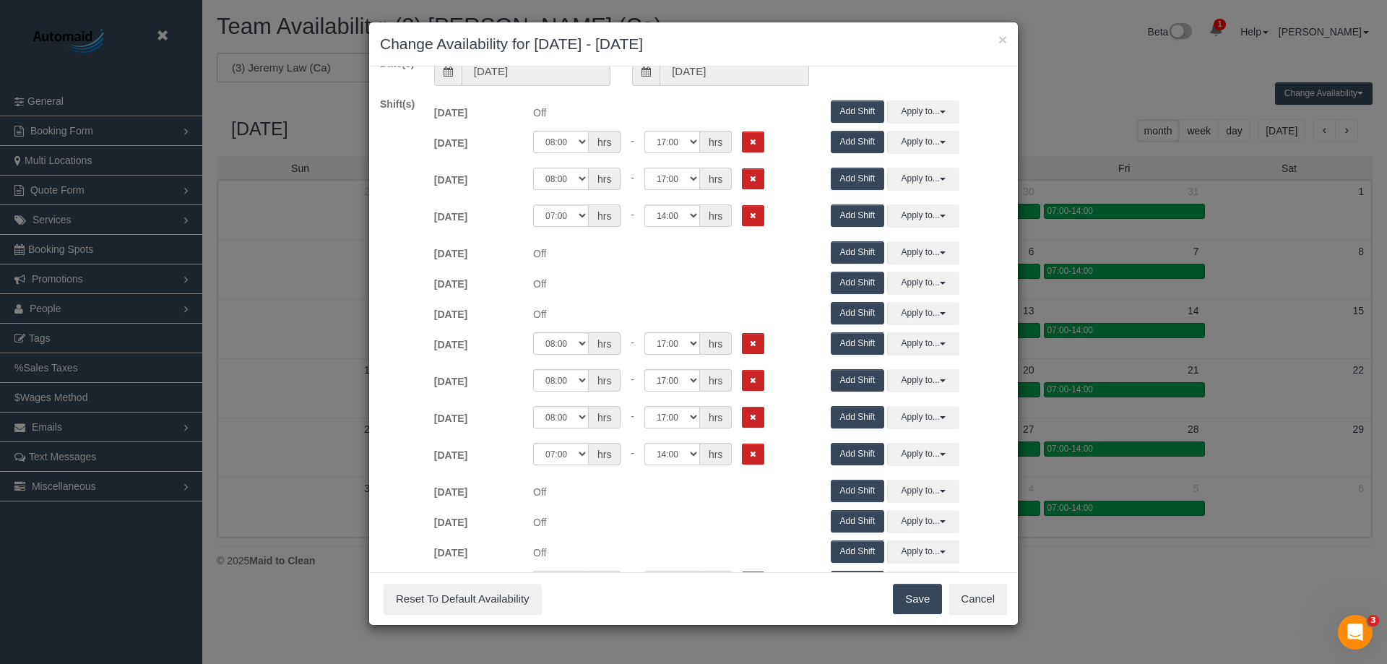
scroll to position [0, 0]
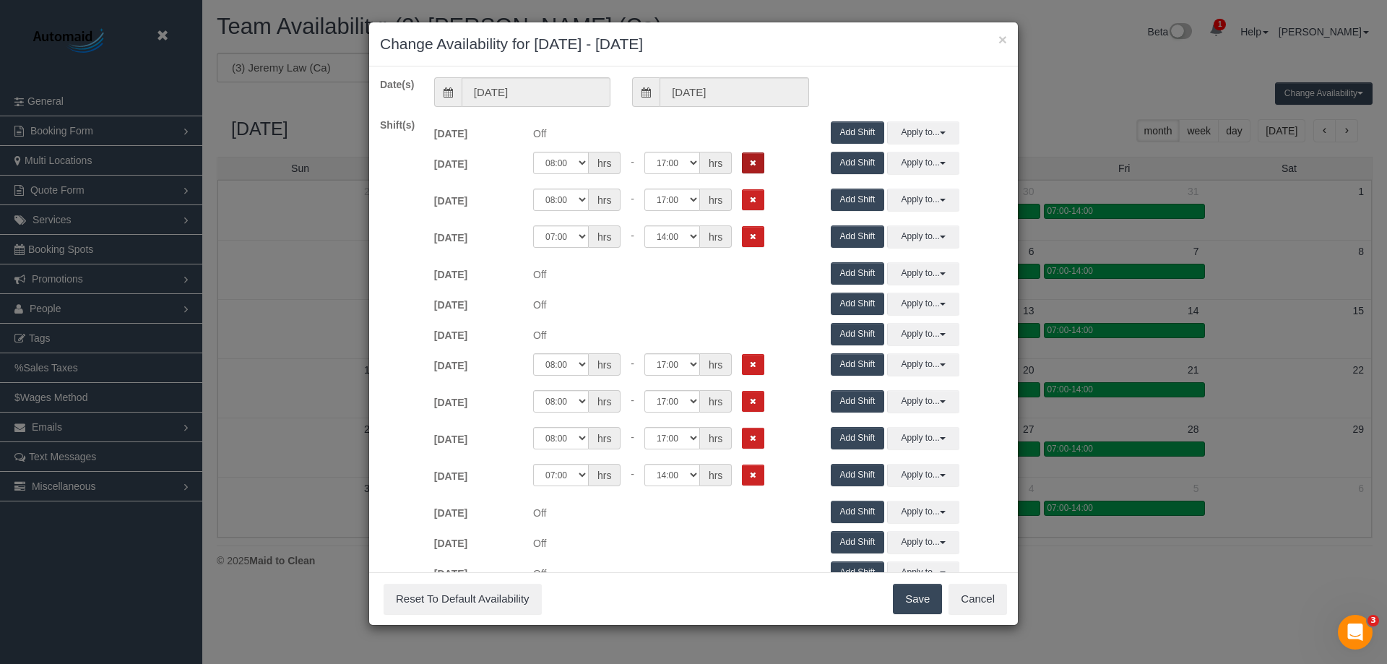
click at [753, 160] on icon "Remove Shift" at bounding box center [753, 163] width 7 height 8
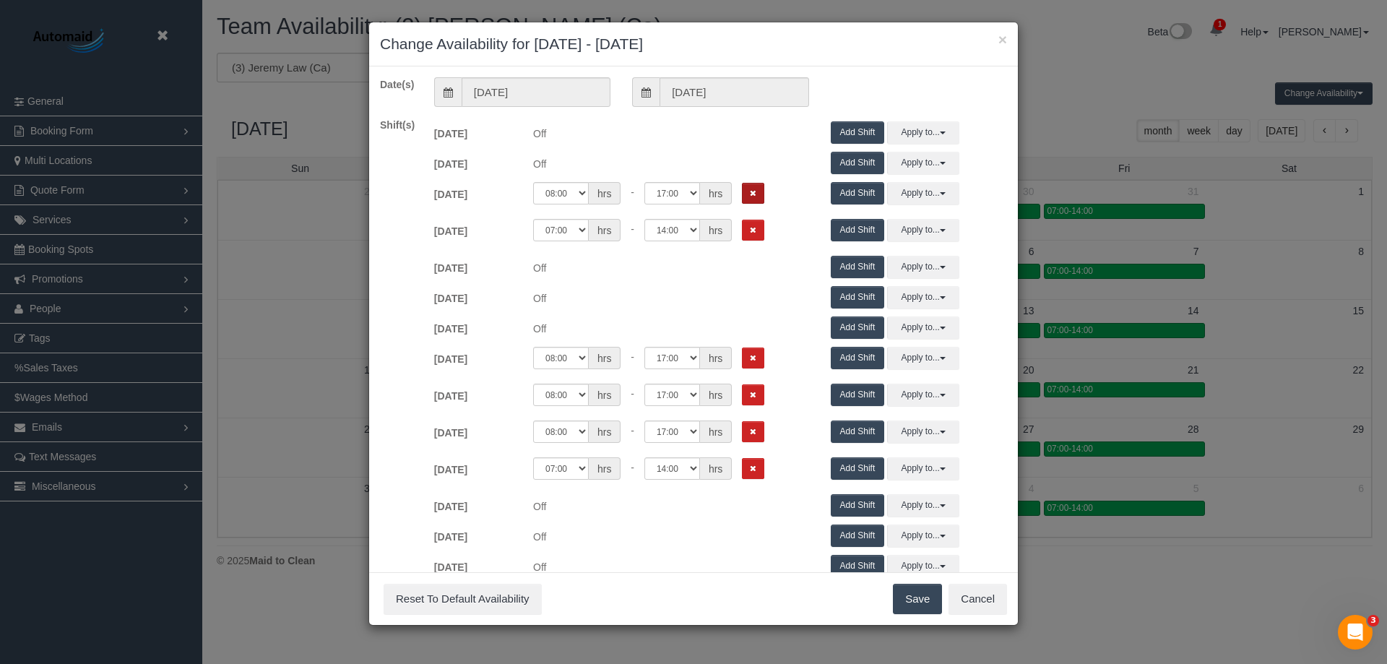
click at [753, 186] on button "Remove Shift" at bounding box center [753, 193] width 22 height 21
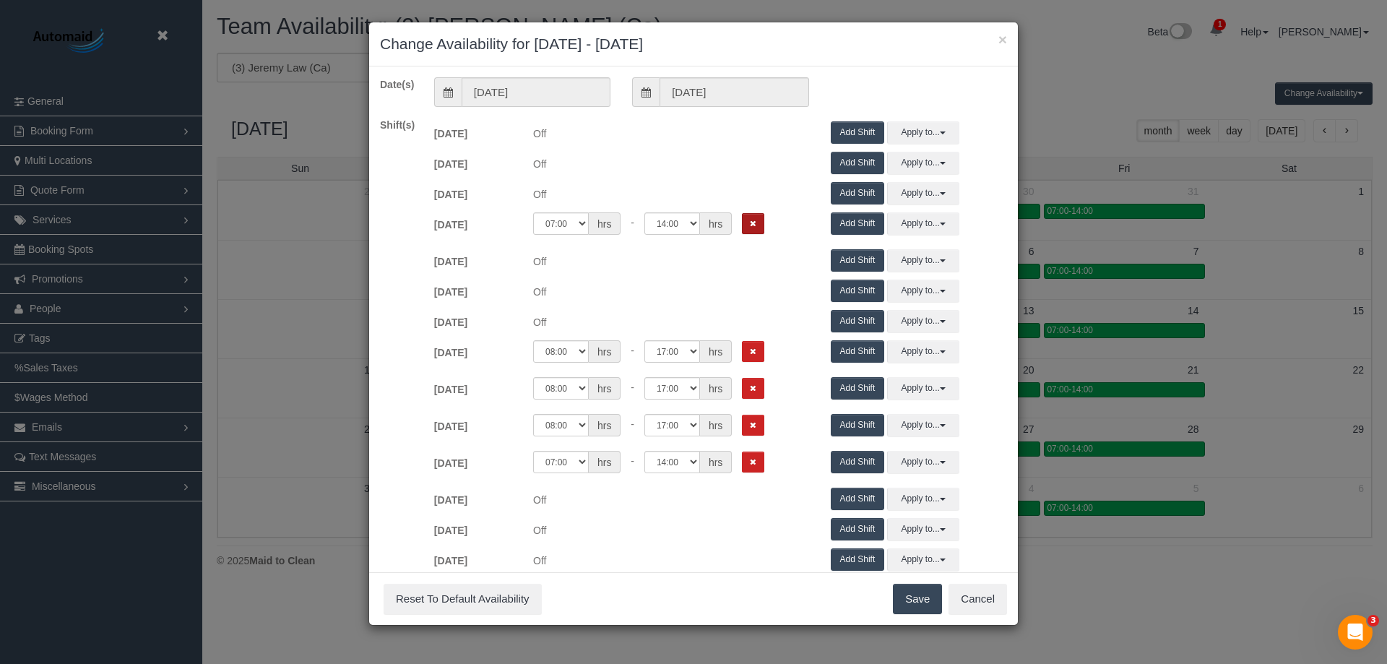
click at [750, 217] on button "Remove Shift" at bounding box center [753, 223] width 22 height 21
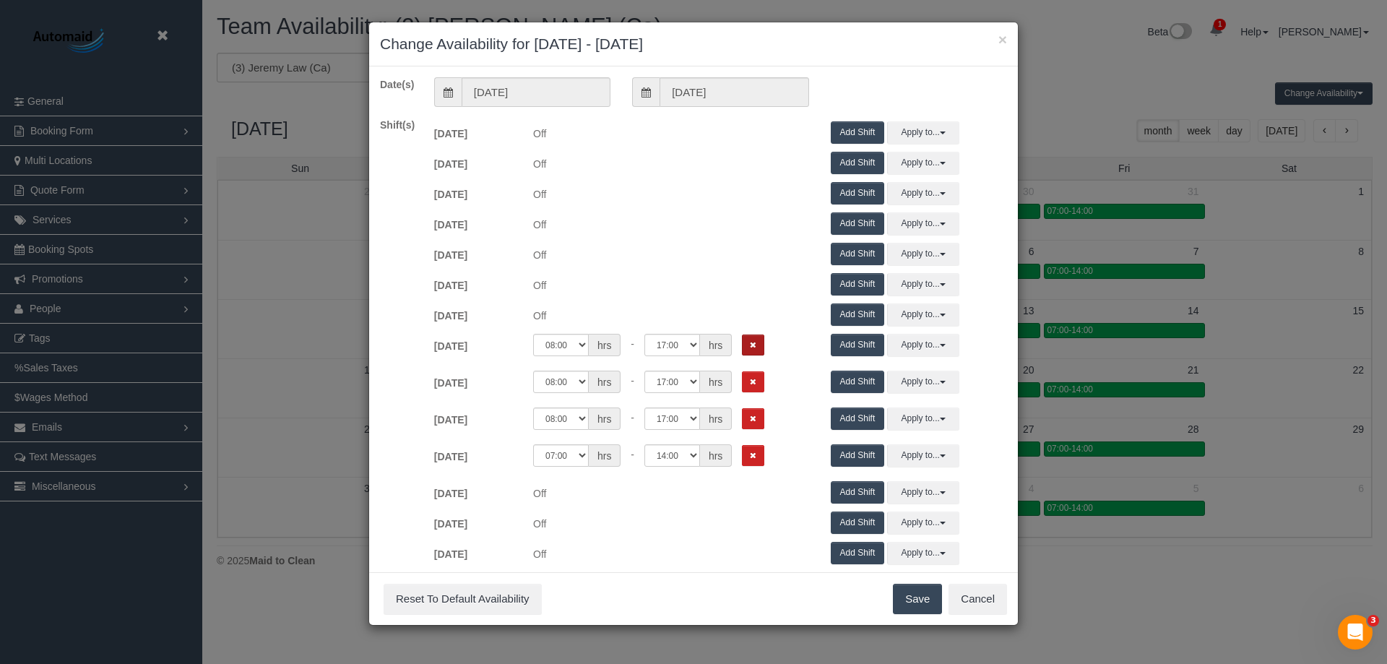
click at [748, 340] on button "Remove Shift" at bounding box center [753, 344] width 22 height 21
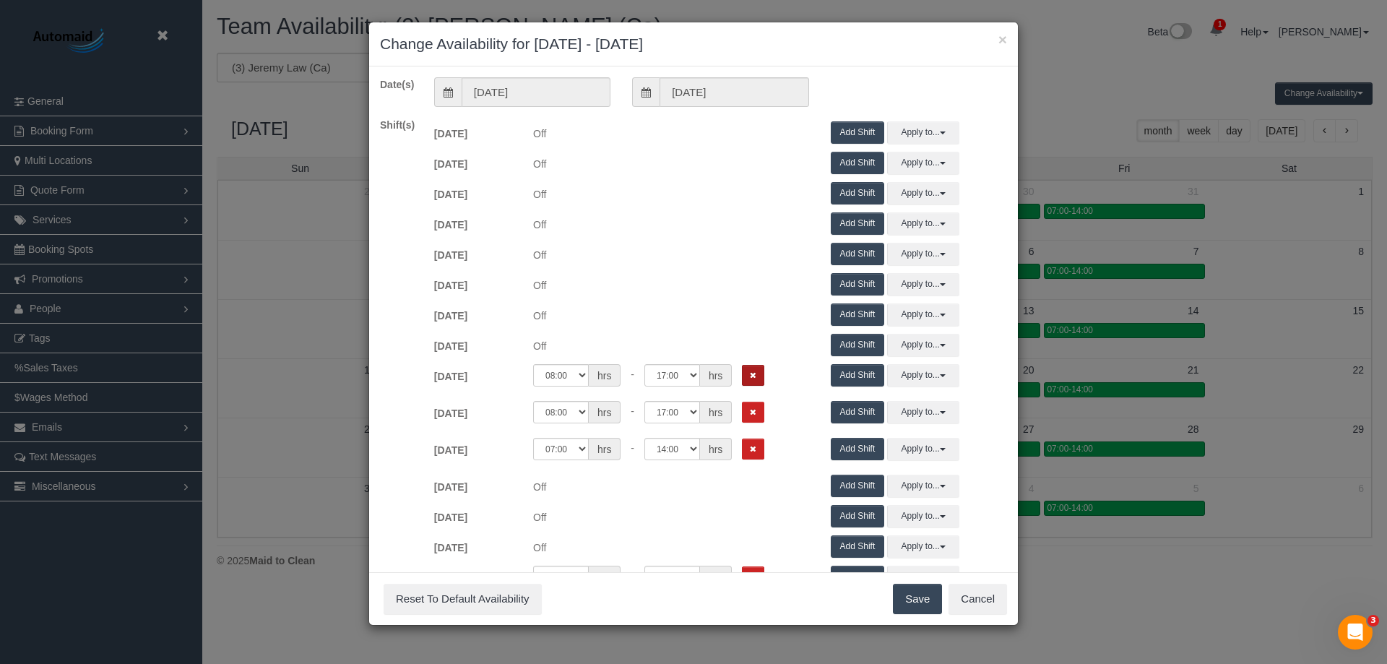
click at [746, 381] on button "Remove Shift" at bounding box center [753, 375] width 22 height 21
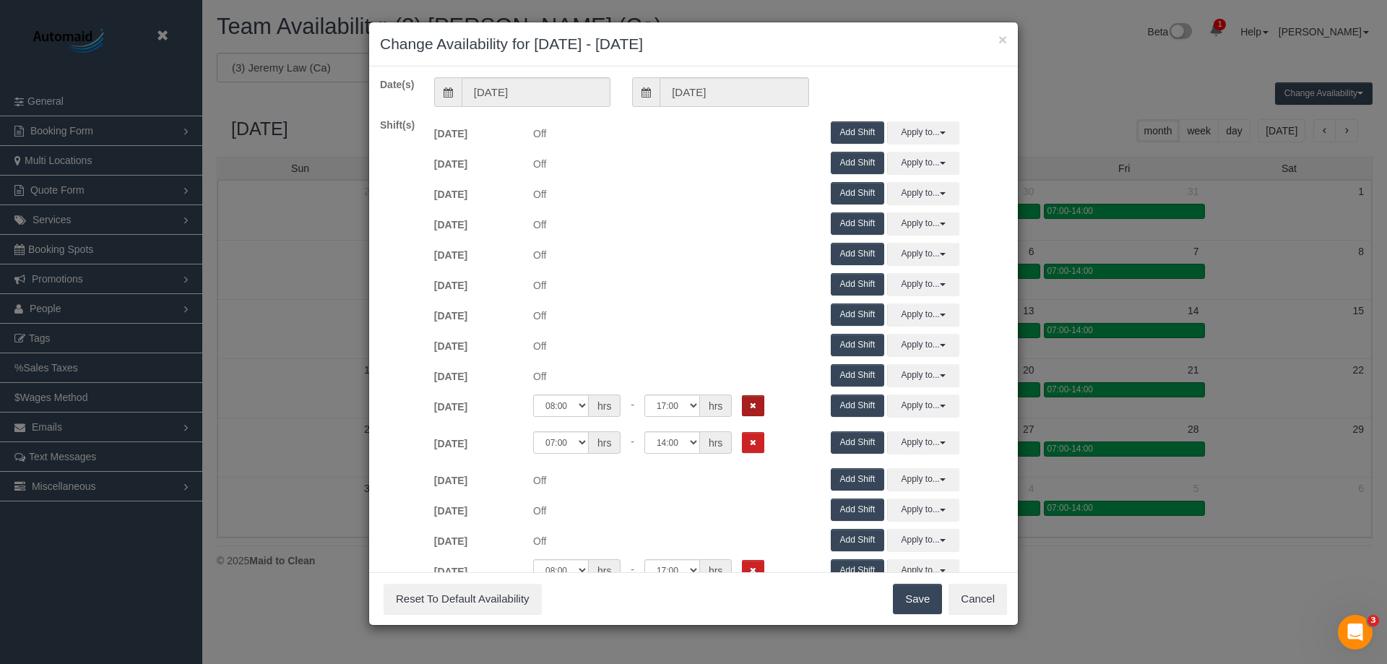
click at [750, 405] on icon "Remove Shift" at bounding box center [753, 406] width 7 height 8
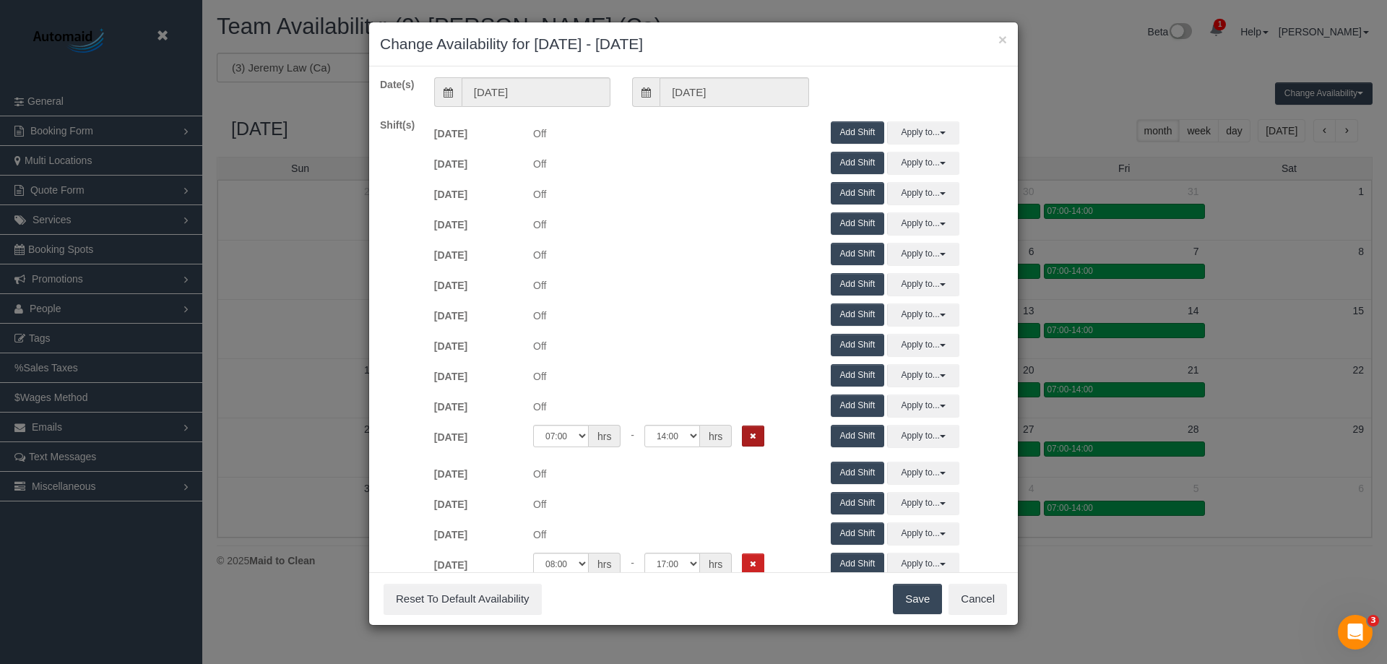
click at [758, 438] on button "Remove Shift" at bounding box center [753, 435] width 22 height 21
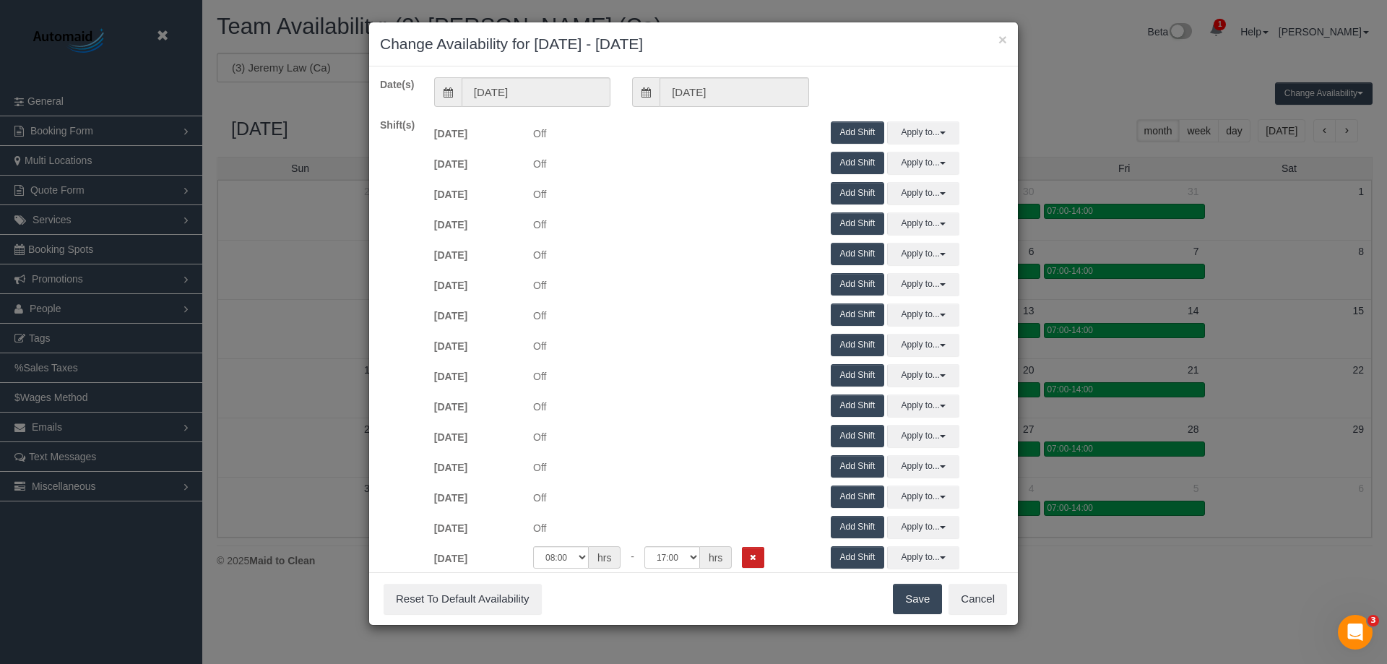
scroll to position [144, 0]
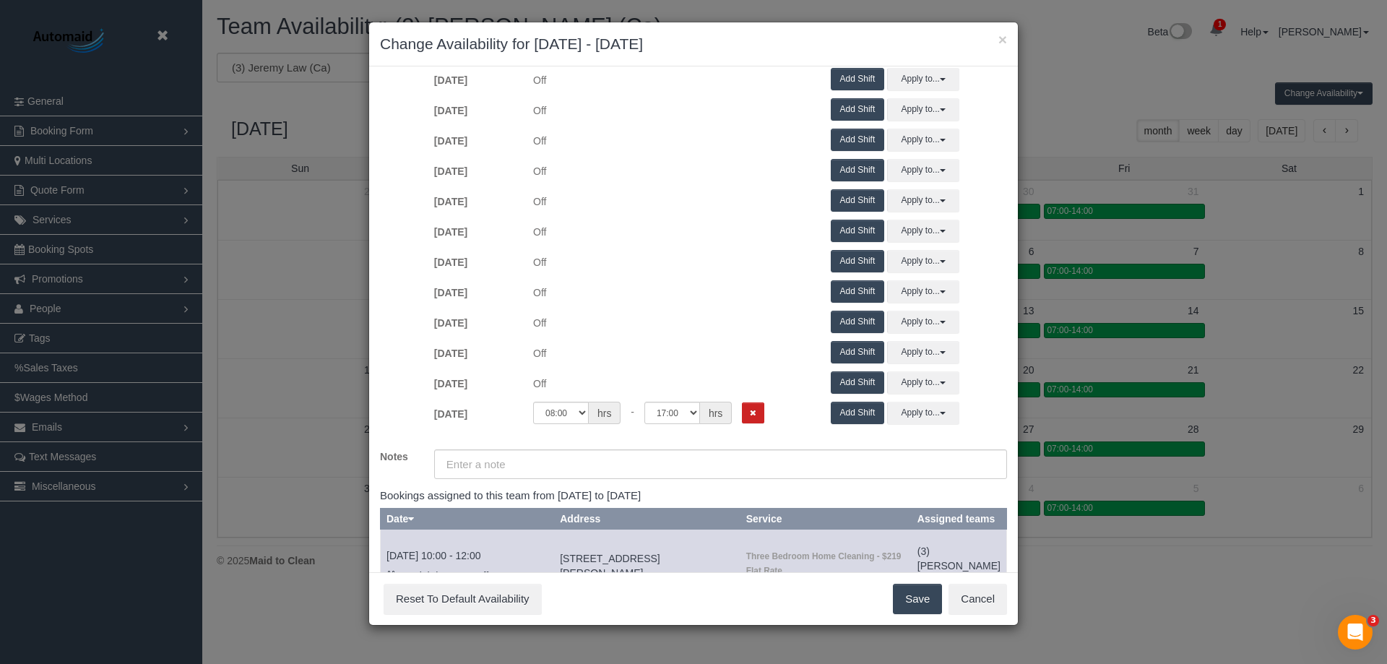
click at [753, 424] on div "00:00 00:05 00:10 00:15 00:20 00:25 00:30 00:35 00:40 00:45 00:50 00:55 01:00 0…" at bounding box center [671, 417] width 298 height 30
click at [750, 414] on icon "Remove Shift" at bounding box center [753, 413] width 7 height 8
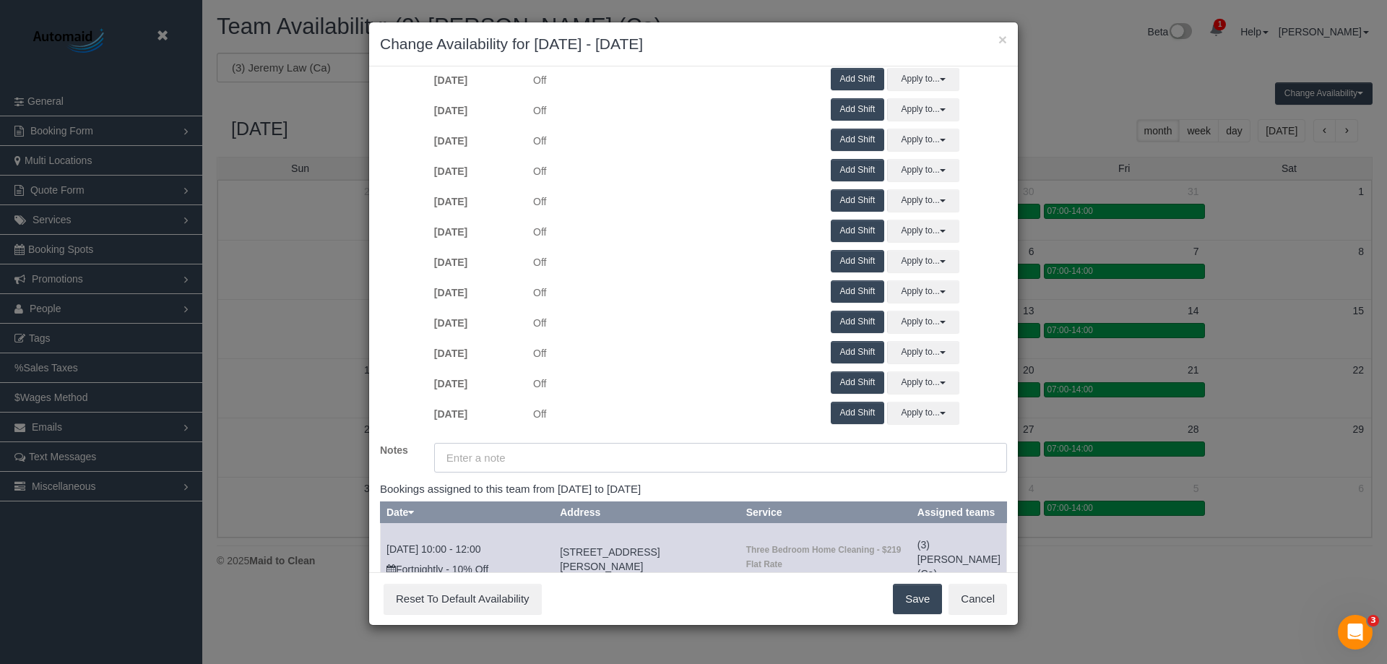
click at [485, 464] on input "text" at bounding box center [720, 458] width 573 height 30
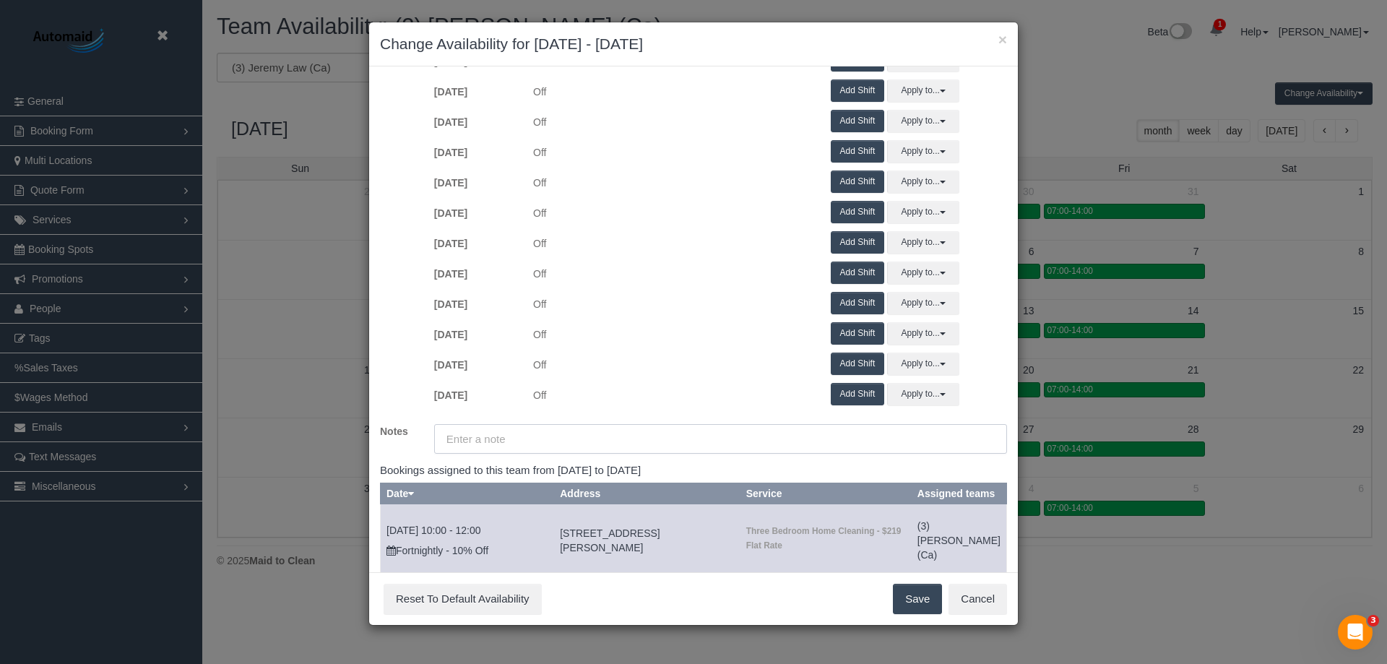
scroll to position [0, 0]
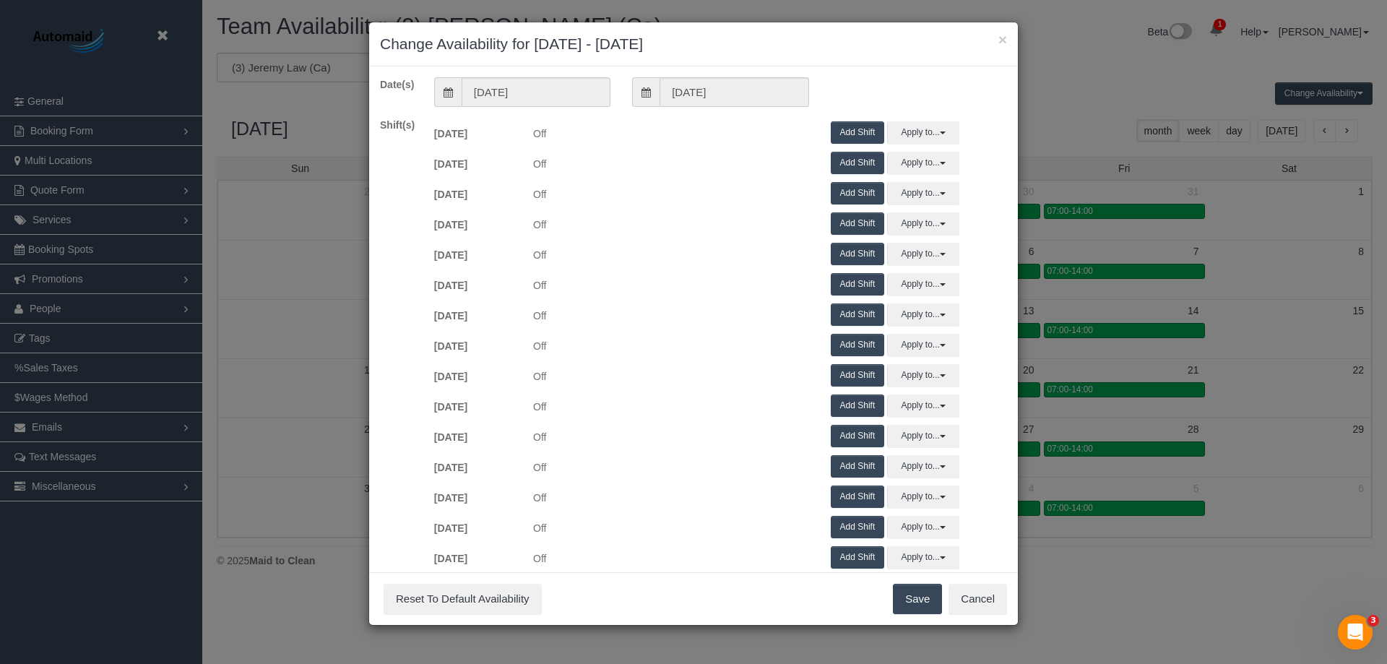
click at [907, 599] on button "Save" at bounding box center [917, 599] width 49 height 30
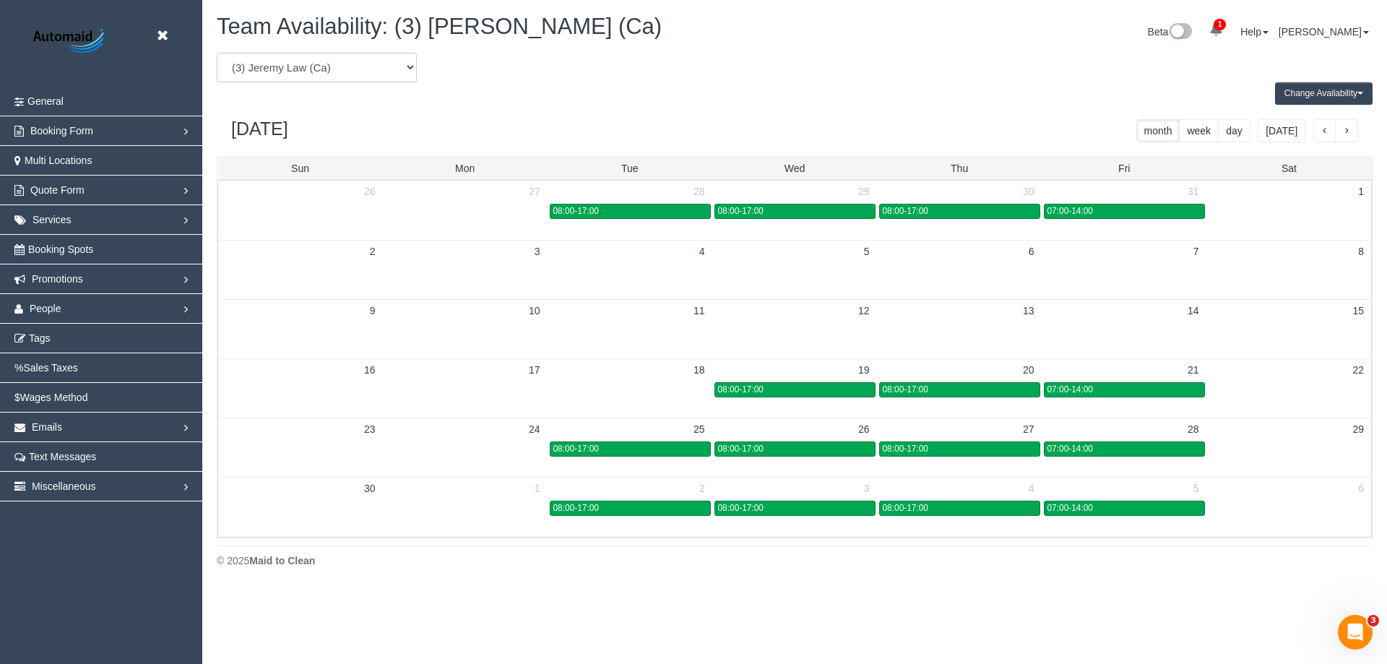
click at [363, 63] on select "(0) Account - Tech (0) Office (0) [PERSON_NAME] Test Account (1) [PERSON_NAME] …" at bounding box center [317, 68] width 200 height 30
click at [368, 62] on select "(0) Account - Tech (0) Office (0) [PERSON_NAME] Test Account (1) [PERSON_NAME] …" at bounding box center [317, 68] width 200 height 30
click at [355, 69] on select "(0) Account - Tech (0) Office (0) [PERSON_NAME] Test Account (1) [PERSON_NAME] …" at bounding box center [317, 68] width 200 height 30
click at [363, 69] on select "(0) Account - Tech (0) Office (0) [PERSON_NAME] Test Account (1) [PERSON_NAME] …" at bounding box center [317, 68] width 200 height 30
select select "number:119477"
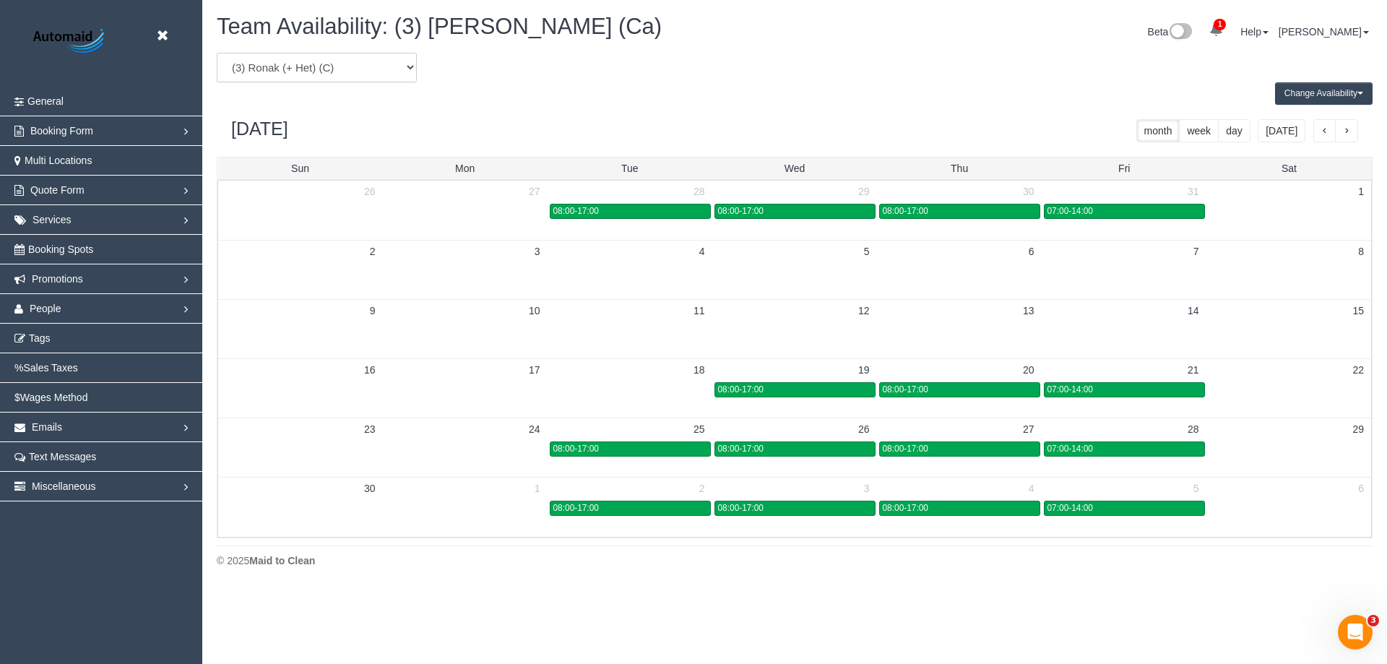
click at [217, 53] on select "(0) Account - Tech (0) Office (0) [PERSON_NAME] Test Account (1) [PERSON_NAME] …" at bounding box center [317, 68] width 200 height 30
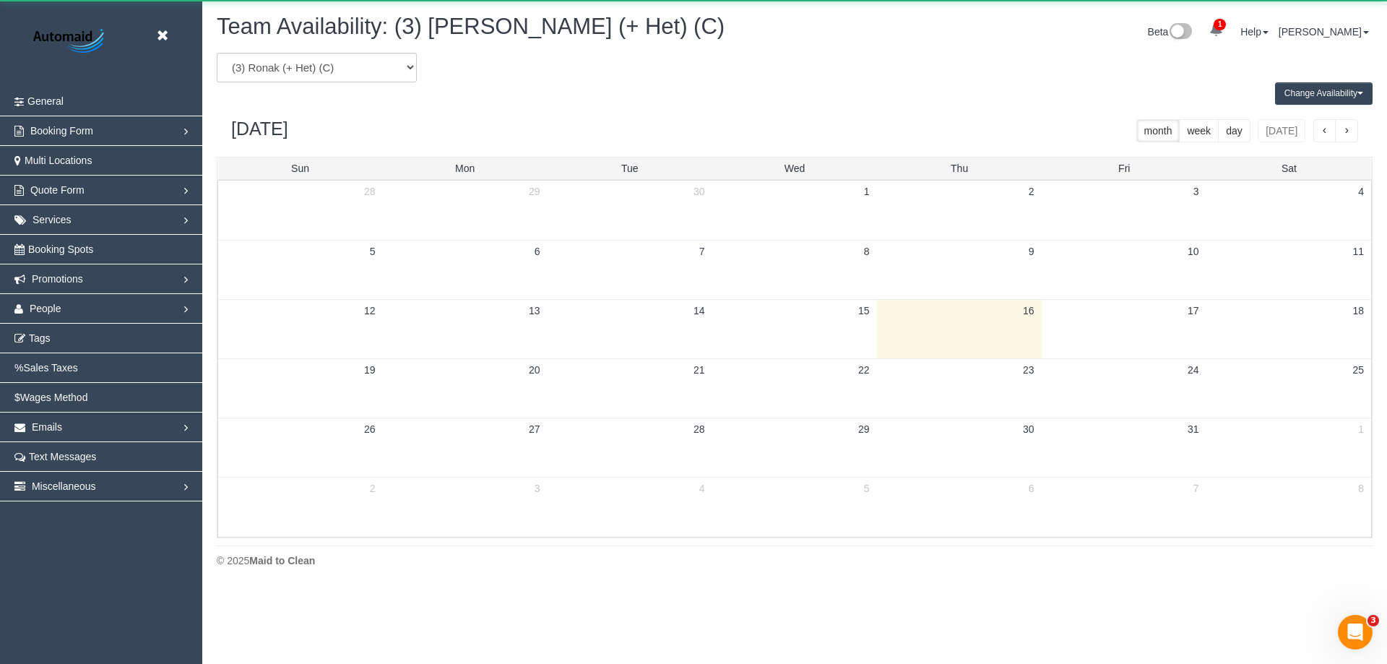
scroll to position [71648, 70850]
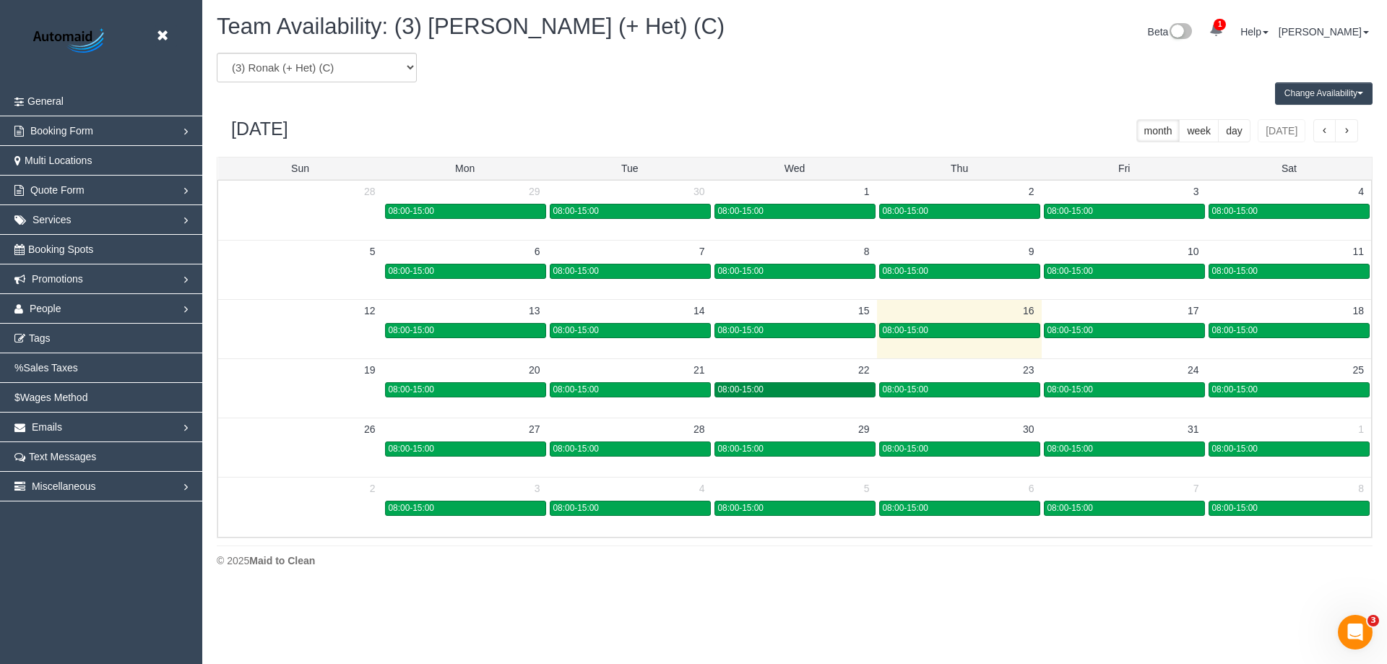
click at [792, 387] on div "08:00-15:00" at bounding box center [795, 389] width 154 height 11
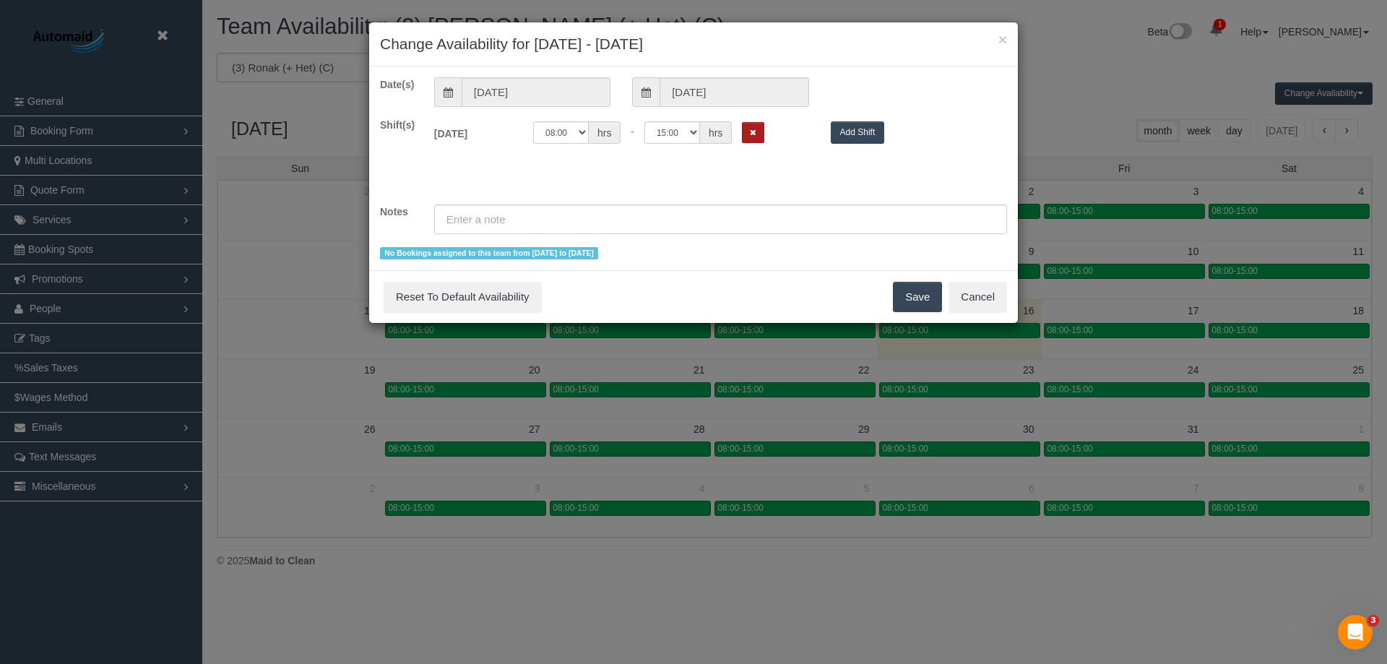
click at [758, 135] on button "Remove Shift" at bounding box center [753, 132] width 22 height 21
click at [468, 222] on input "text" at bounding box center [720, 219] width 573 height 30
drag, startPoint x: 623, startPoint y: 222, endPoint x: 633, endPoint y: 232, distance: 13.8
click at [634, 233] on input "text" at bounding box center [720, 219] width 573 height 30
click at [915, 295] on button "Save" at bounding box center [917, 297] width 49 height 30
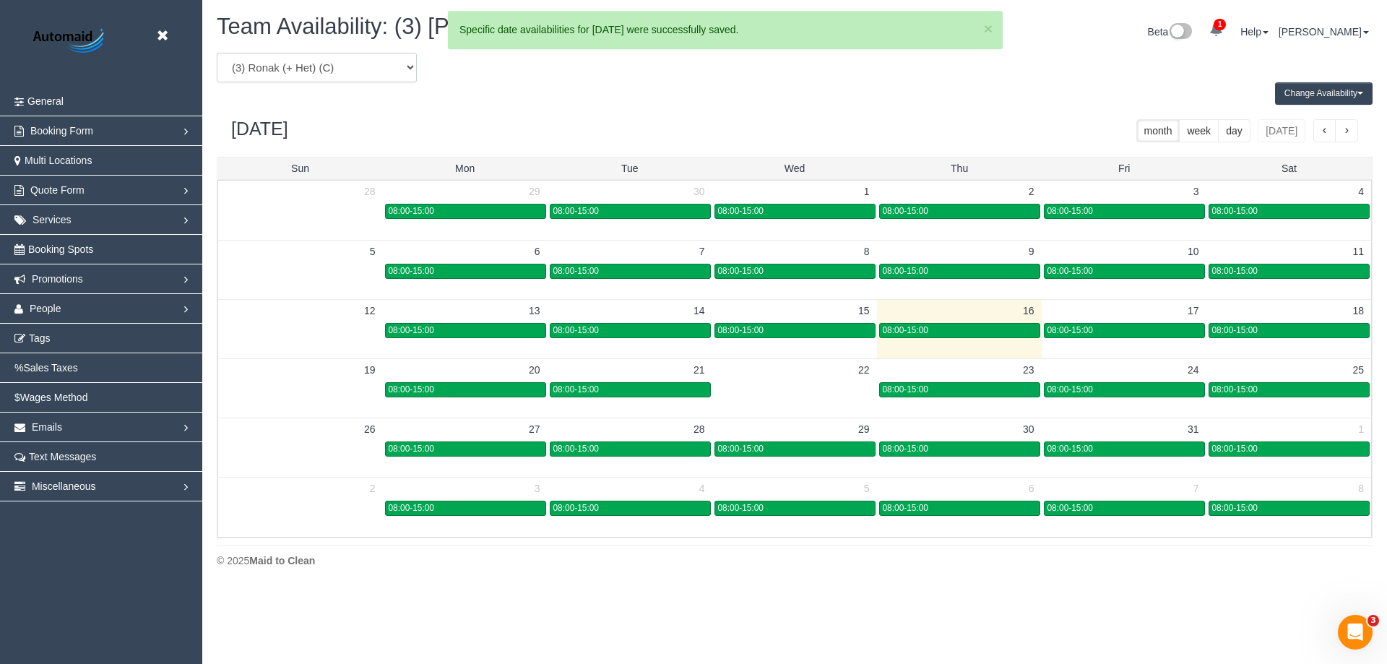
click at [383, 56] on select "(0) Account - Tech (0) Office (0) [PERSON_NAME] Test Account (1) [PERSON_NAME] …" at bounding box center [317, 68] width 200 height 30
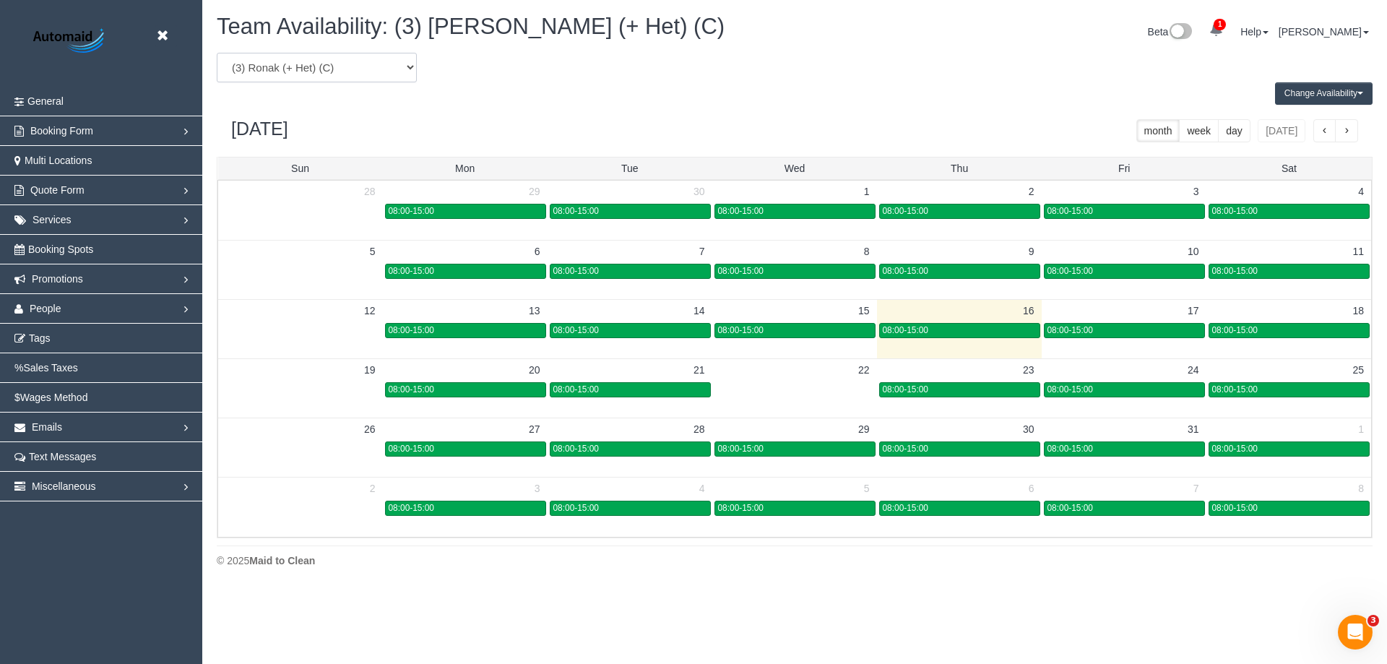
select select "number:119478"
click at [217, 53] on select "(0) Account - Tech (0) Office (0) [PERSON_NAME] Test Account (1) [PERSON_NAME] …" at bounding box center [317, 68] width 200 height 30
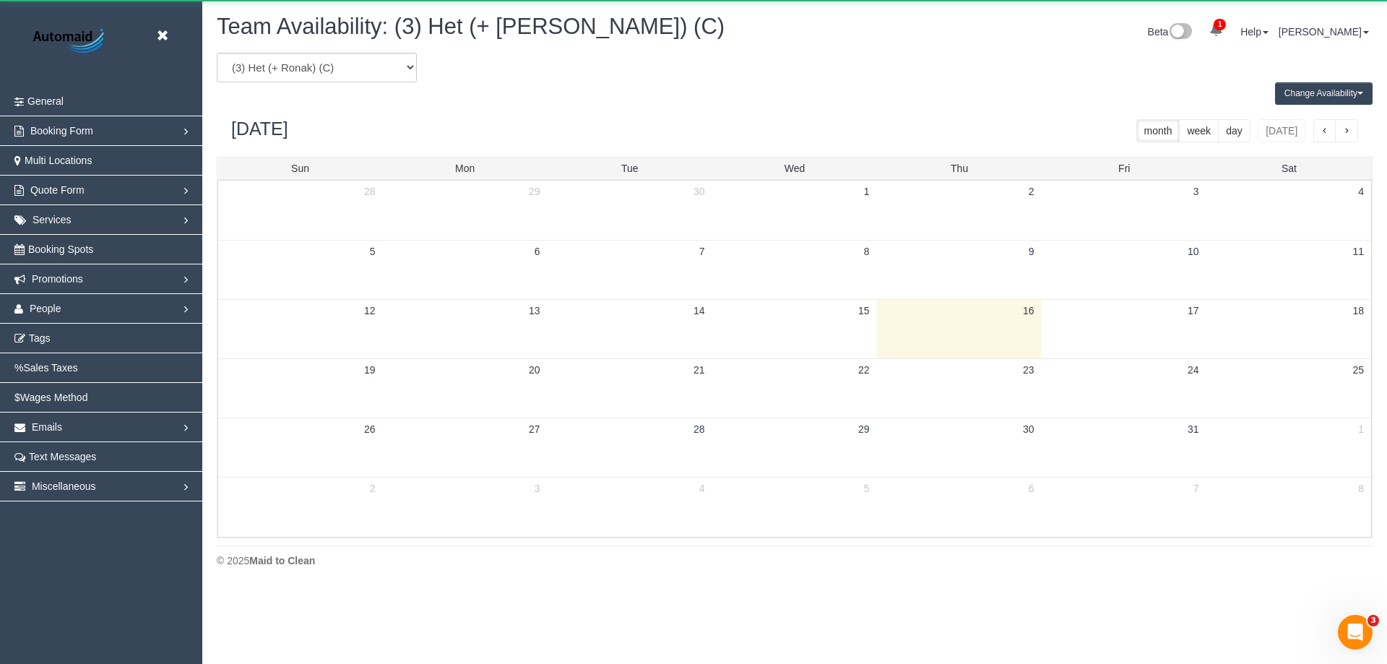
scroll to position [71648, 70850]
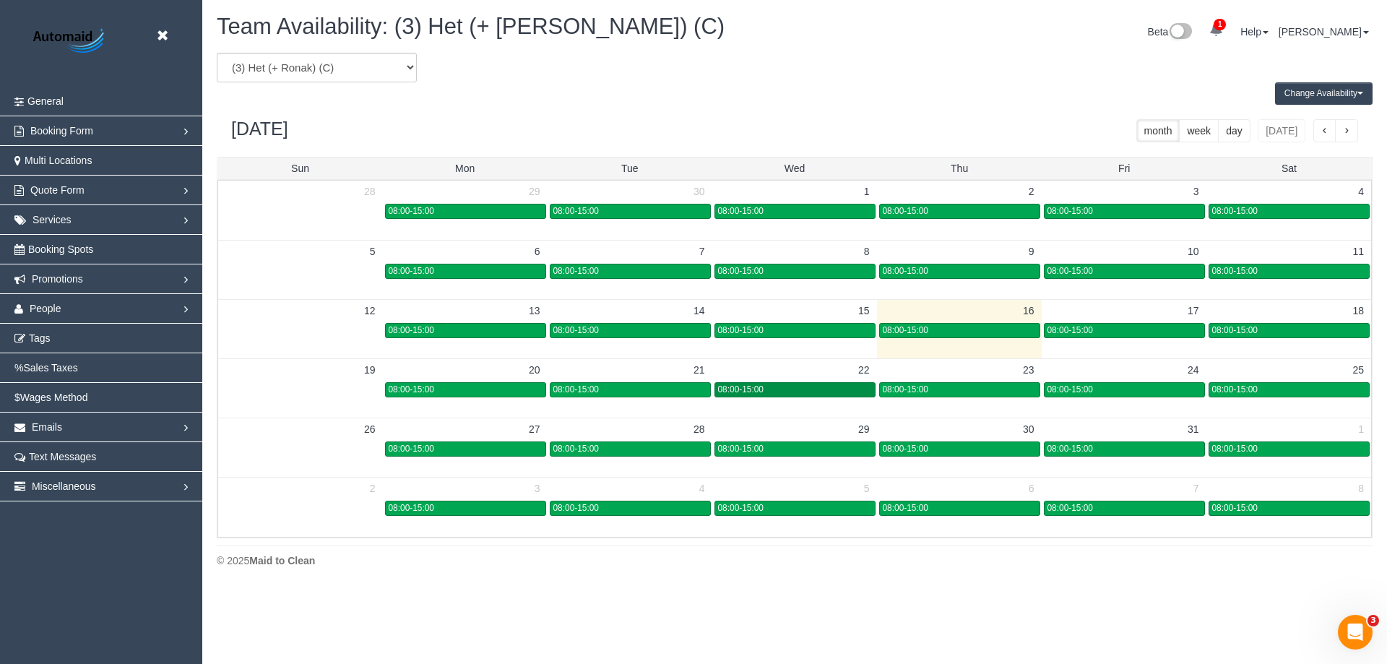
click at [764, 389] on div "08:00-15:00" at bounding box center [795, 389] width 154 height 11
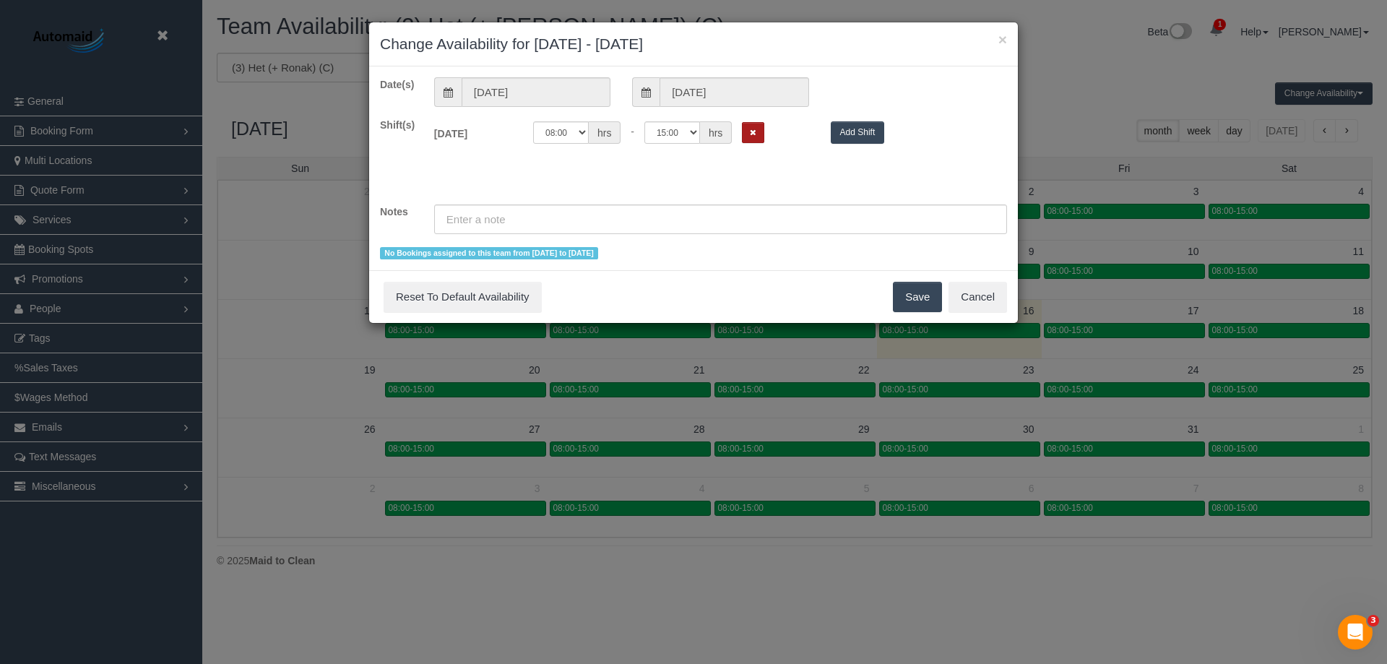
click at [751, 131] on icon "Remove Shift" at bounding box center [753, 133] width 7 height 8
click at [924, 302] on button "Save" at bounding box center [917, 297] width 49 height 30
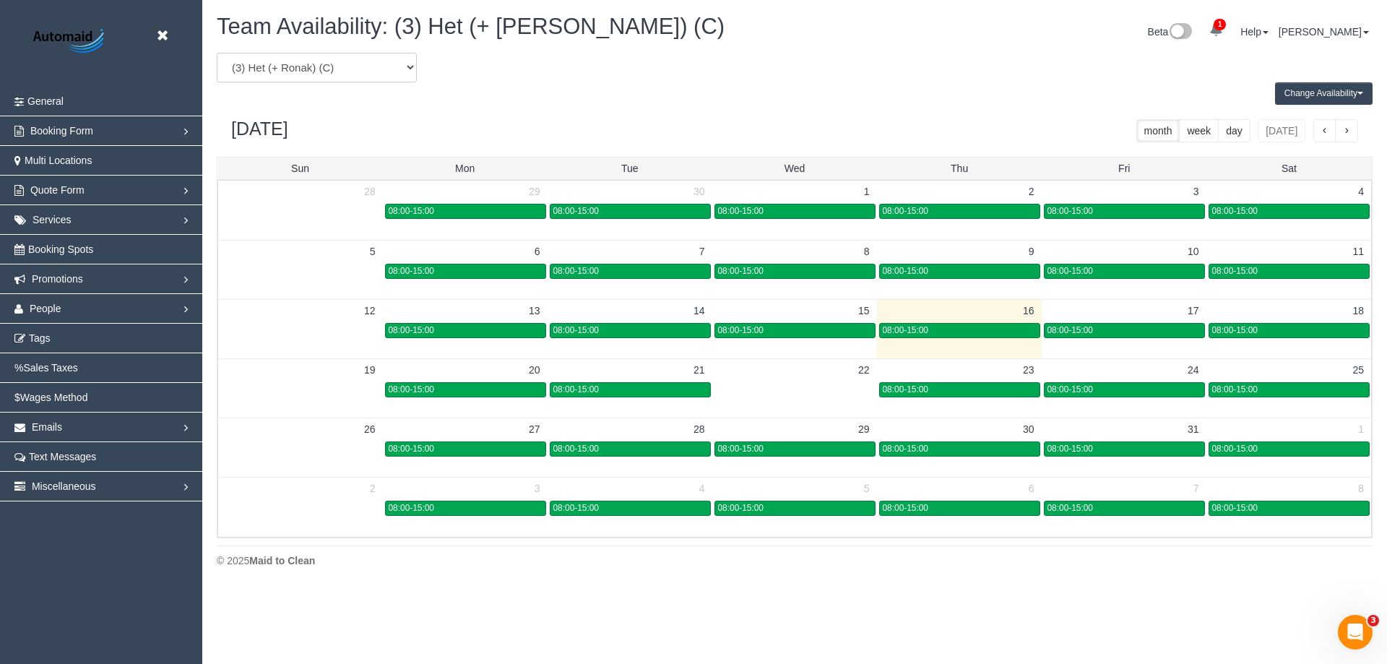
click at [288, 66] on select "(0) Account - Tech (0) Office (0) [PERSON_NAME] Test Account (1) [PERSON_NAME] …" at bounding box center [317, 68] width 200 height 30
click at [318, 79] on select "(0) Account - Tech (0) Office (0) [PERSON_NAME] Test Account (1) [PERSON_NAME] …" at bounding box center [317, 68] width 200 height 30
select select "number:116077"
click at [217, 53] on select "(0) Account - Tech (0) Office (0) [PERSON_NAME] Test Account (1) [PERSON_NAME] …" at bounding box center [317, 68] width 200 height 30
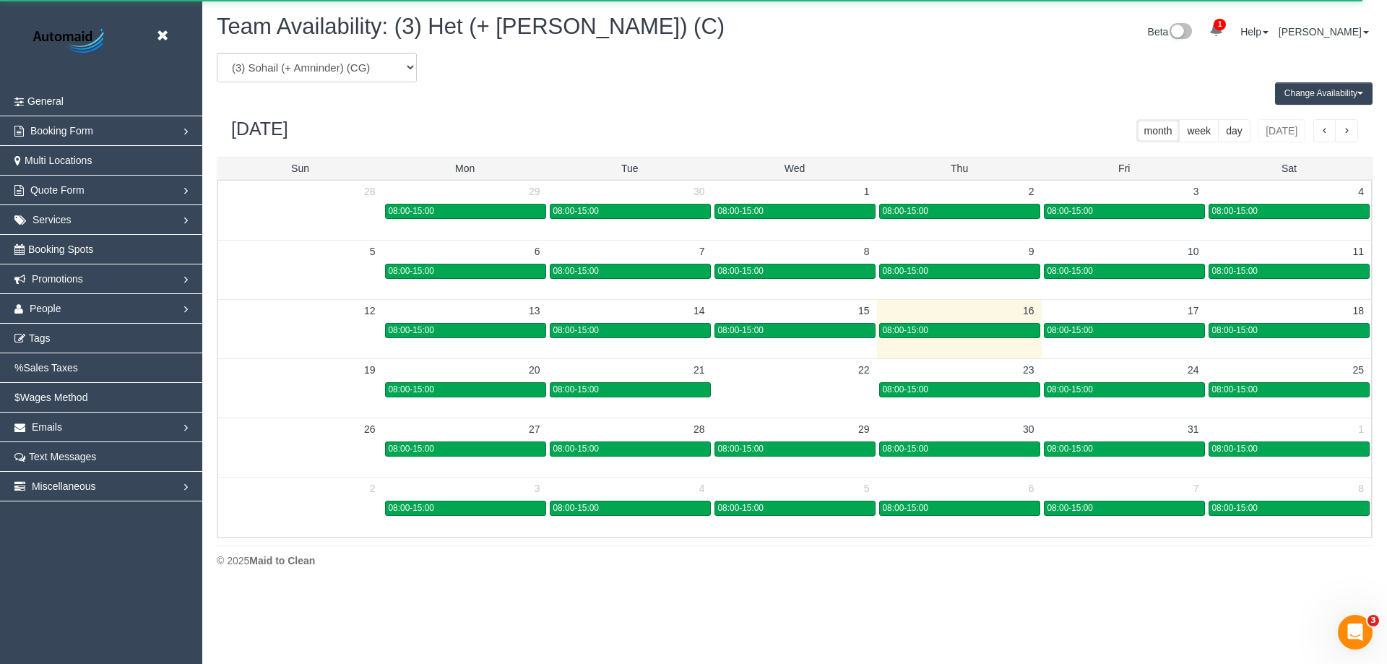
click at [824, 571] on footer "© 2025 Maid to Clean" at bounding box center [795, 559] width 1156 height 29
click at [522, 89] on div "Change Availability Default Availability Specific Date Request Time Off Exclude…" at bounding box center [794, 93] width 1177 height 22
click at [347, 69] on select "(0) Account - Tech (0) Office (0) [PERSON_NAME] Test Account (1) [PERSON_NAME] …" at bounding box center [317, 68] width 200 height 30
click at [217, 53] on select "(0) Account - Tech (0) Office (0) [PERSON_NAME] Test Account (1) [PERSON_NAME] …" at bounding box center [317, 68] width 200 height 30
click at [430, 81] on form "(0) Account - Tech (0) Office (0) [PERSON_NAME] Test Account (1) [PERSON_NAME] …" at bounding box center [500, 68] width 567 height 30
